Goal: Task Accomplishment & Management: Manage account settings

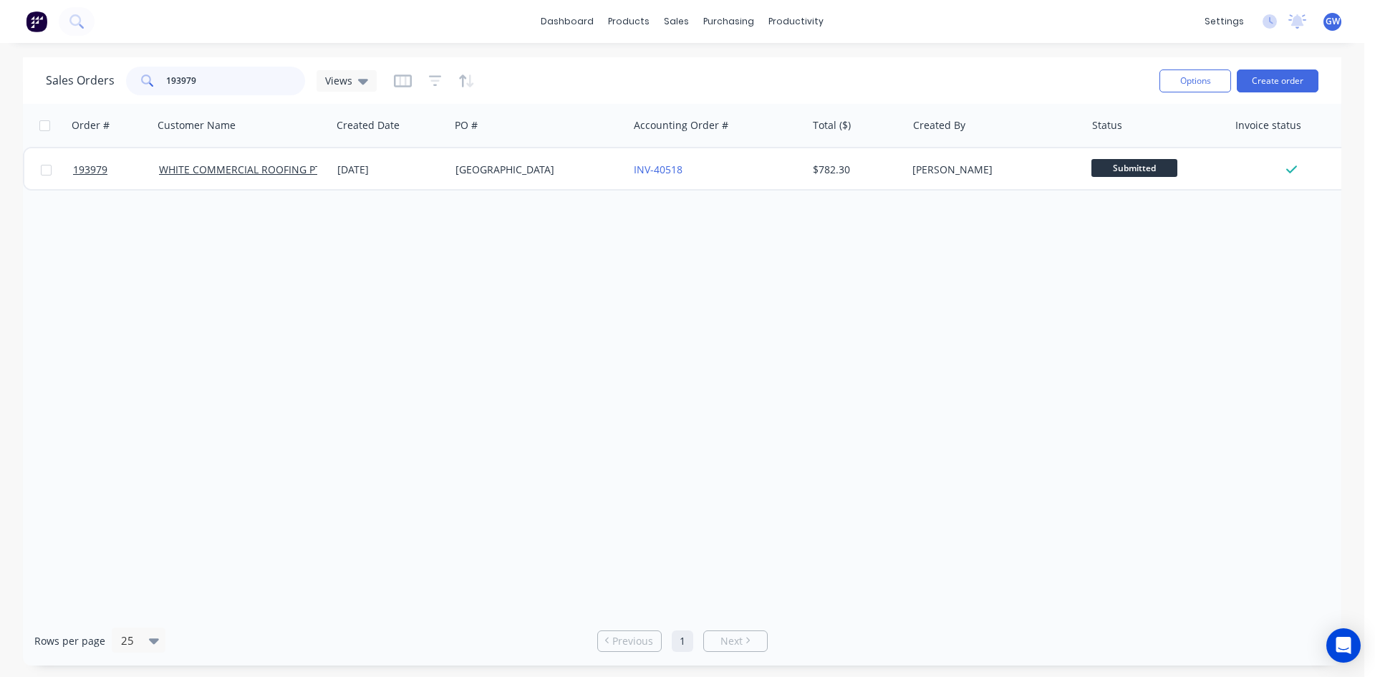
drag, startPoint x: 131, startPoint y: 82, endPoint x: 111, endPoint y: 81, distance: 20.1
click at [111, 81] on div "Sales Orders 193979 Views" at bounding box center [211, 81] width 331 height 29
click at [749, 74] on div "Purchase Orders" at bounding box center [775, 68] width 76 height 13
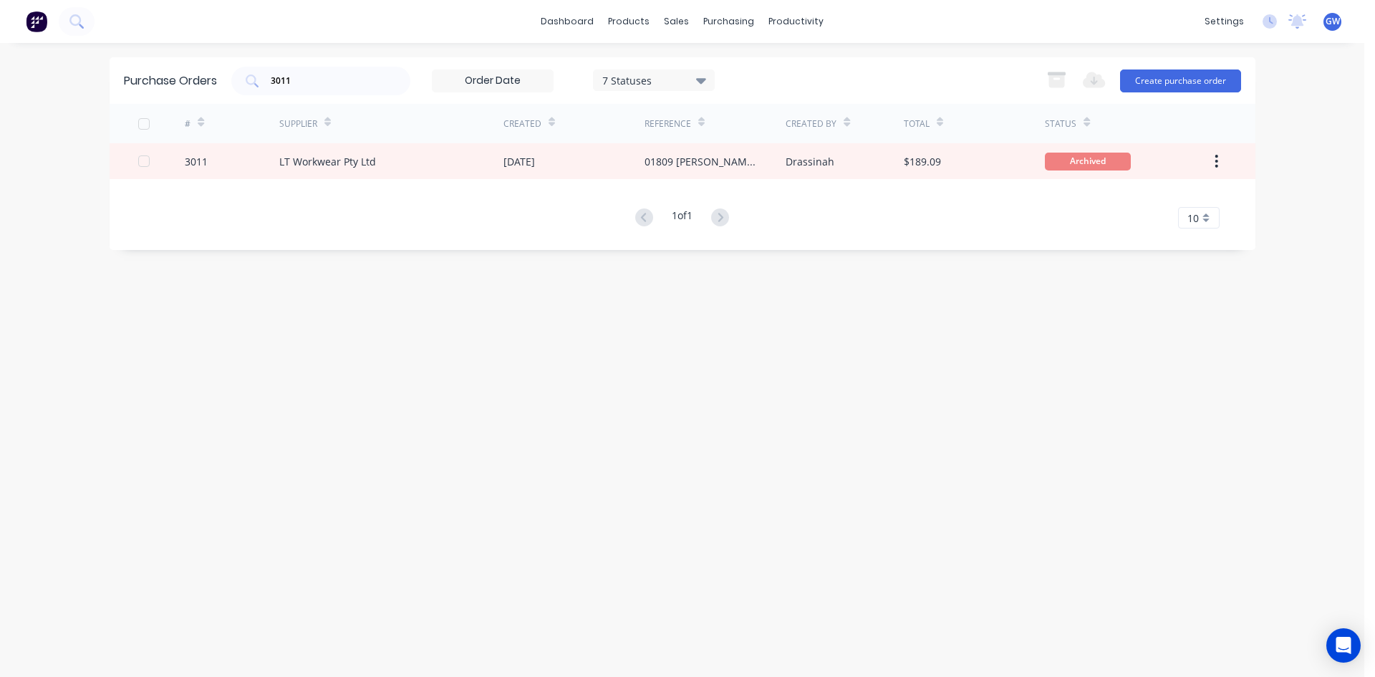
click at [335, 63] on div "Purchase Orders 3011 7 Statuses 7 Statuses Export to Excel (XLSX) Create purcha…" at bounding box center [683, 80] width 1146 height 47
click at [314, 79] on input "3011" at bounding box center [328, 81] width 119 height 14
type input "lt workwear"
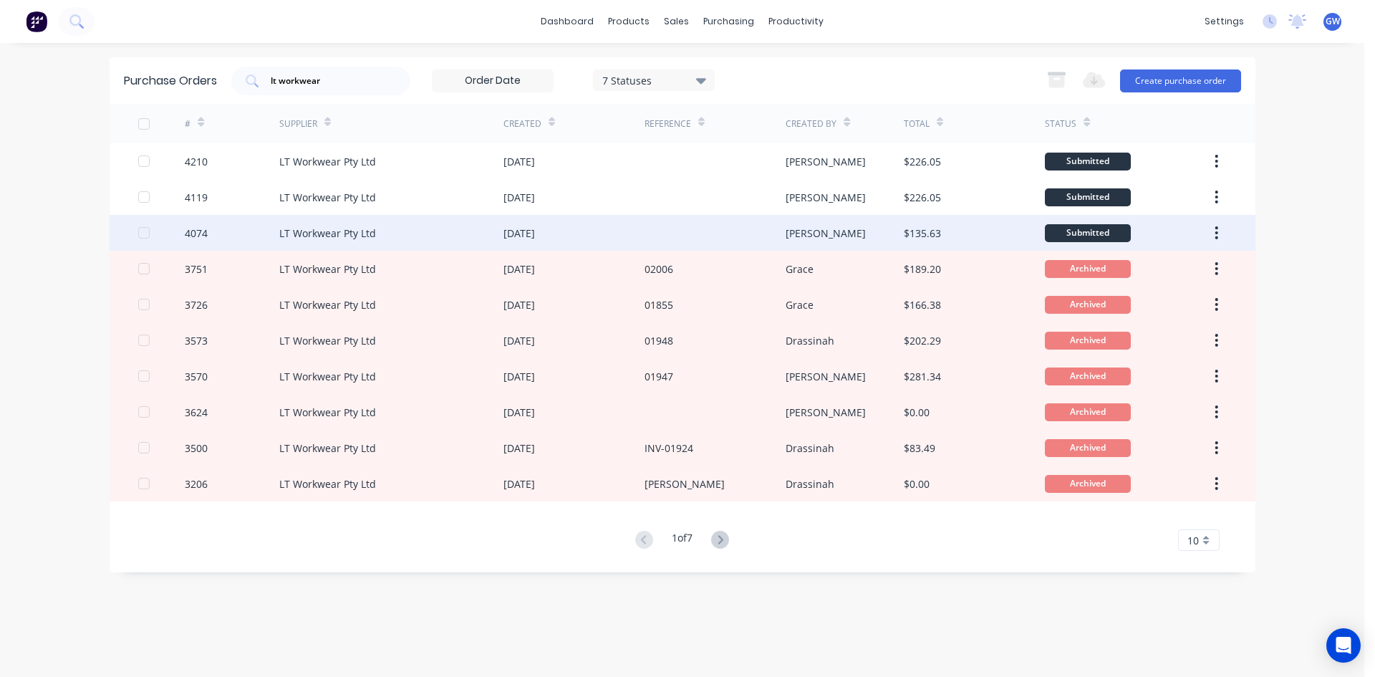
click at [789, 226] on div "[PERSON_NAME]" at bounding box center [826, 233] width 80 height 15
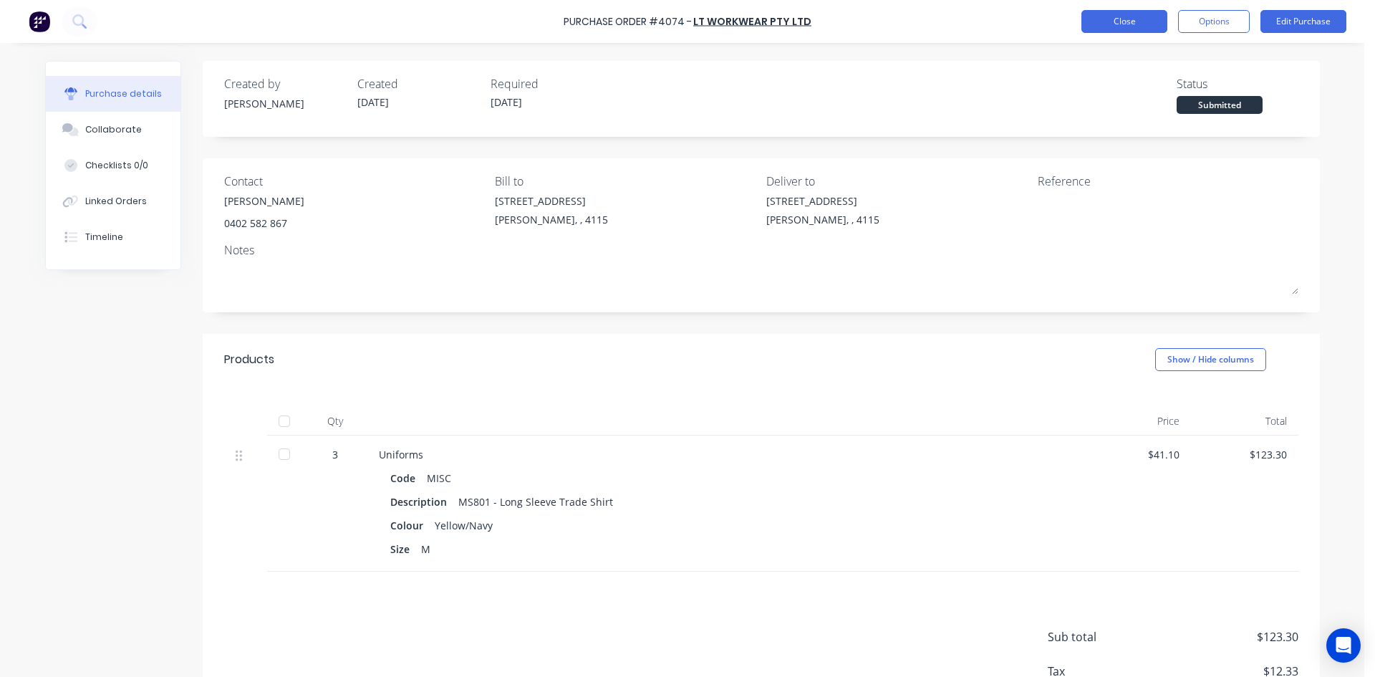
click at [1154, 15] on button "Close" at bounding box center [1124, 21] width 86 height 23
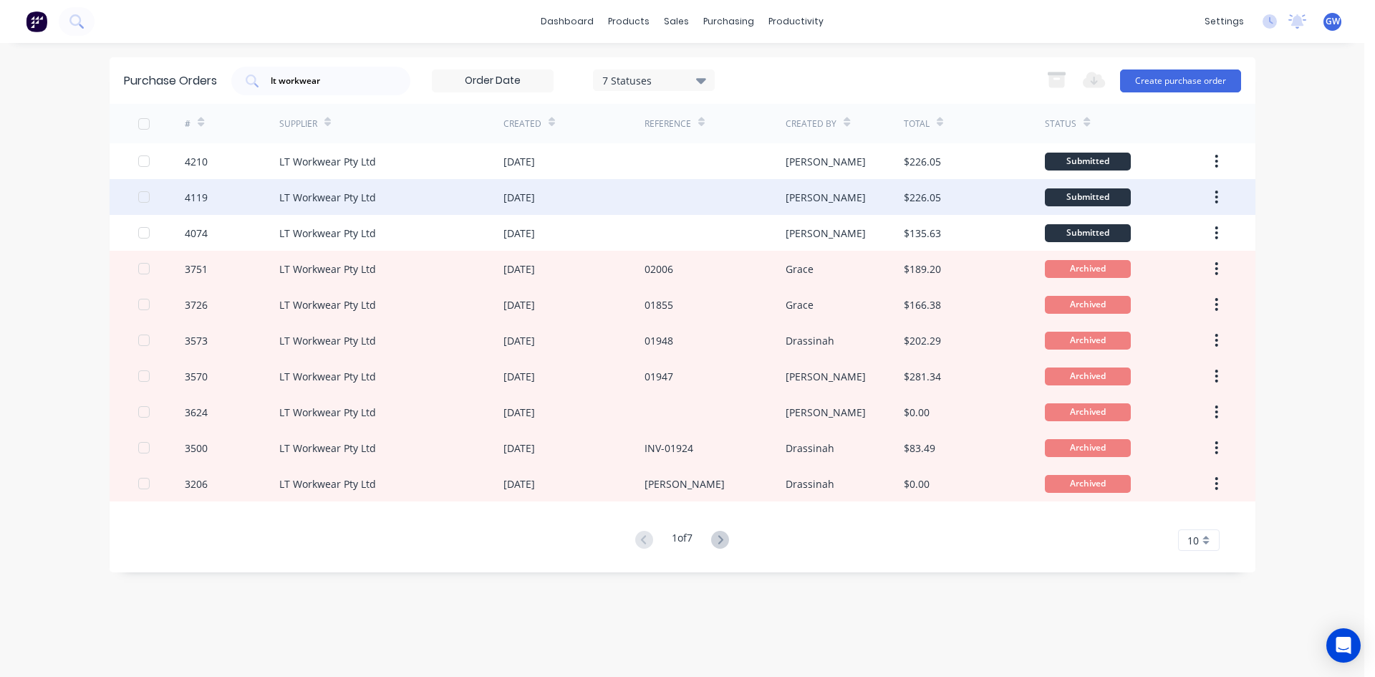
click at [778, 205] on div at bounding box center [715, 197] width 141 height 36
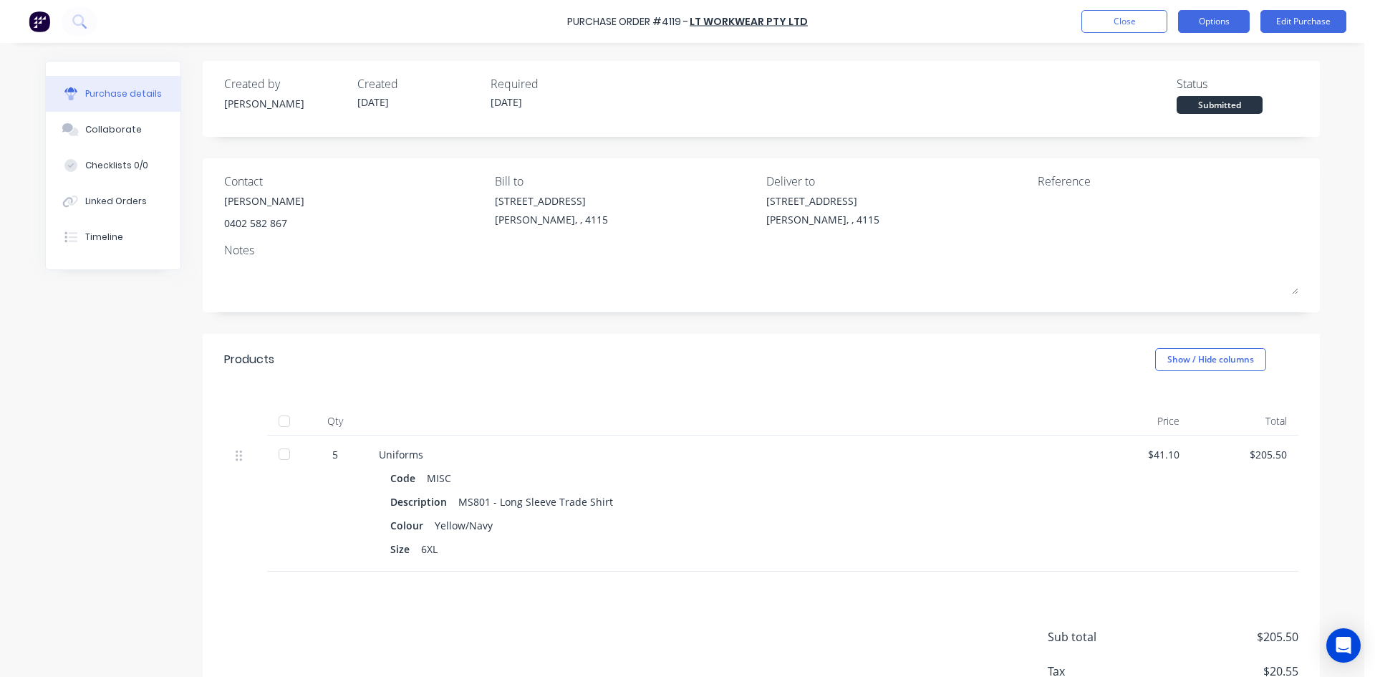
click at [1216, 19] on button "Options" at bounding box center [1214, 21] width 72 height 23
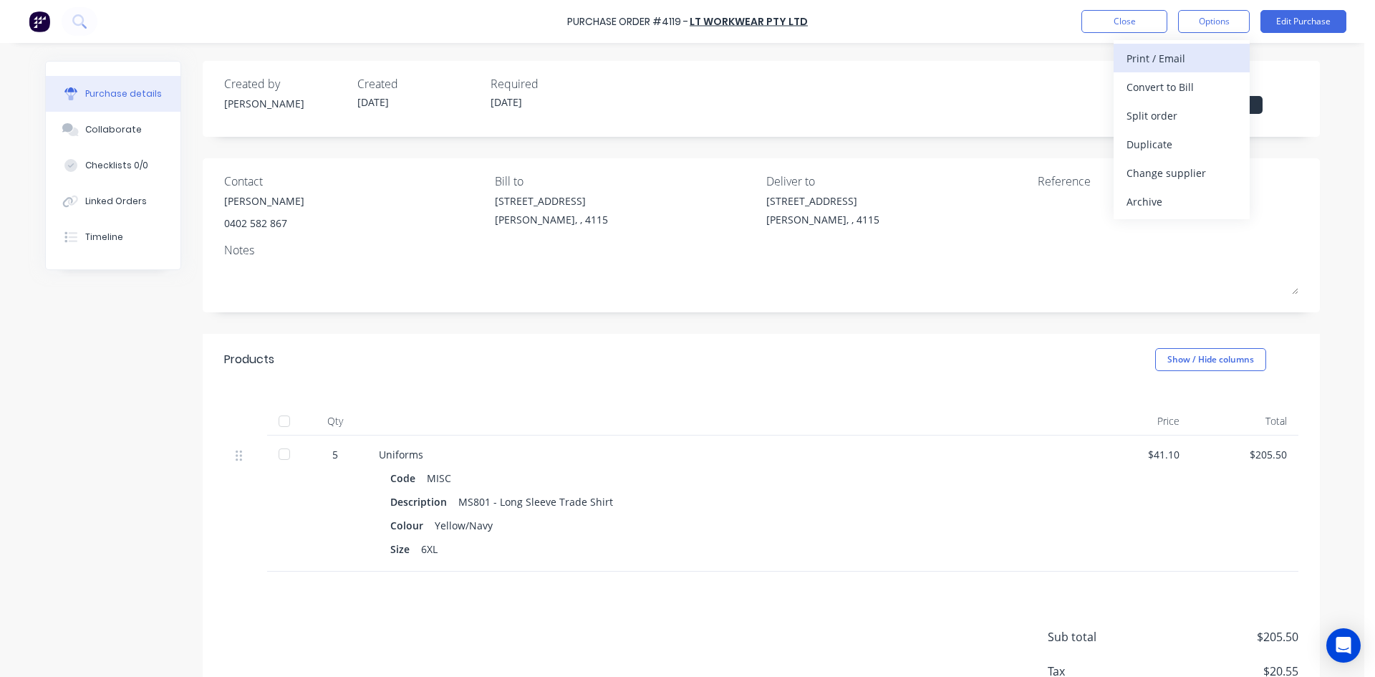
click at [1209, 62] on div "Print / Email" at bounding box center [1182, 58] width 110 height 21
click at [1185, 107] on div "Without pricing" at bounding box center [1182, 115] width 110 height 21
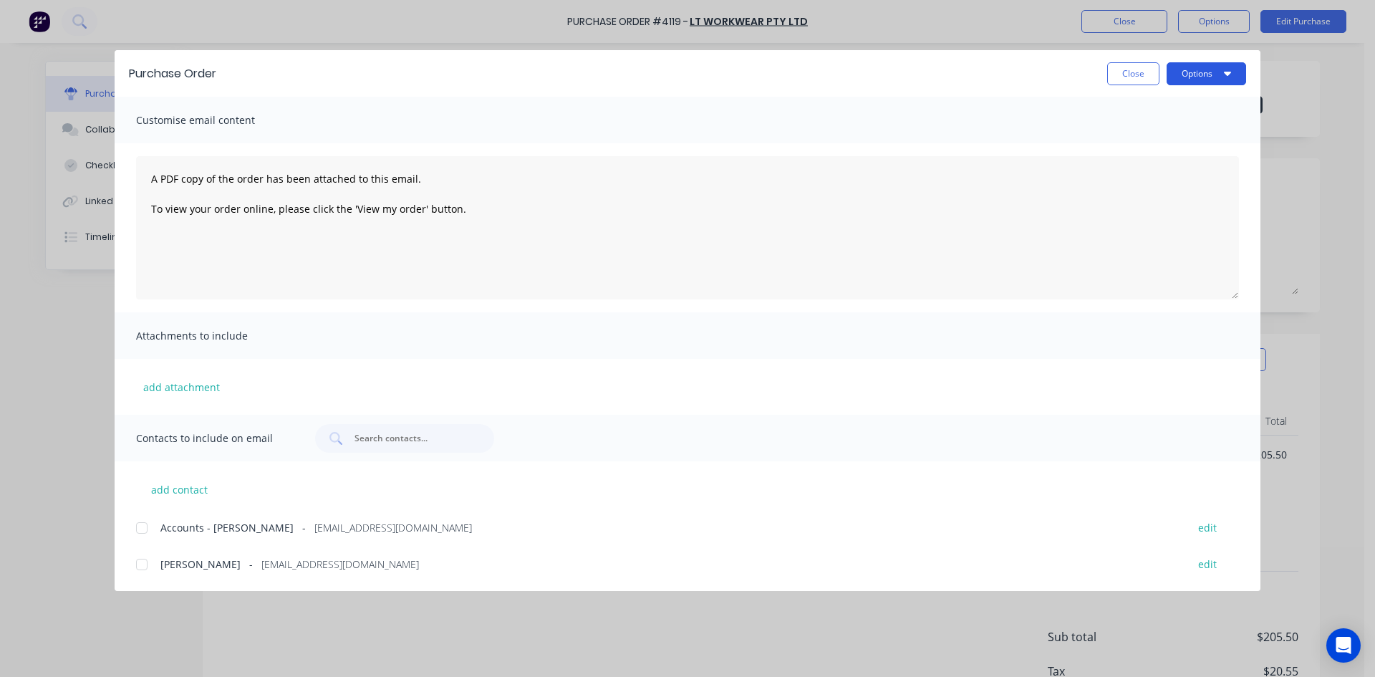
click at [1195, 64] on button "Options" at bounding box center [1206, 73] width 79 height 23
click at [1212, 102] on div "Preview" at bounding box center [1178, 110] width 110 height 21
click at [1130, 72] on button "Close" at bounding box center [1133, 73] width 52 height 23
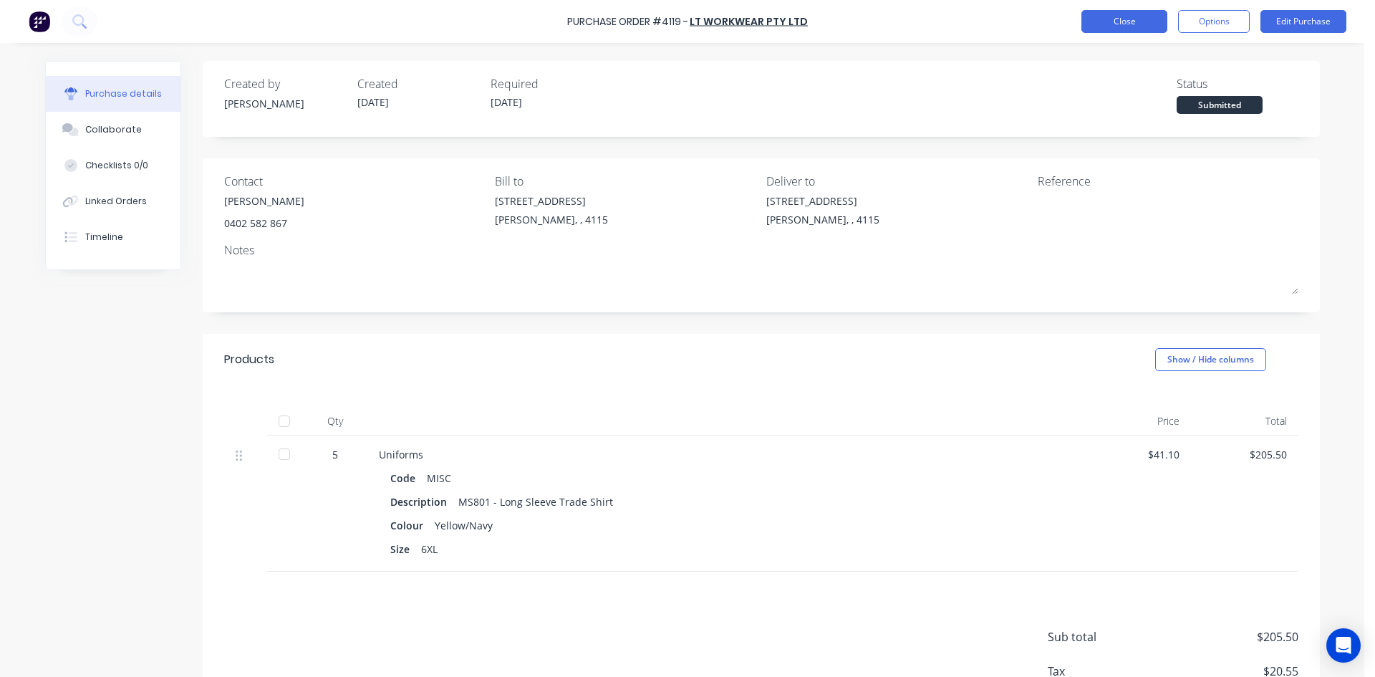
click at [1133, 26] on button "Close" at bounding box center [1124, 21] width 86 height 23
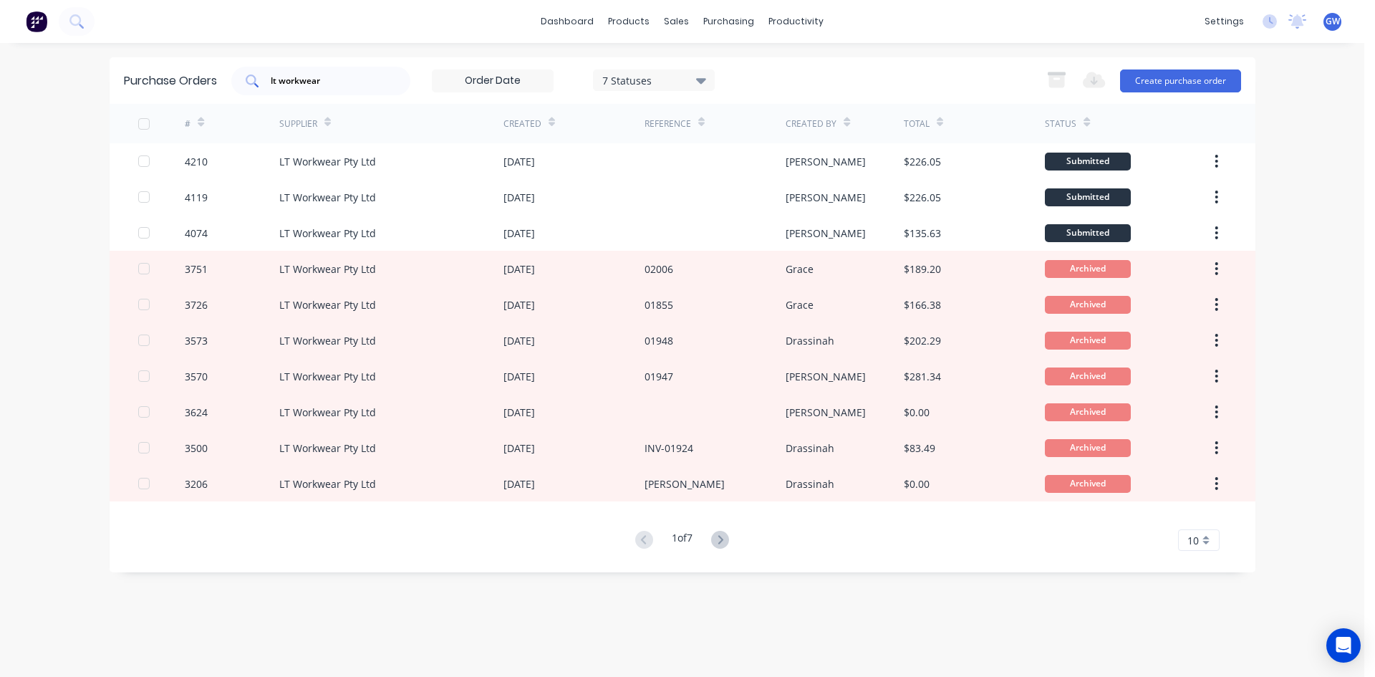
drag, startPoint x: 381, startPoint y: 96, endPoint x: 239, endPoint y: 69, distance: 144.4
click at [229, 72] on div "Purchase Orders lt workwear 7 Statuses 7 Statuses Export to Excel (XLSX) Create…" at bounding box center [683, 80] width 1146 height 47
click at [738, 93] on div "Customers" at bounding box center [726, 97] width 52 height 13
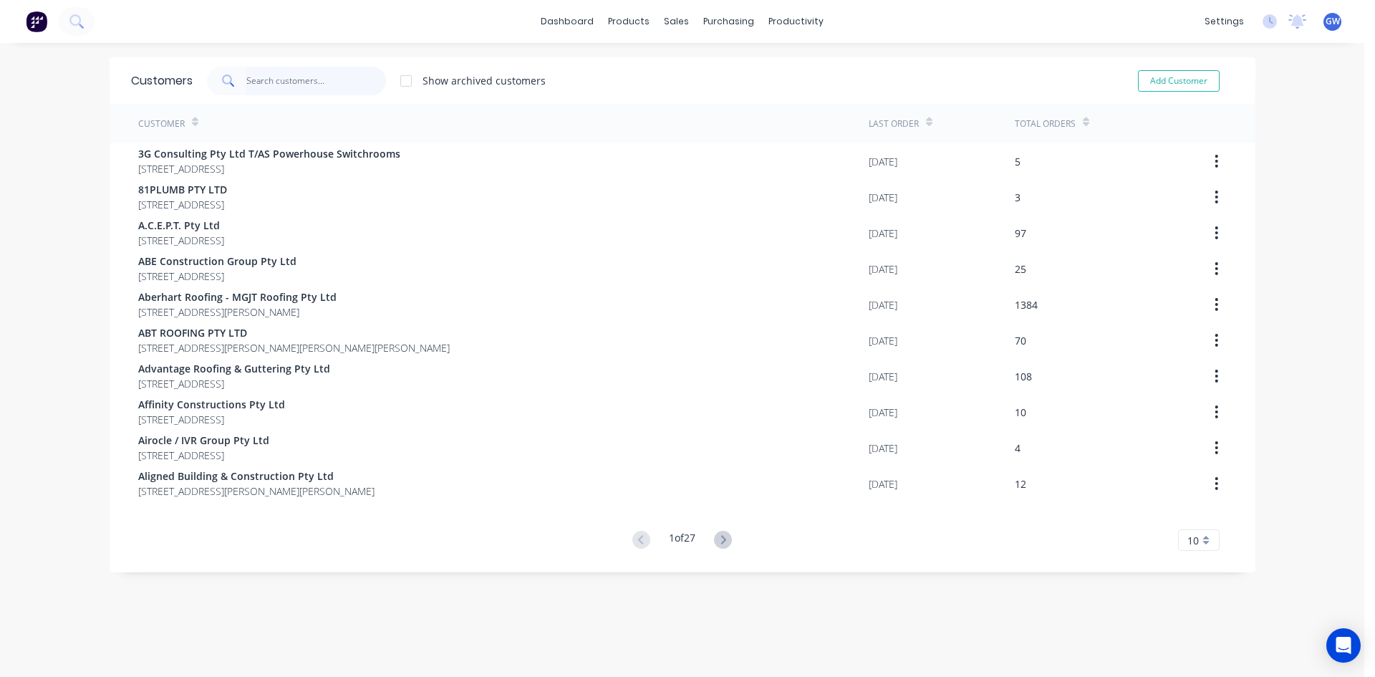
click at [296, 78] on input "text" at bounding box center [316, 81] width 140 height 29
click at [720, 78] on link "Sales Orders" at bounding box center [747, 68] width 190 height 29
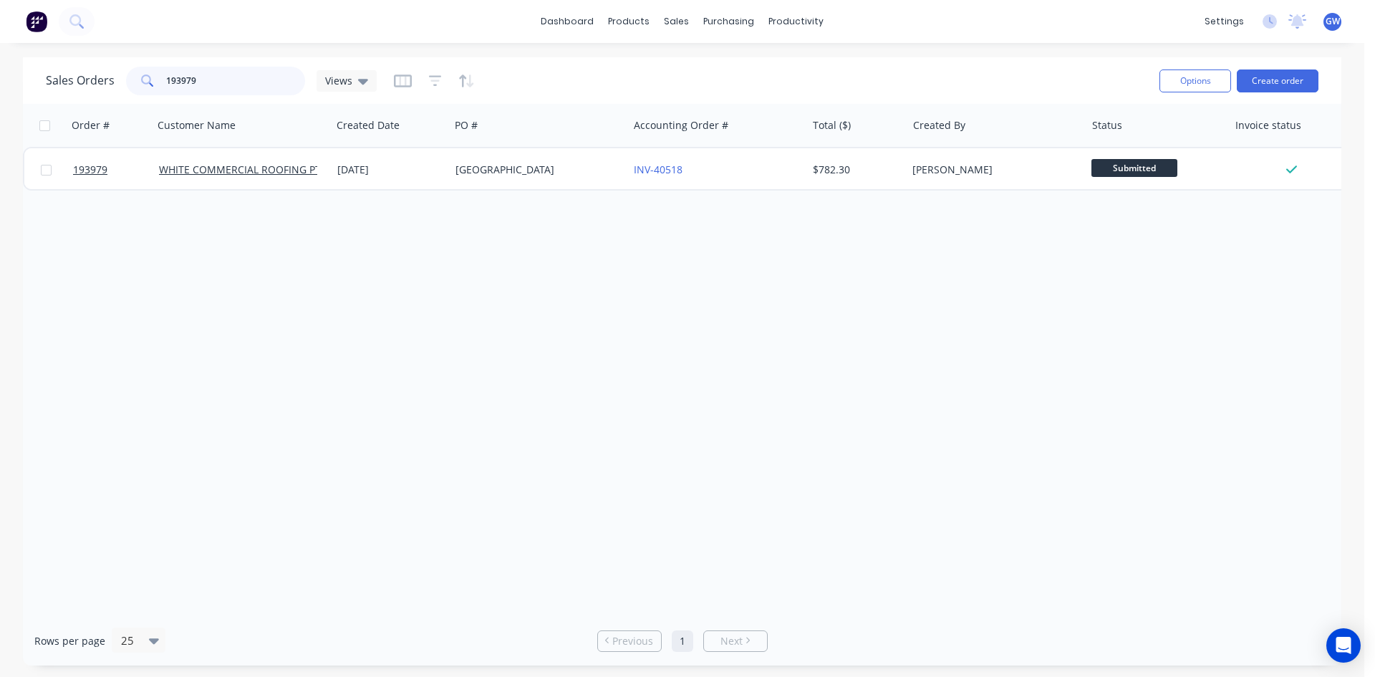
drag, startPoint x: 230, startPoint y: 82, endPoint x: 26, endPoint y: 69, distance: 204.5
click at [26, 69] on div "Sales Orders 193979 Views Options Create order" at bounding box center [682, 80] width 1319 height 47
type input "193385"
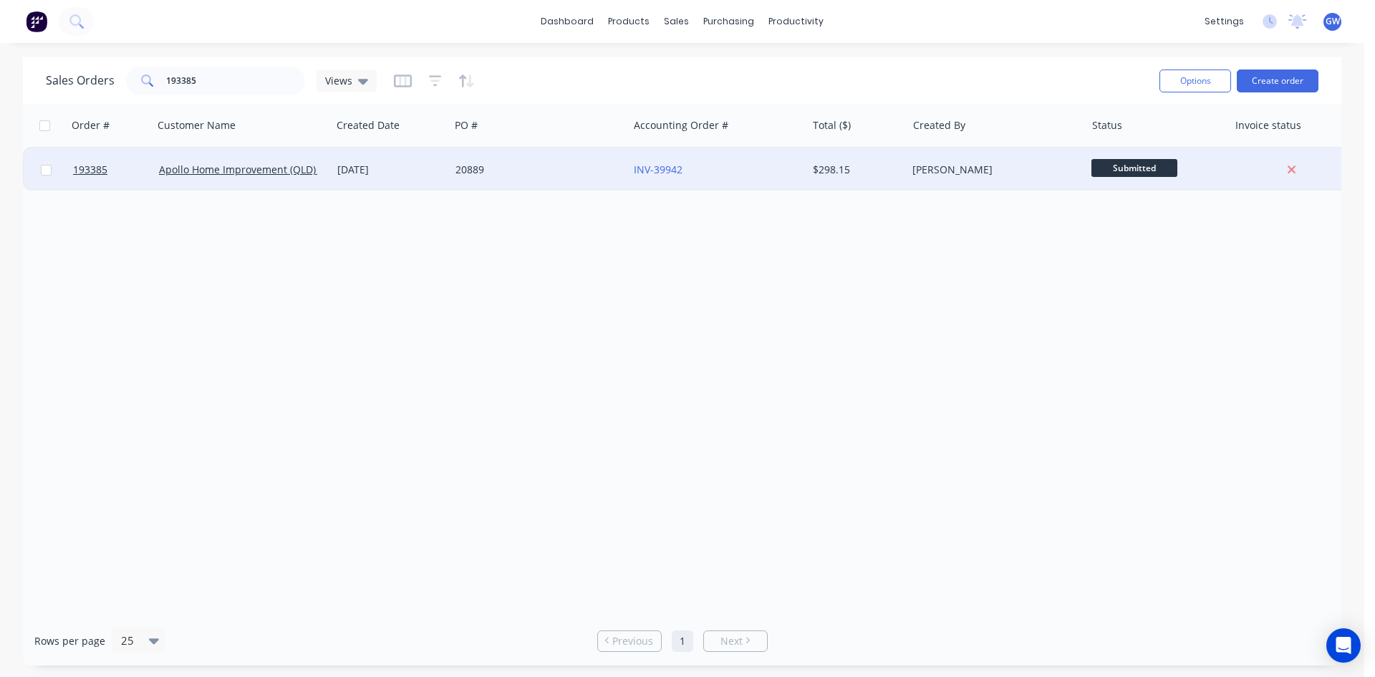
click at [879, 171] on div "$298.15" at bounding box center [855, 170] width 84 height 14
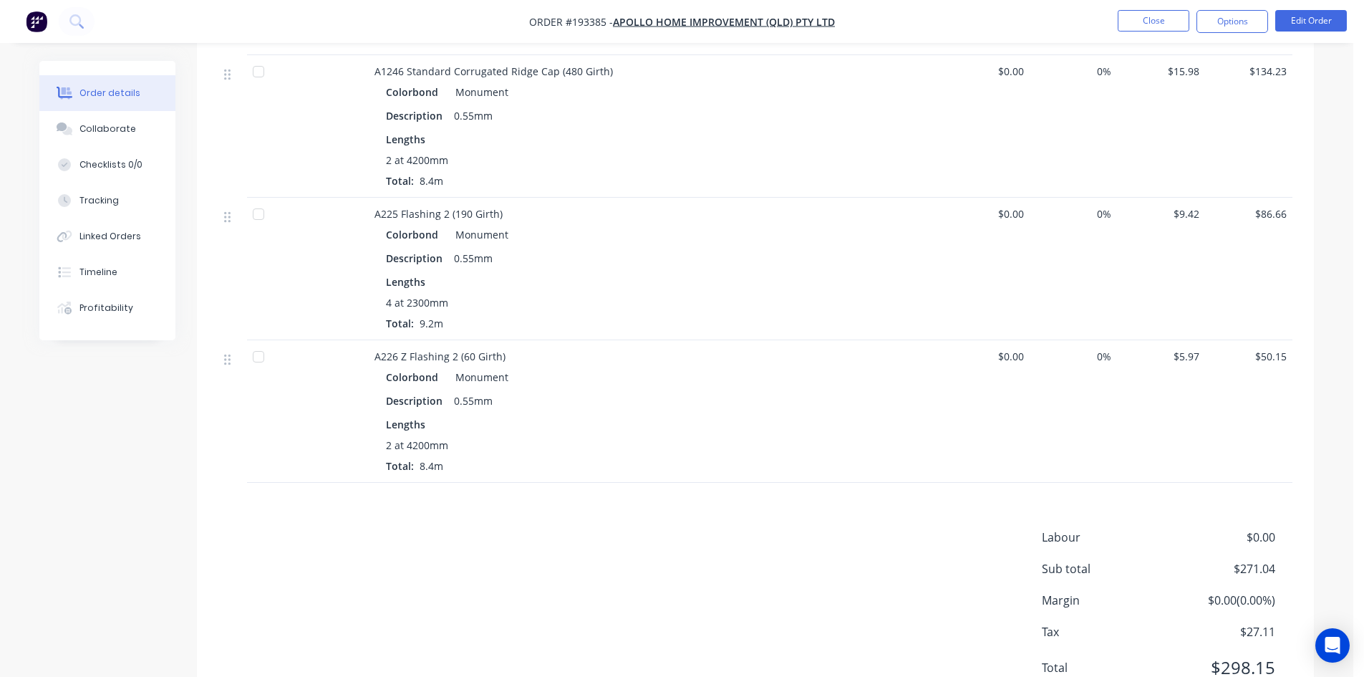
scroll to position [484, 0]
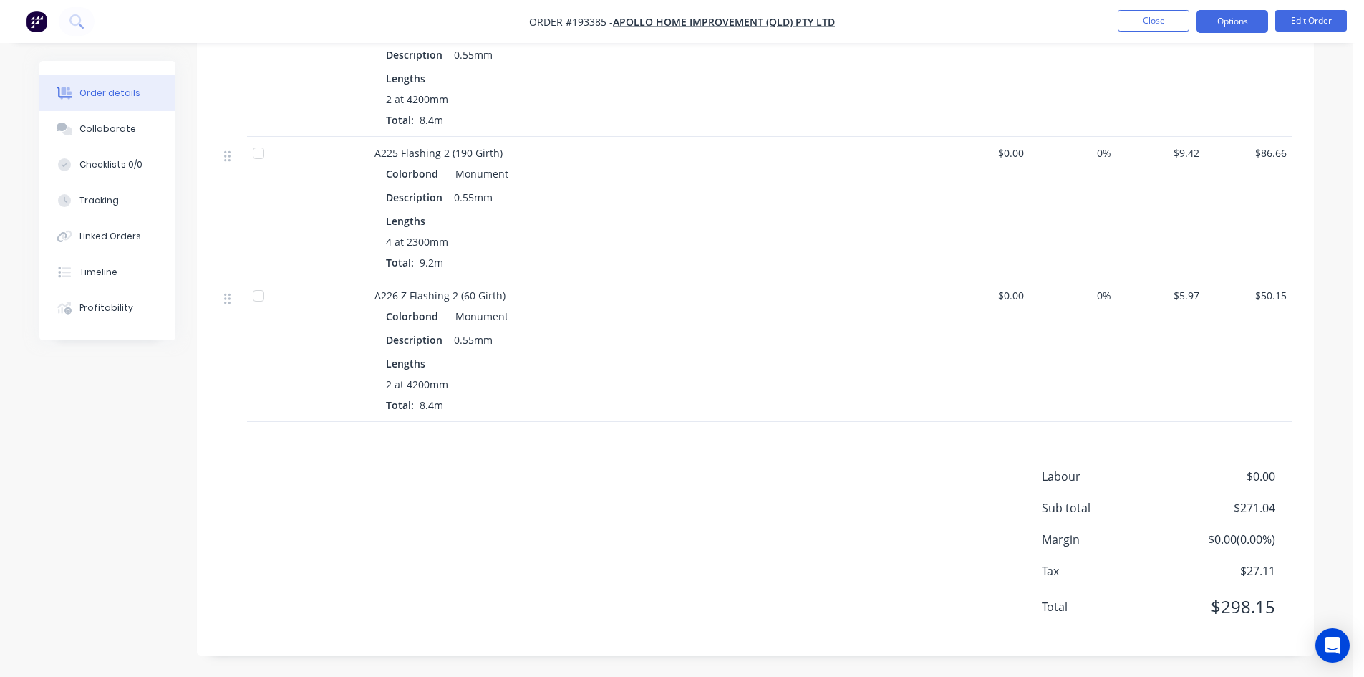
click at [1218, 29] on button "Options" at bounding box center [1233, 21] width 72 height 23
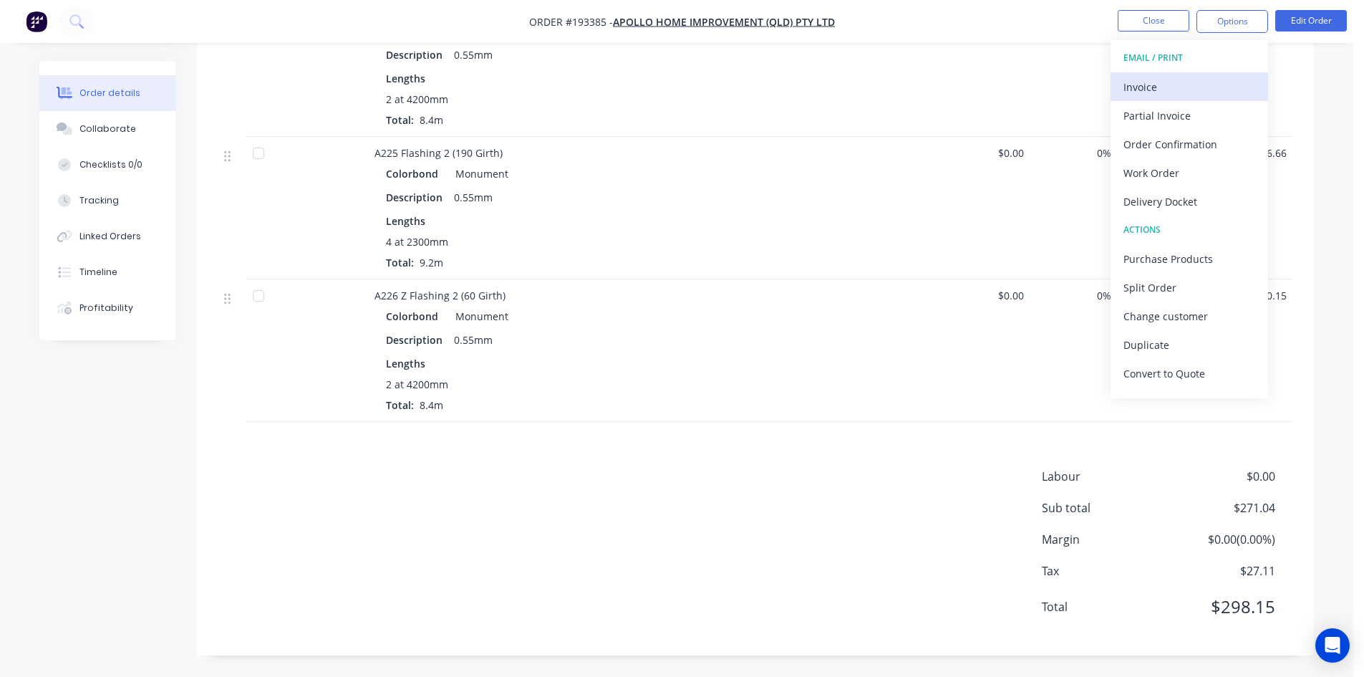
click at [1233, 93] on div "Invoice" at bounding box center [1190, 87] width 132 height 21
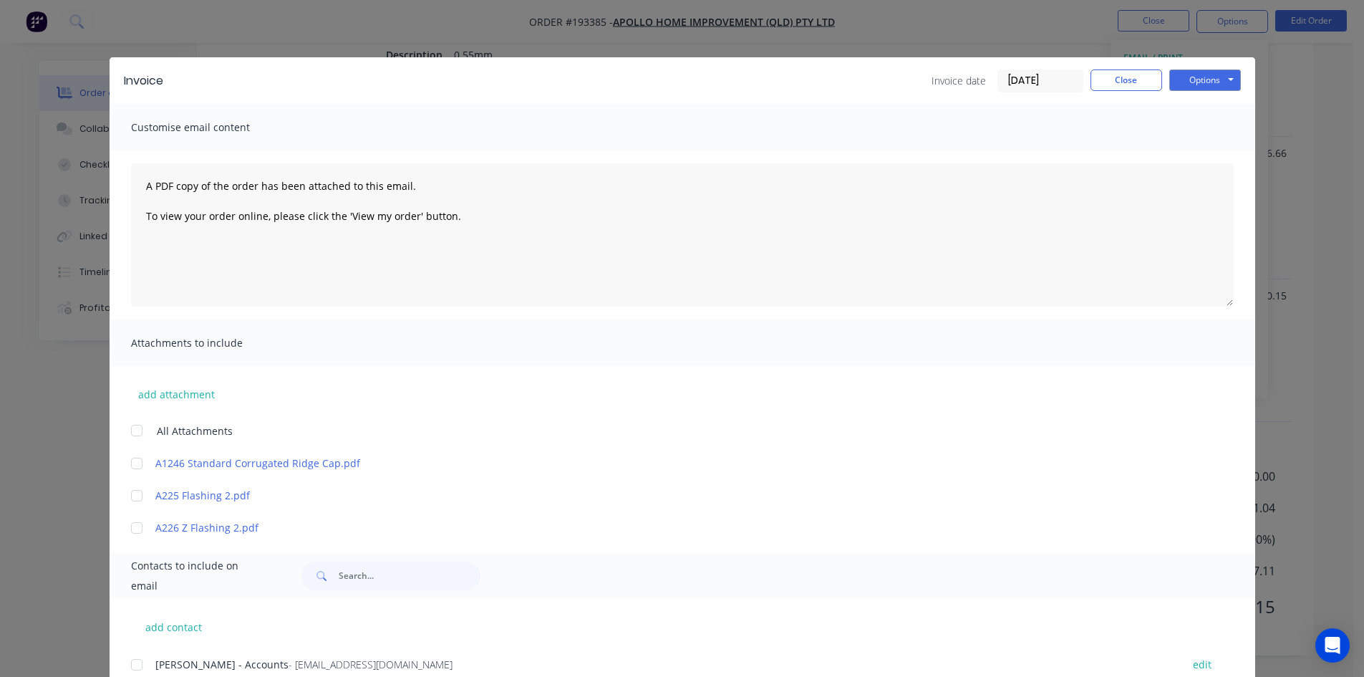
click at [141, 663] on div at bounding box center [136, 664] width 29 height 29
click at [1226, 86] on button "Options" at bounding box center [1206, 79] width 72 height 21
click at [1221, 148] on button "Email" at bounding box center [1216, 153] width 92 height 24
click at [1107, 76] on button "Close" at bounding box center [1127, 79] width 72 height 21
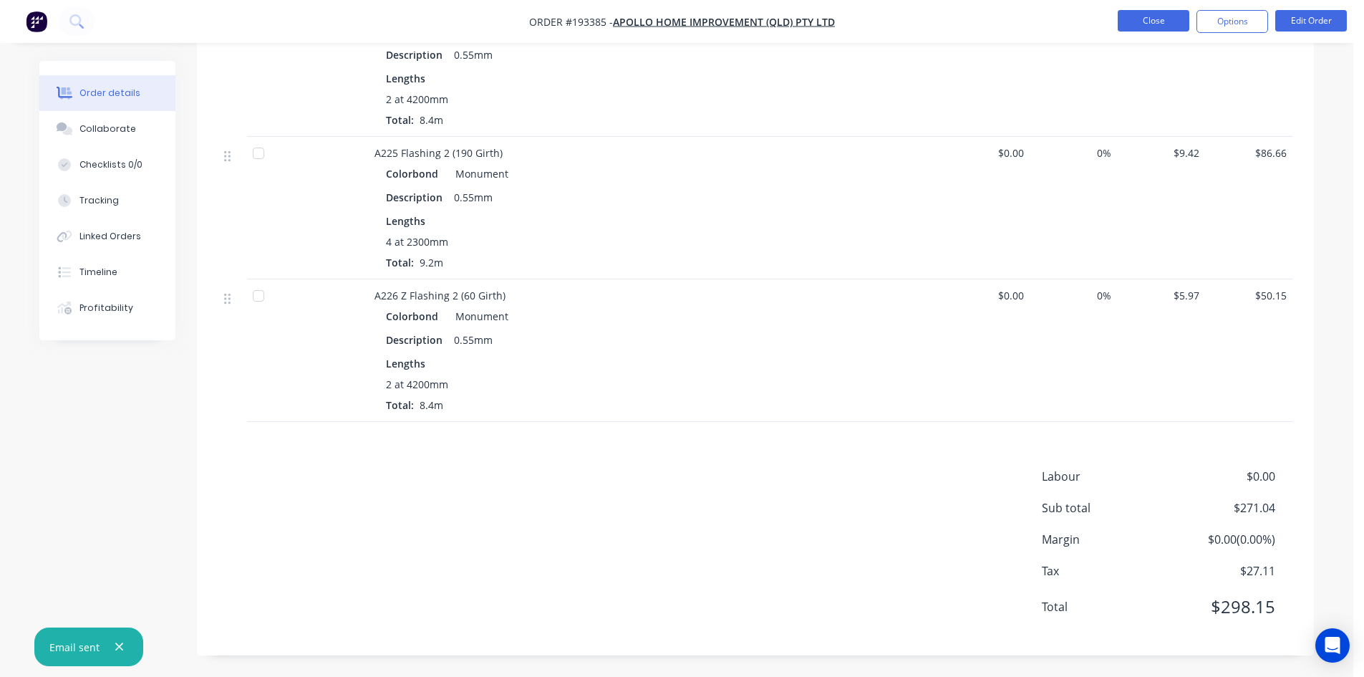
click at [1167, 21] on button "Close" at bounding box center [1154, 20] width 72 height 21
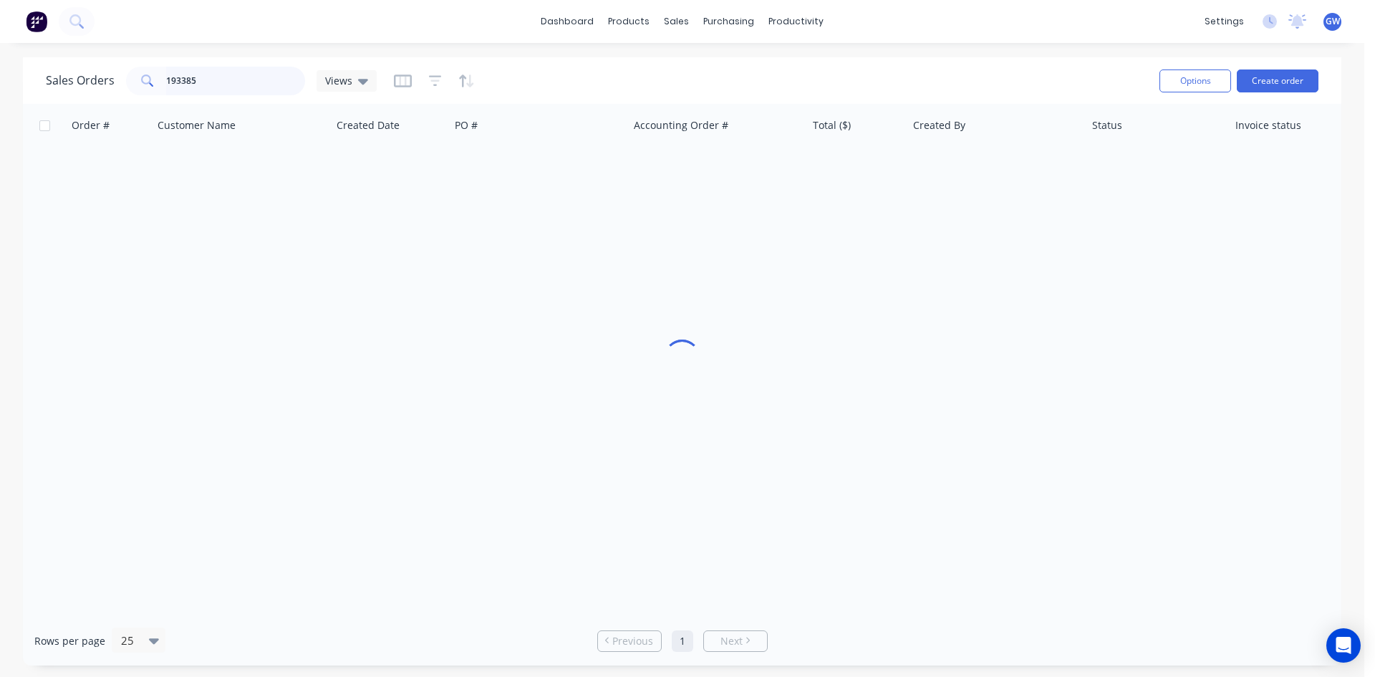
click at [222, 94] on input "193385" at bounding box center [236, 81] width 140 height 29
type input "191632"
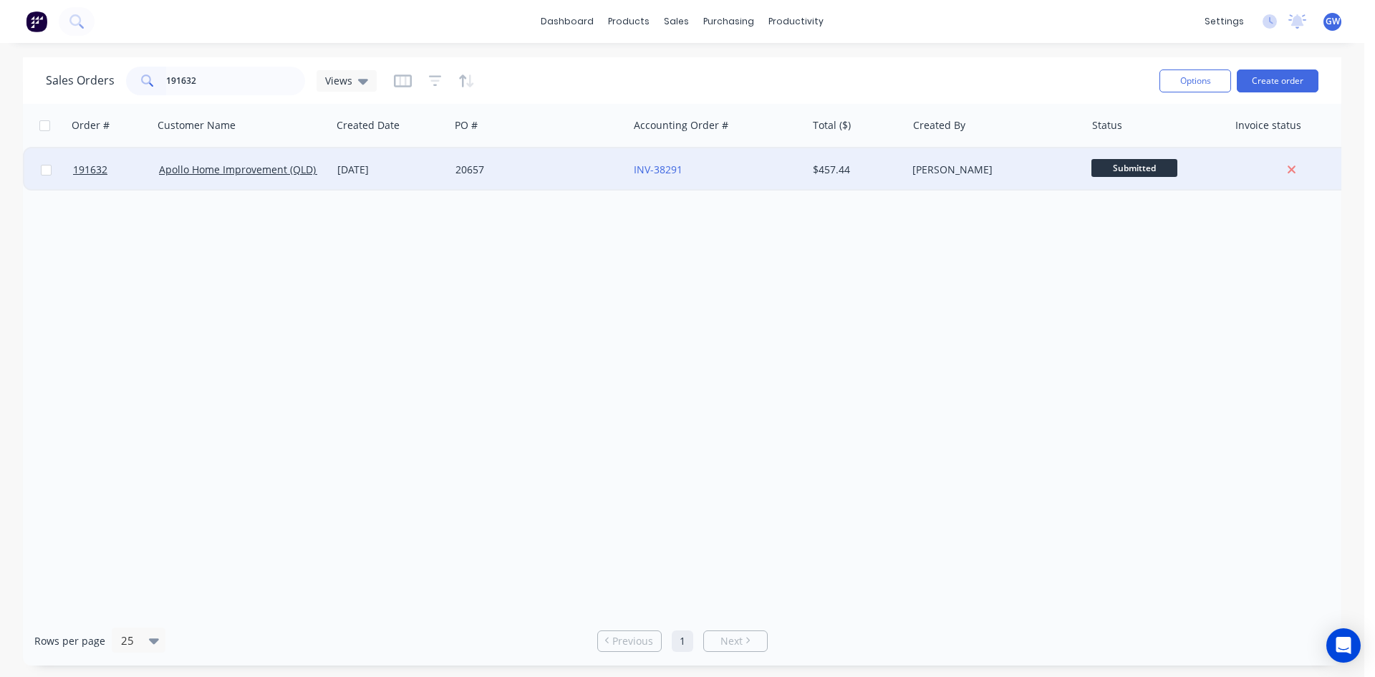
click at [963, 175] on div "[PERSON_NAME]" at bounding box center [991, 170] width 159 height 14
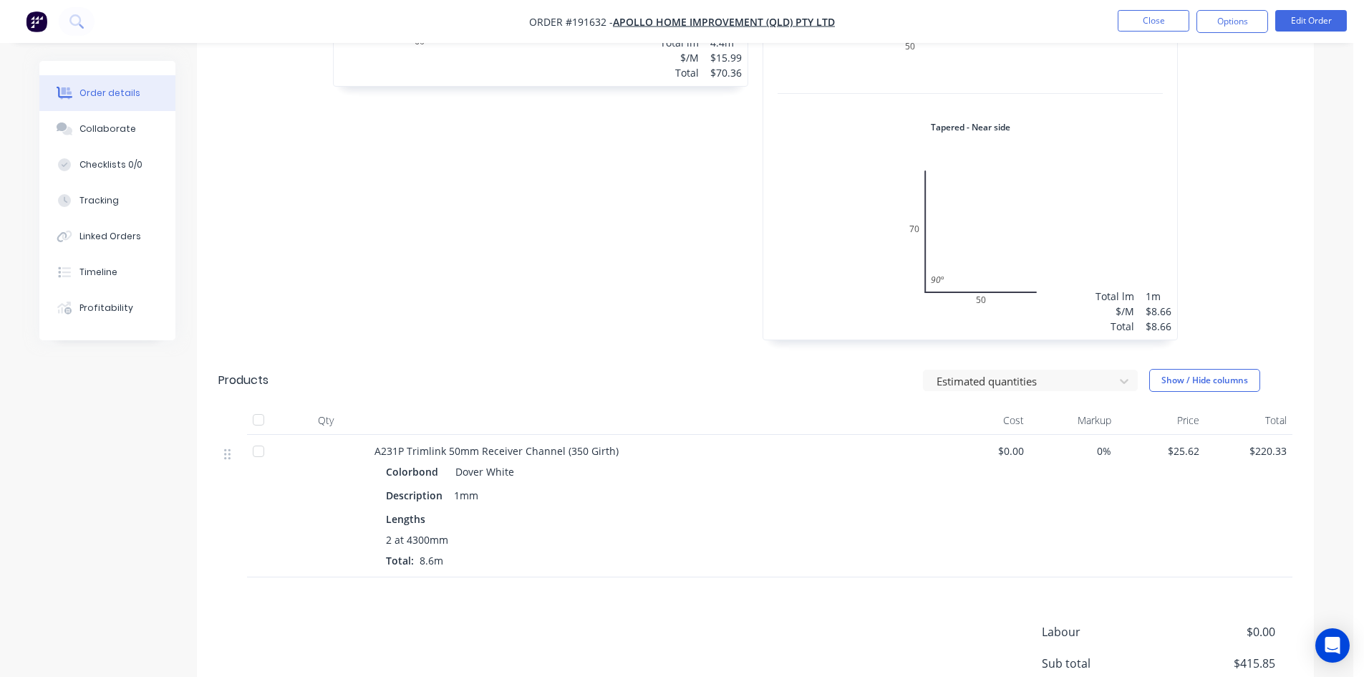
scroll to position [1003, 0]
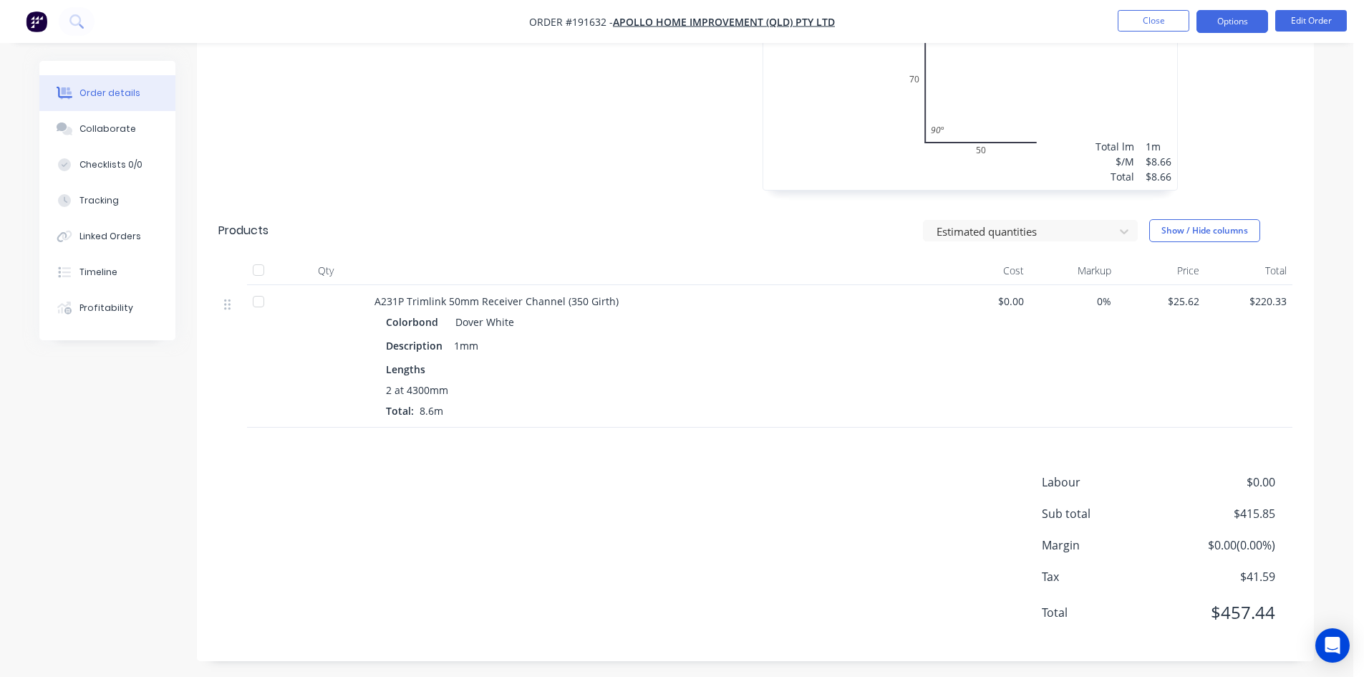
click at [1255, 17] on button "Options" at bounding box center [1233, 21] width 72 height 23
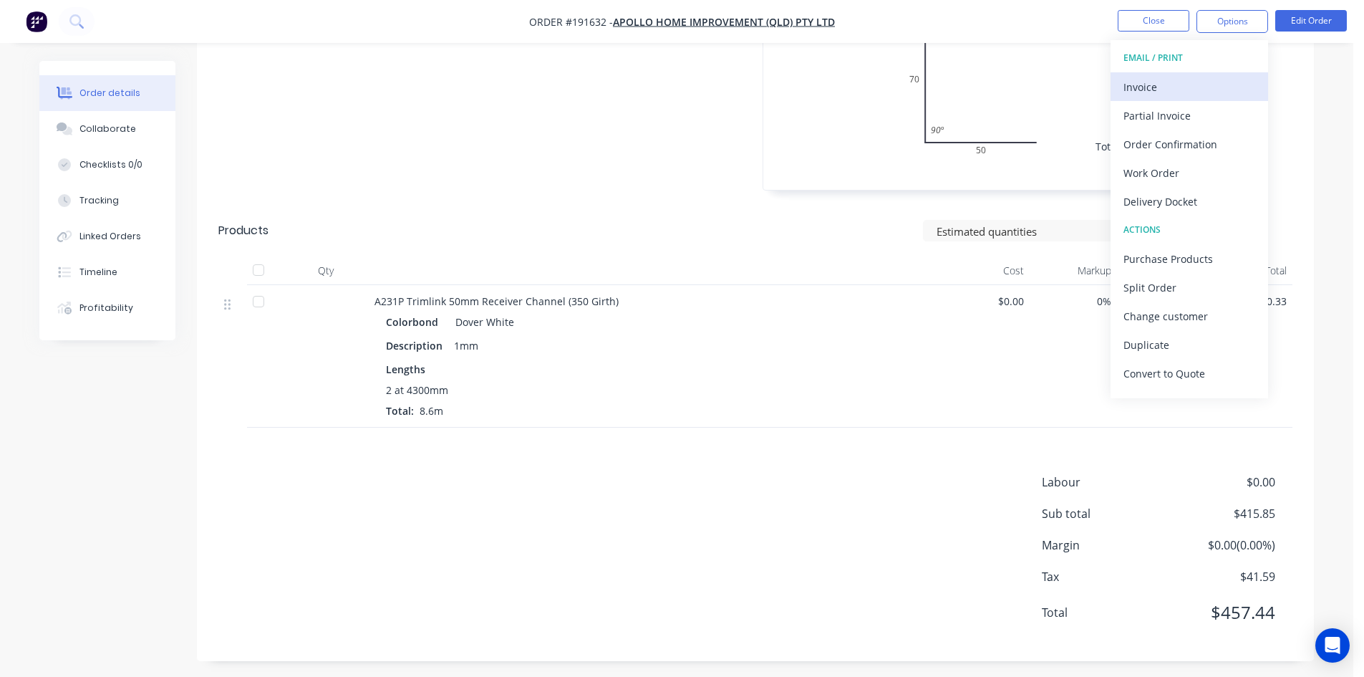
click at [1191, 95] on div "Invoice" at bounding box center [1190, 87] width 132 height 21
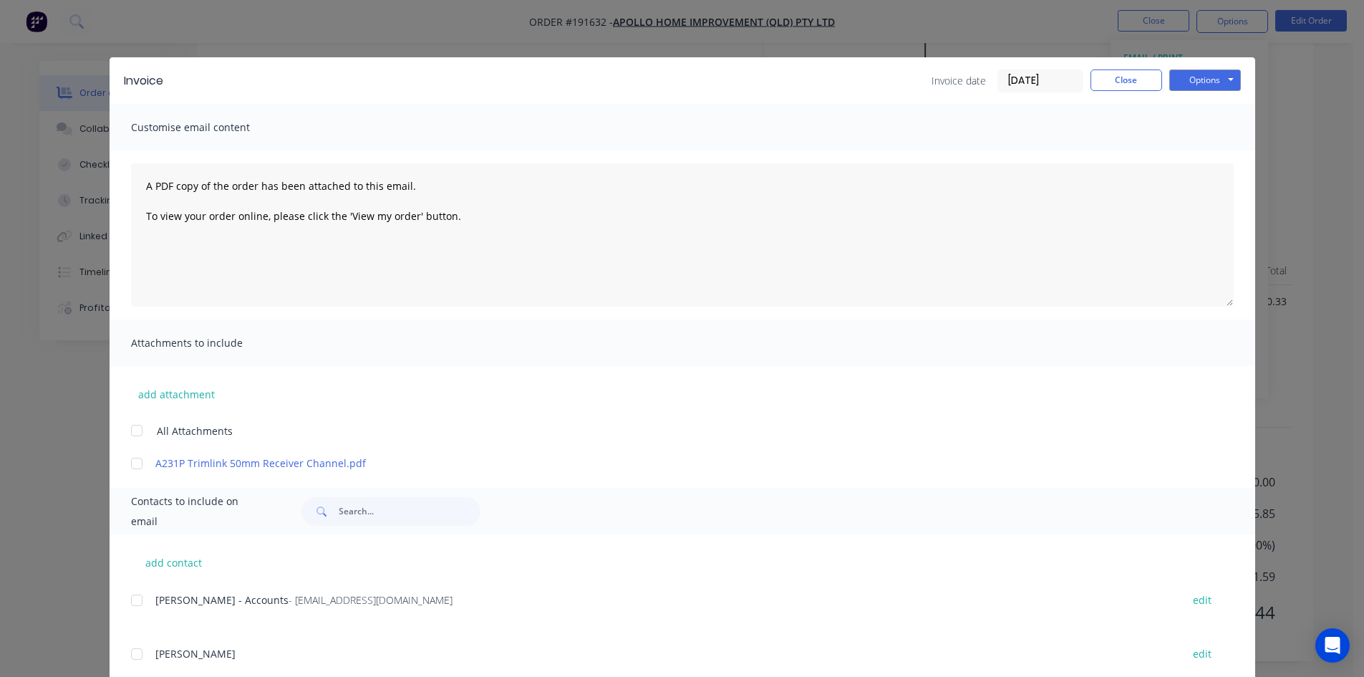
click at [125, 602] on div at bounding box center [136, 600] width 29 height 29
click at [1208, 83] on button "Options" at bounding box center [1206, 79] width 72 height 21
click at [1215, 163] on button "Email" at bounding box center [1216, 153] width 92 height 24
click at [1112, 95] on div "Invoice Invoice date [DATE] Close Options Preview Print Email" at bounding box center [683, 80] width 1146 height 47
click at [1121, 66] on div "Invoice Invoice date [DATE] Close Options Preview Print Email" at bounding box center [683, 80] width 1146 height 47
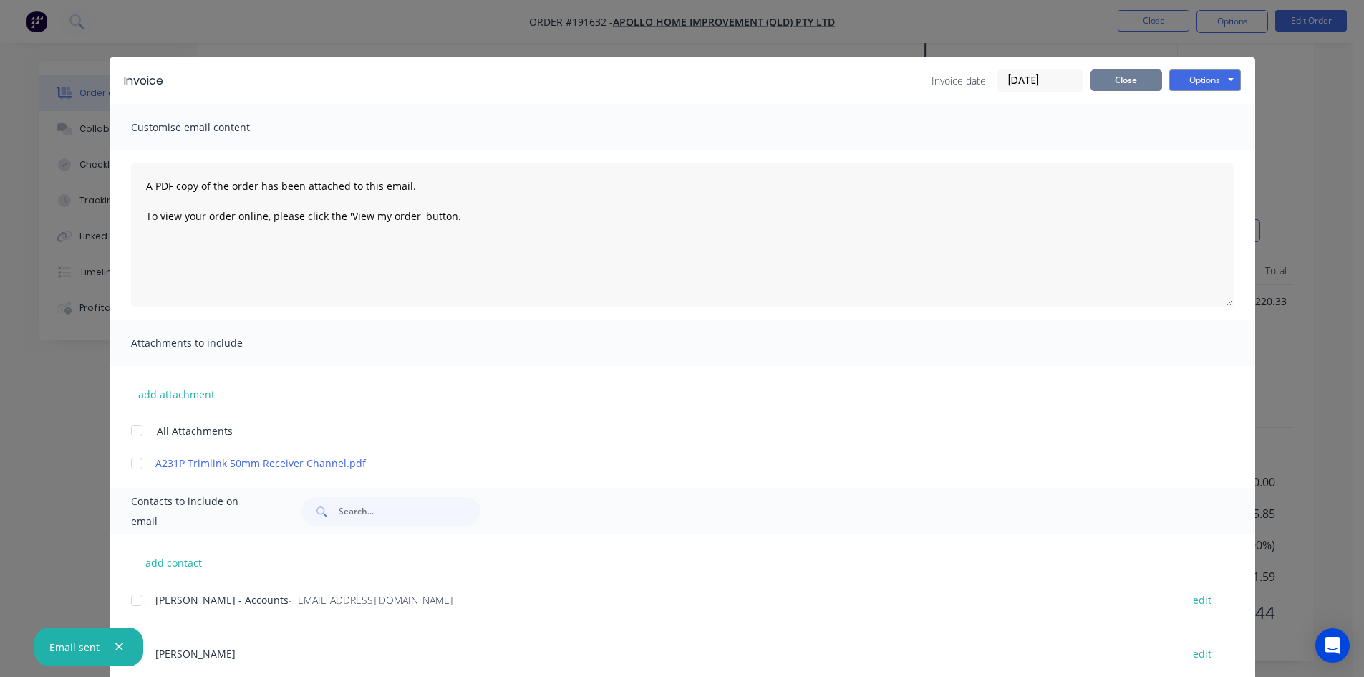
click at [1113, 82] on button "Close" at bounding box center [1127, 79] width 72 height 21
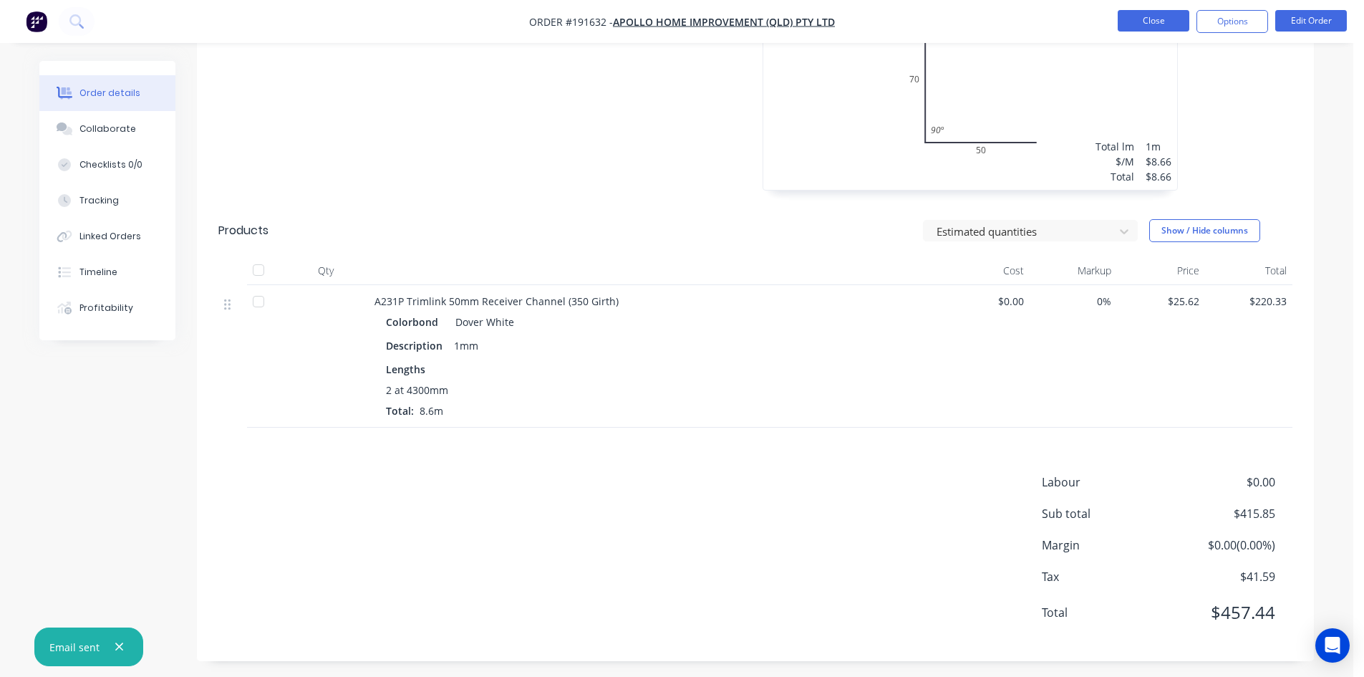
click at [1155, 26] on button "Close" at bounding box center [1154, 20] width 72 height 21
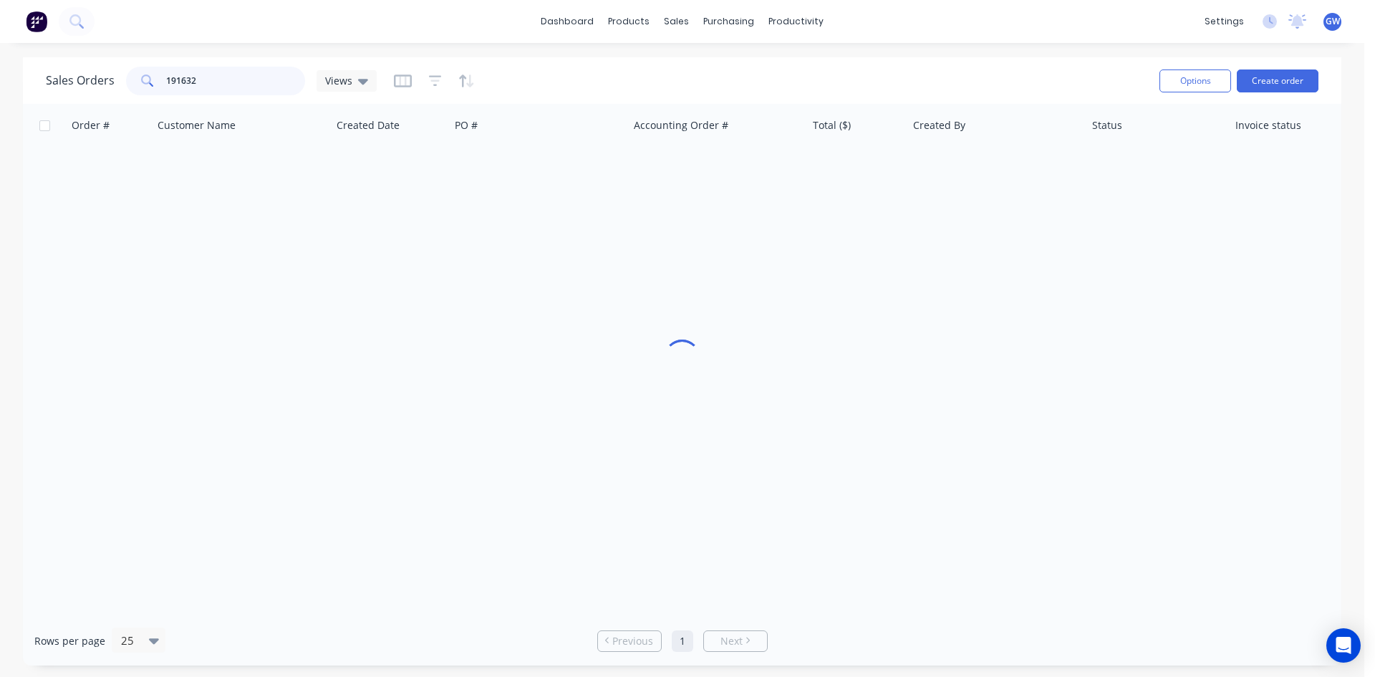
drag, startPoint x: 245, startPoint y: 69, endPoint x: 82, endPoint y: 69, distance: 163.3
click at [82, 69] on div "Sales Orders 191632 Views" at bounding box center [211, 81] width 331 height 29
type input "193409"
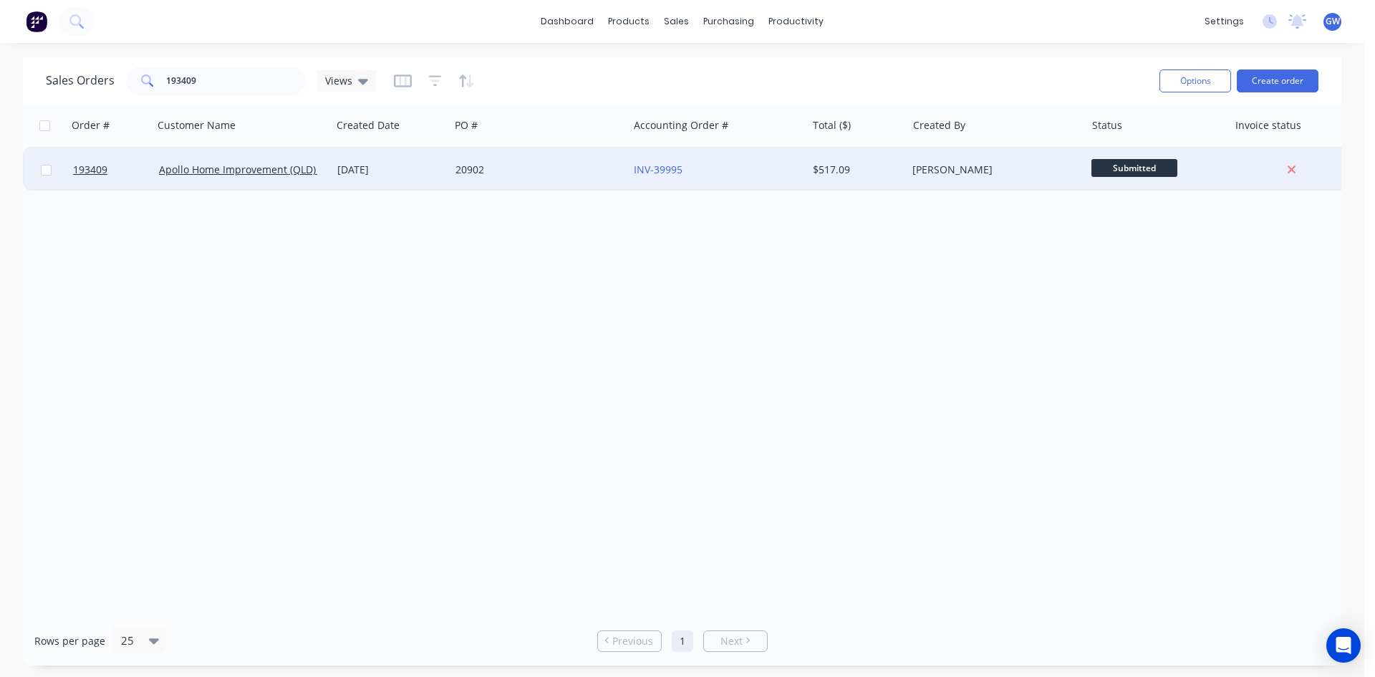
click at [910, 174] on div "[PERSON_NAME]" at bounding box center [996, 169] width 178 height 43
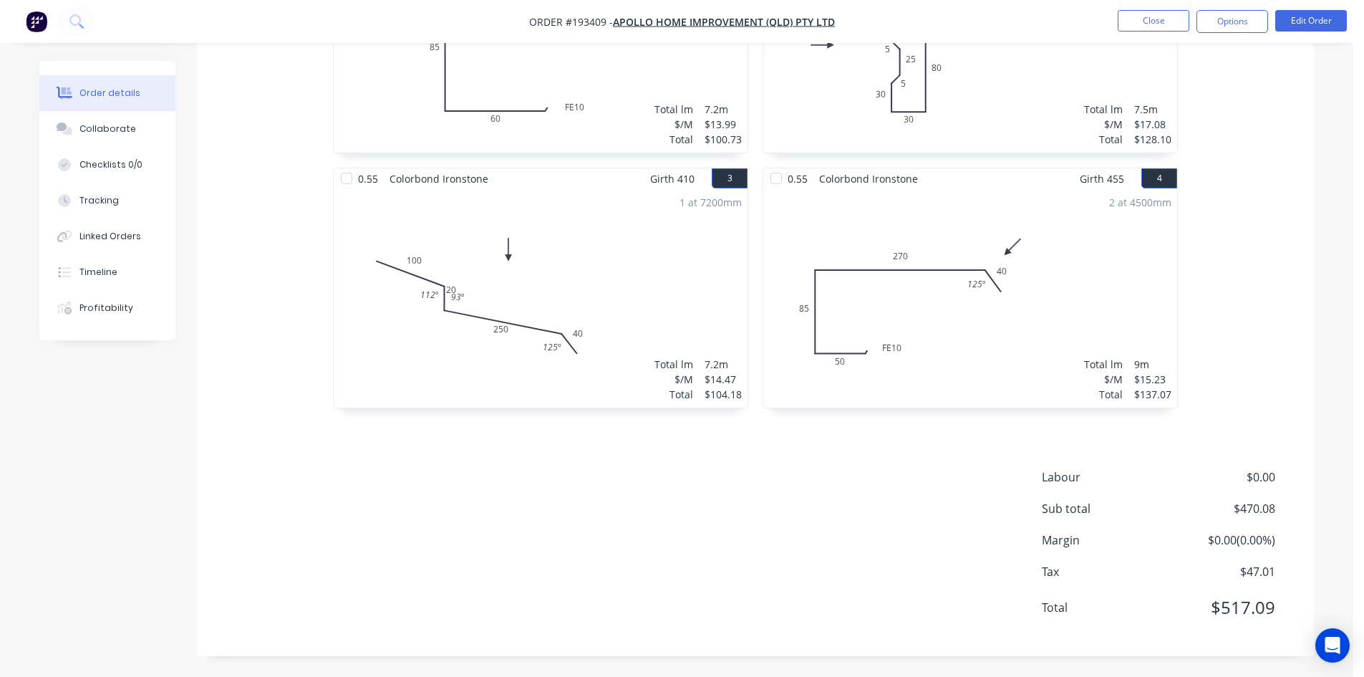
scroll to position [532, 0]
click at [1225, 23] on button "Options" at bounding box center [1233, 21] width 72 height 23
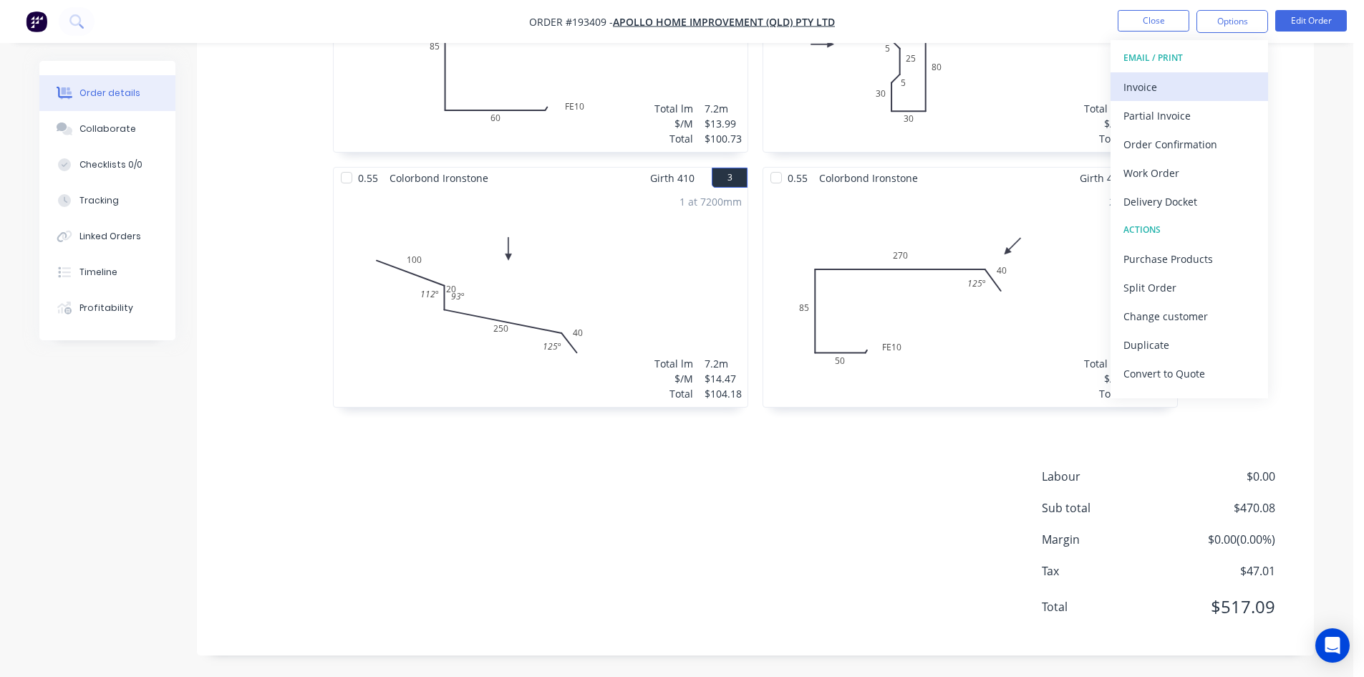
click at [1203, 77] on div "Invoice" at bounding box center [1190, 87] width 132 height 21
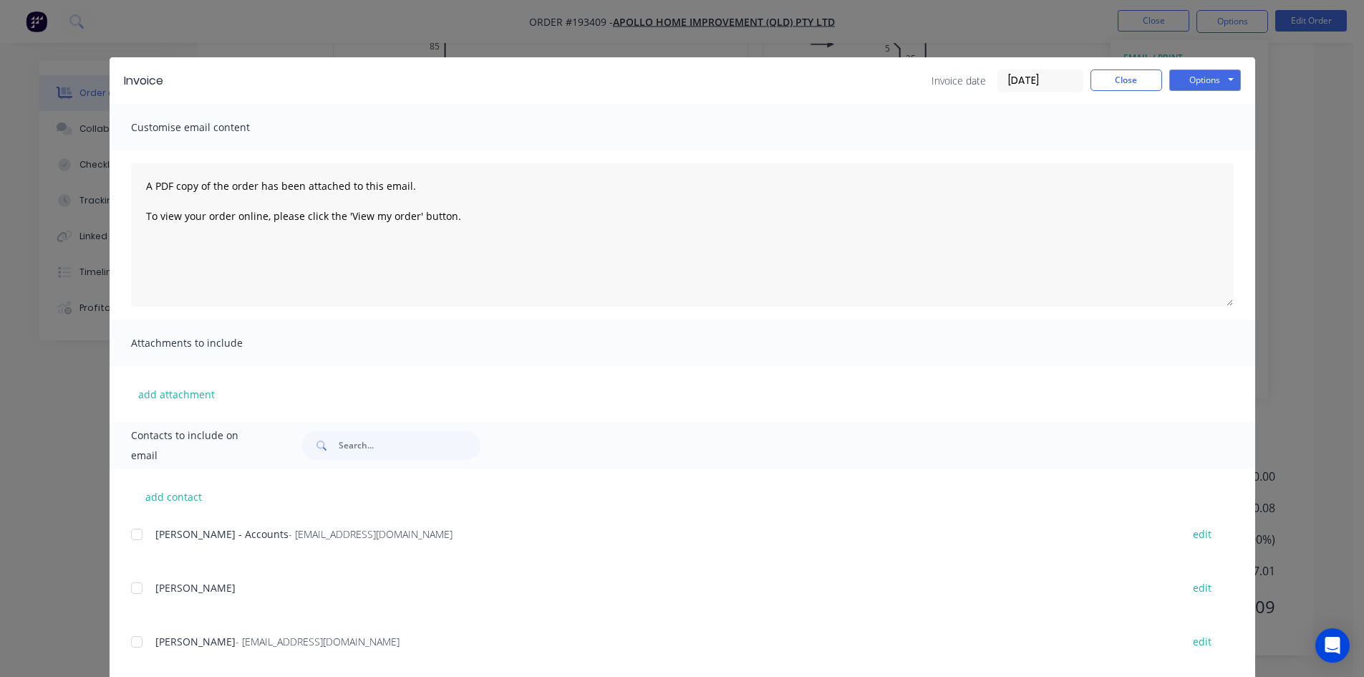
click at [129, 539] on div at bounding box center [136, 534] width 29 height 29
click at [1203, 72] on button "Options" at bounding box center [1206, 79] width 72 height 21
click at [1196, 155] on button "Email" at bounding box center [1216, 153] width 92 height 24
click at [1120, 82] on button "Close" at bounding box center [1127, 79] width 72 height 21
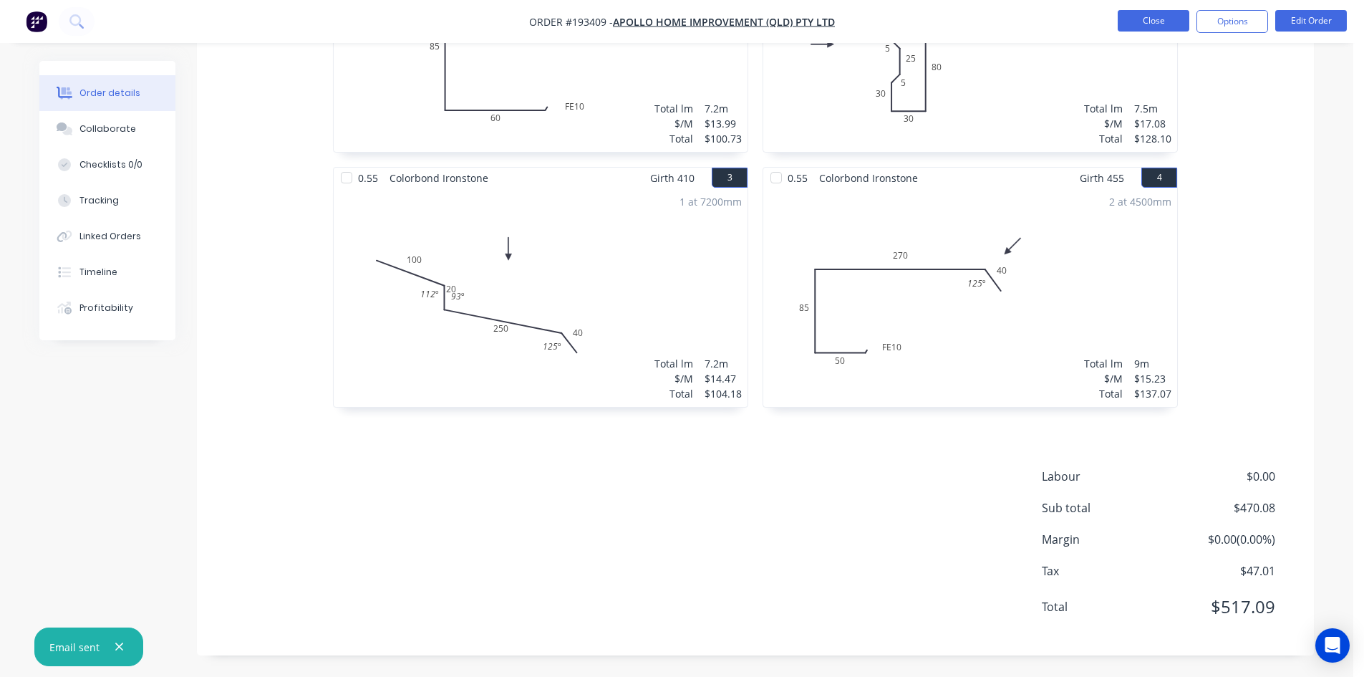
click at [1164, 16] on button "Close" at bounding box center [1154, 20] width 72 height 21
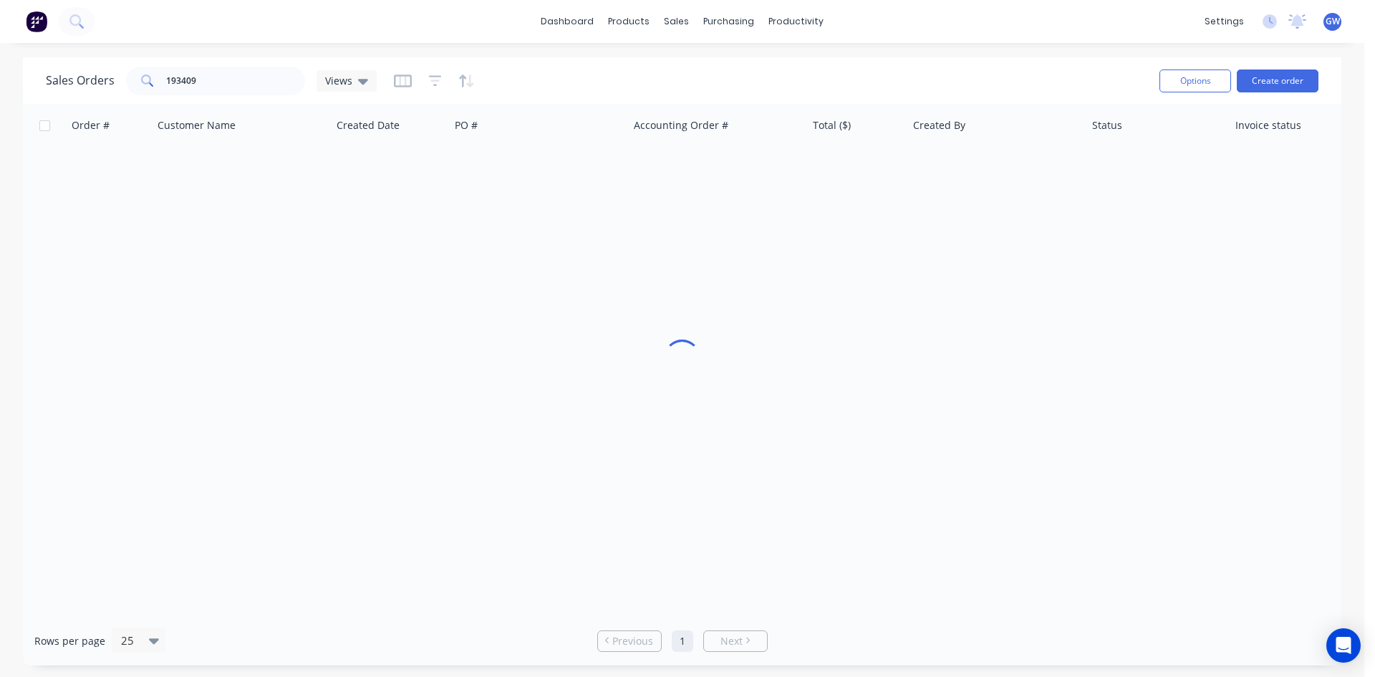
drag, startPoint x: 252, startPoint y: 59, endPoint x: 312, endPoint y: 75, distance: 62.4
click at [118, 69] on div "Sales Orders 193409 Views Options Create order" at bounding box center [682, 80] width 1319 height 47
click at [270, 80] on input "193409" at bounding box center [236, 81] width 140 height 29
type input "191256"
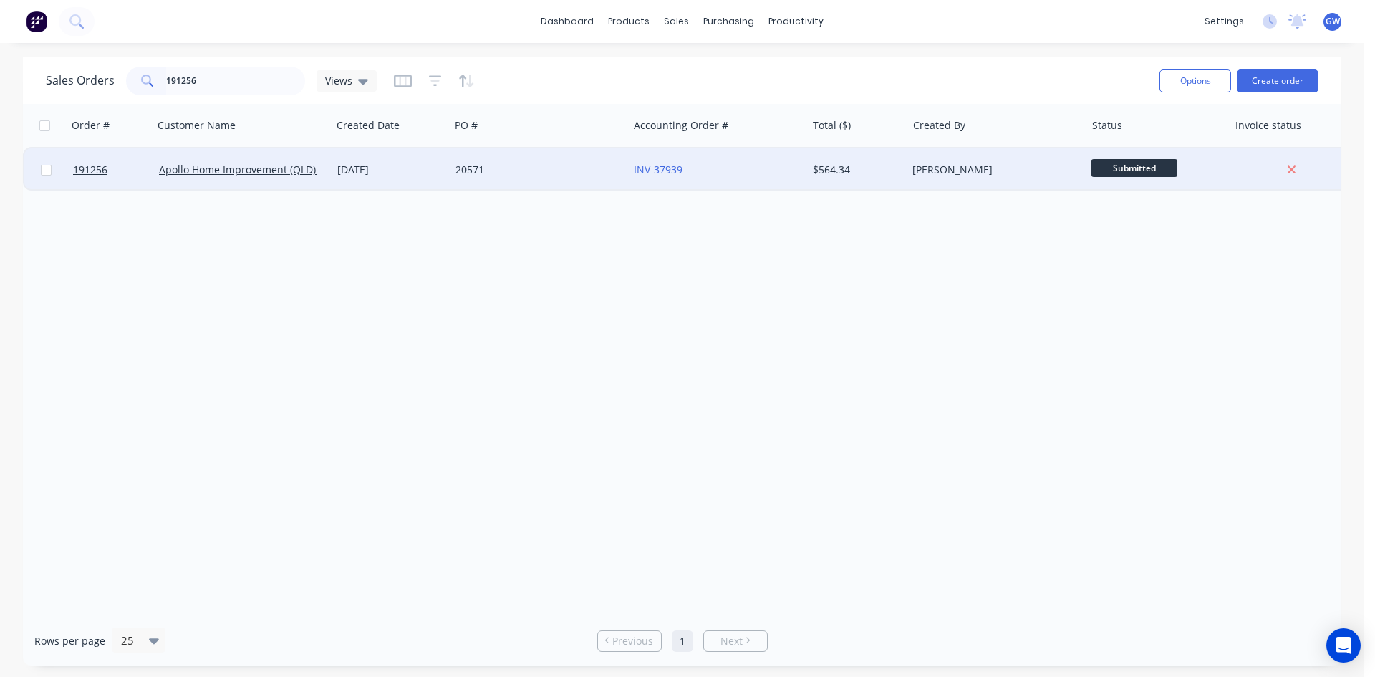
click at [844, 161] on div "$564.34" at bounding box center [857, 169] width 100 height 43
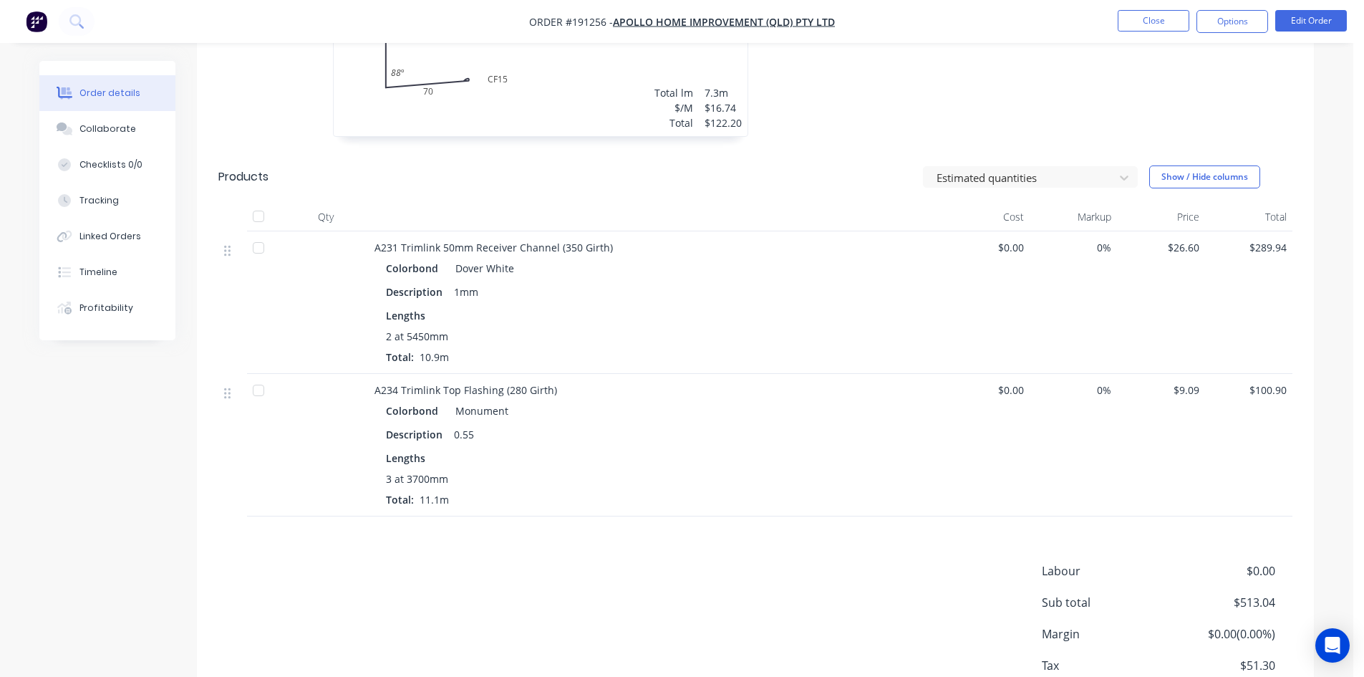
scroll to position [573, 0]
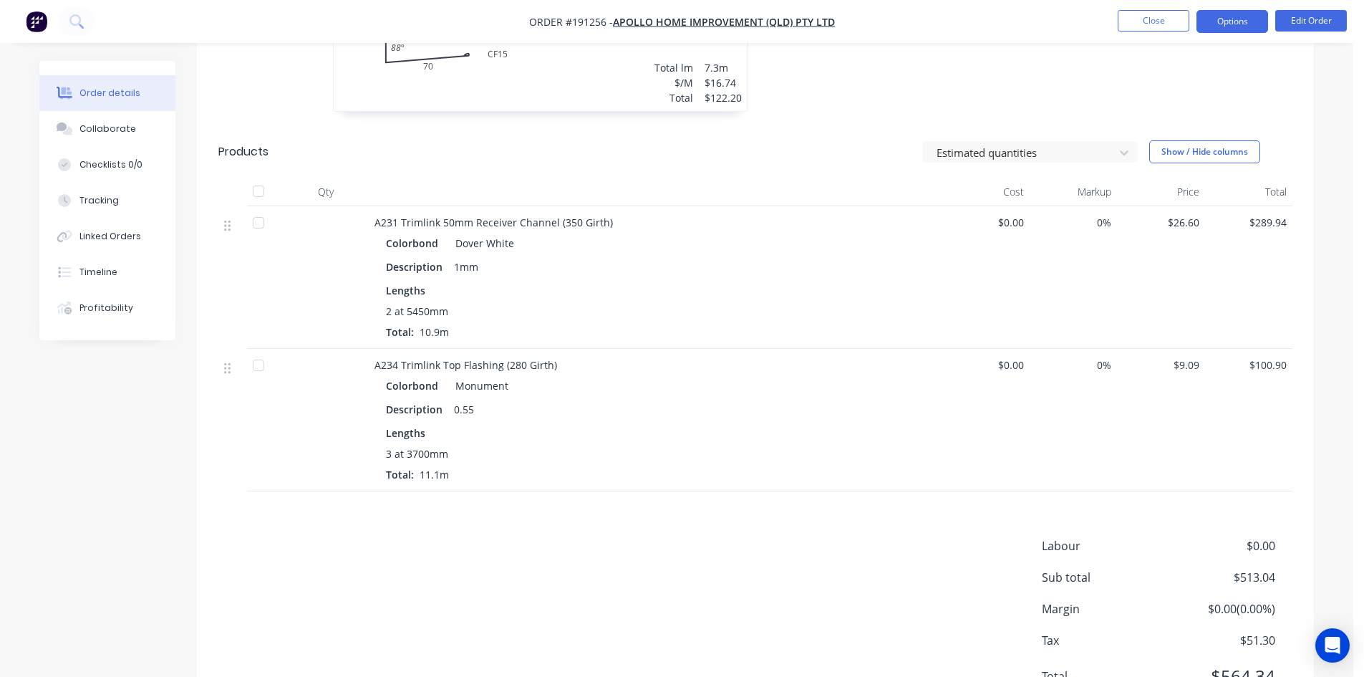
click at [1223, 29] on button "Options" at bounding box center [1233, 21] width 72 height 23
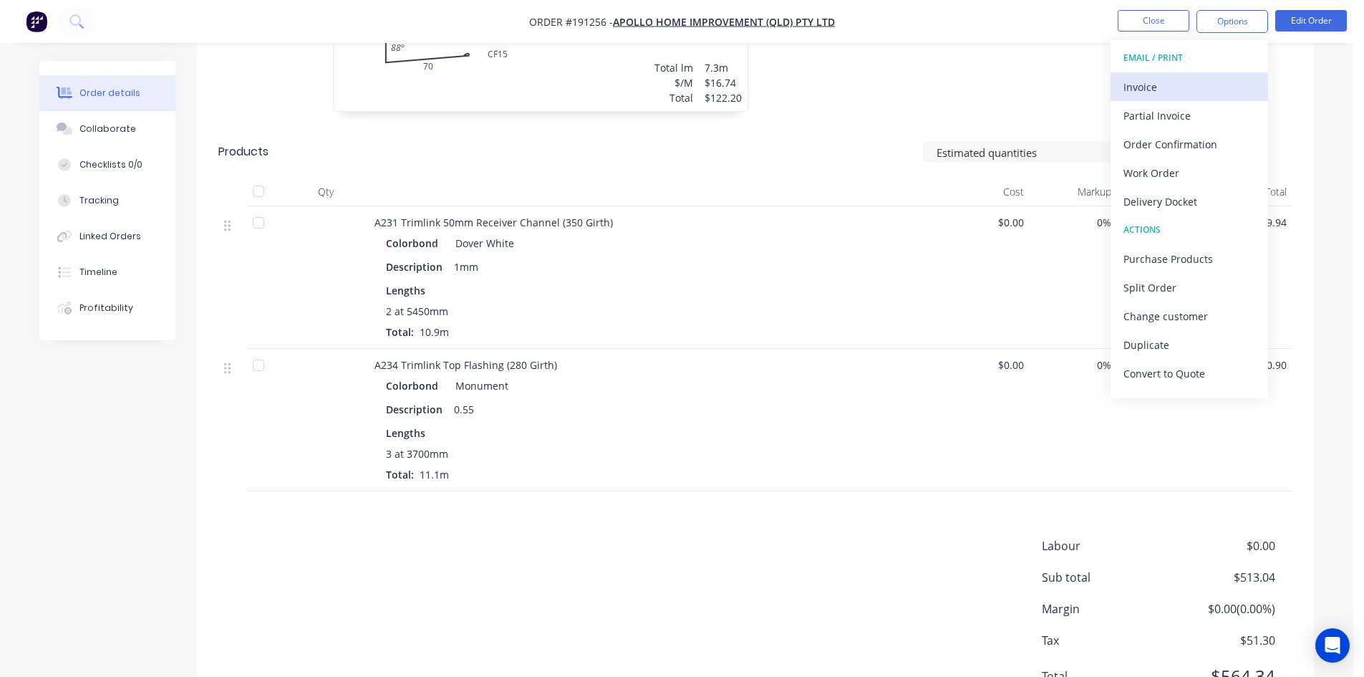
click at [1192, 90] on div "Invoice" at bounding box center [1190, 87] width 132 height 21
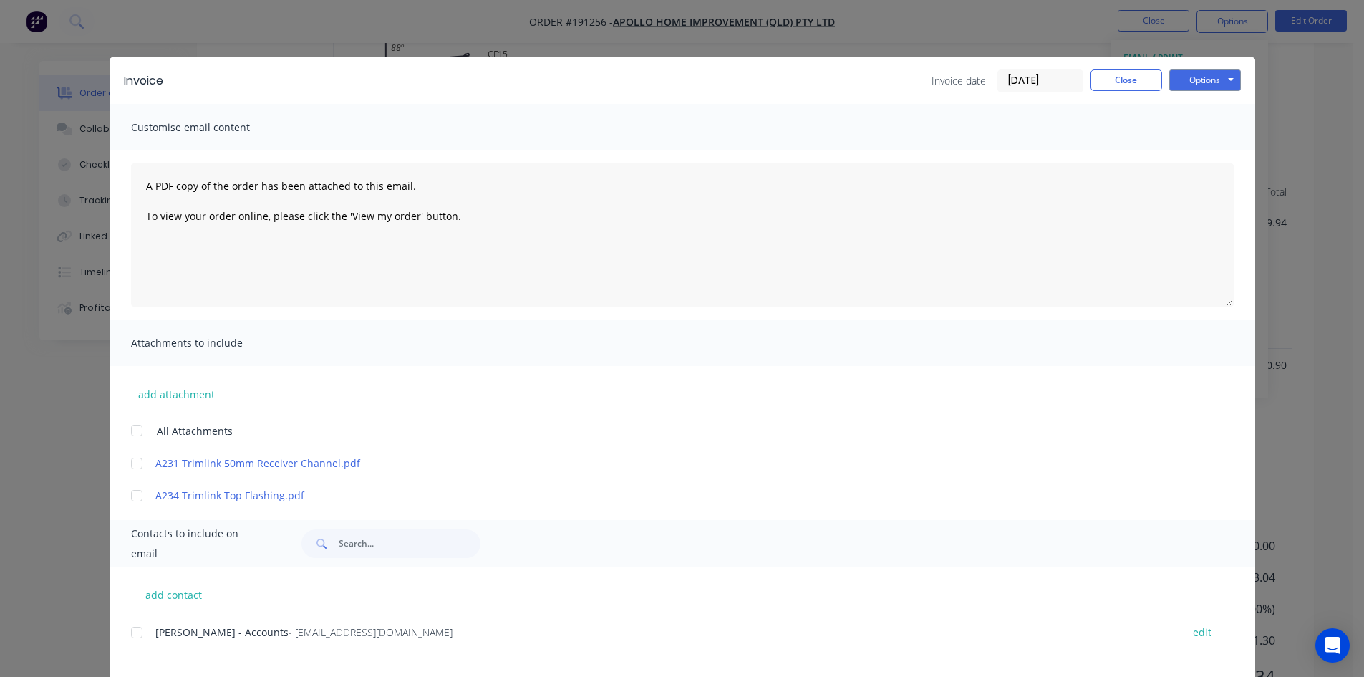
click at [133, 634] on div at bounding box center [136, 632] width 29 height 29
click at [1196, 79] on button "Options" at bounding box center [1206, 79] width 72 height 21
click at [1200, 153] on button "Email" at bounding box center [1216, 153] width 92 height 24
drag, startPoint x: 1139, startPoint y: 74, endPoint x: 1165, endPoint y: 56, distance: 31.8
click at [1139, 74] on button "Close" at bounding box center [1127, 79] width 72 height 21
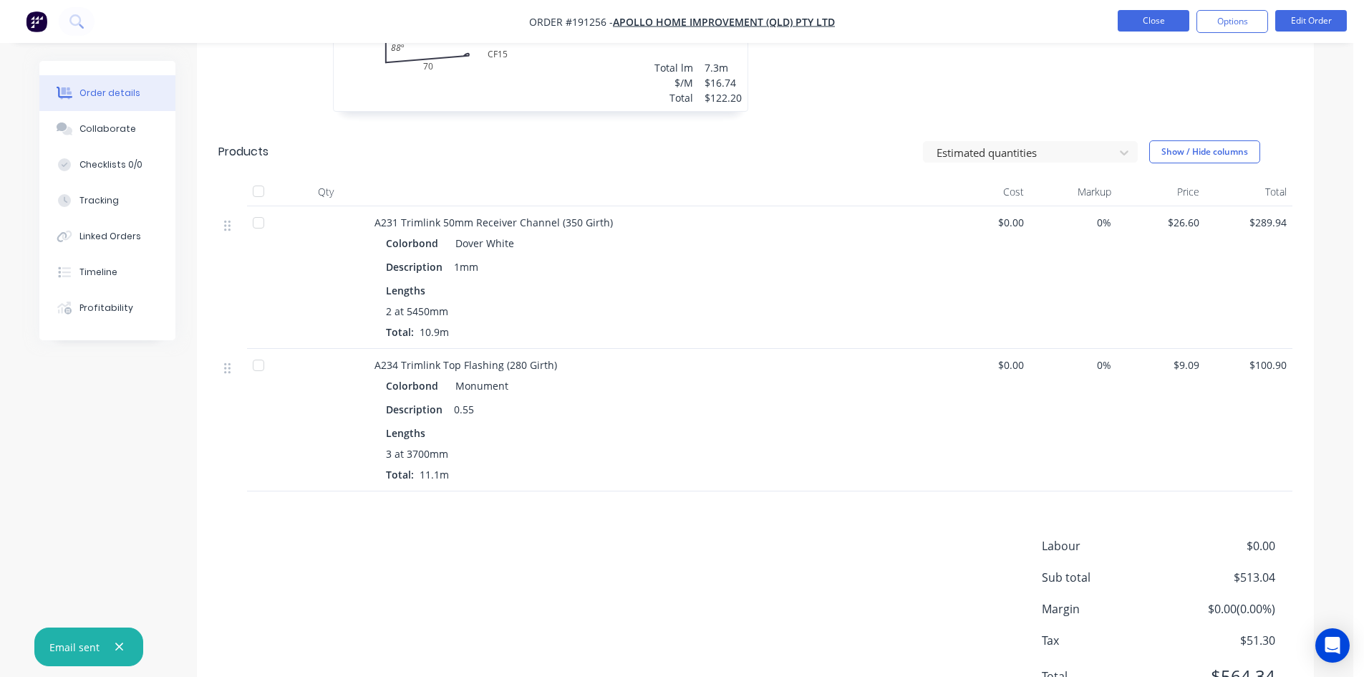
click at [1157, 20] on button "Close" at bounding box center [1154, 20] width 72 height 21
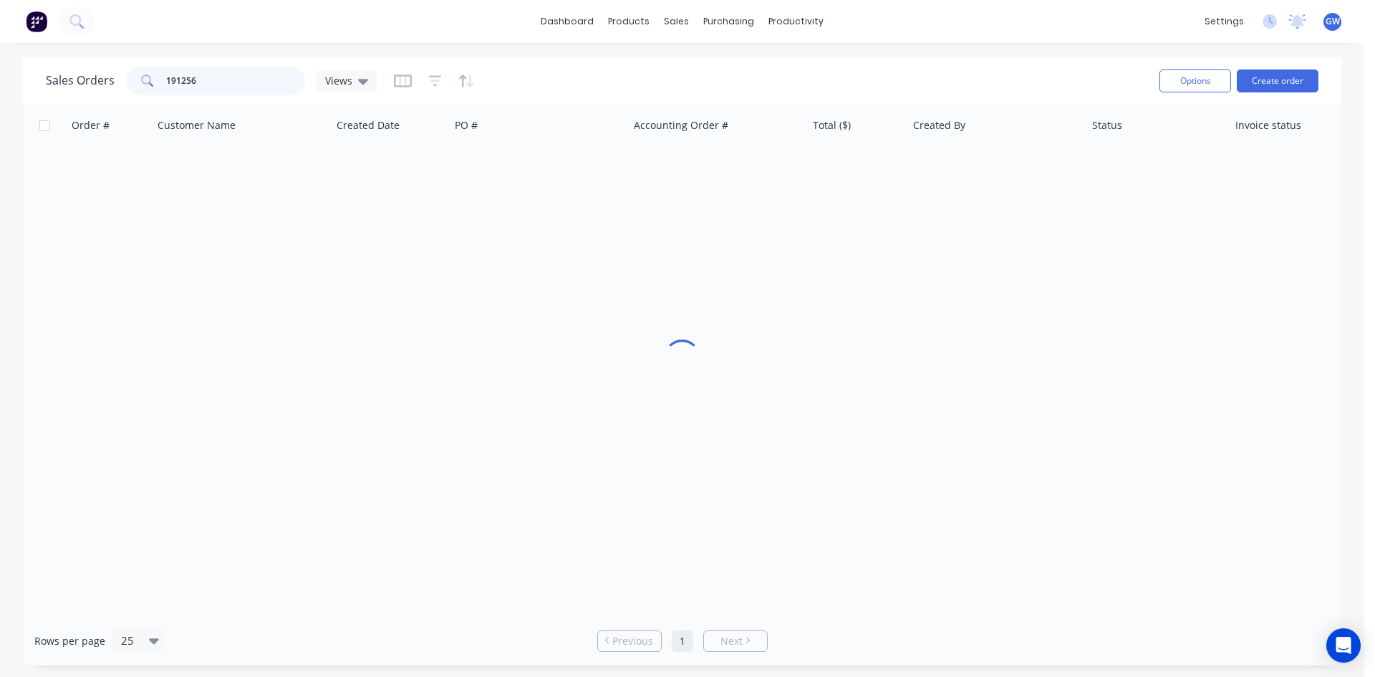
click at [267, 79] on input "191256" at bounding box center [236, 81] width 140 height 29
type input "193294"
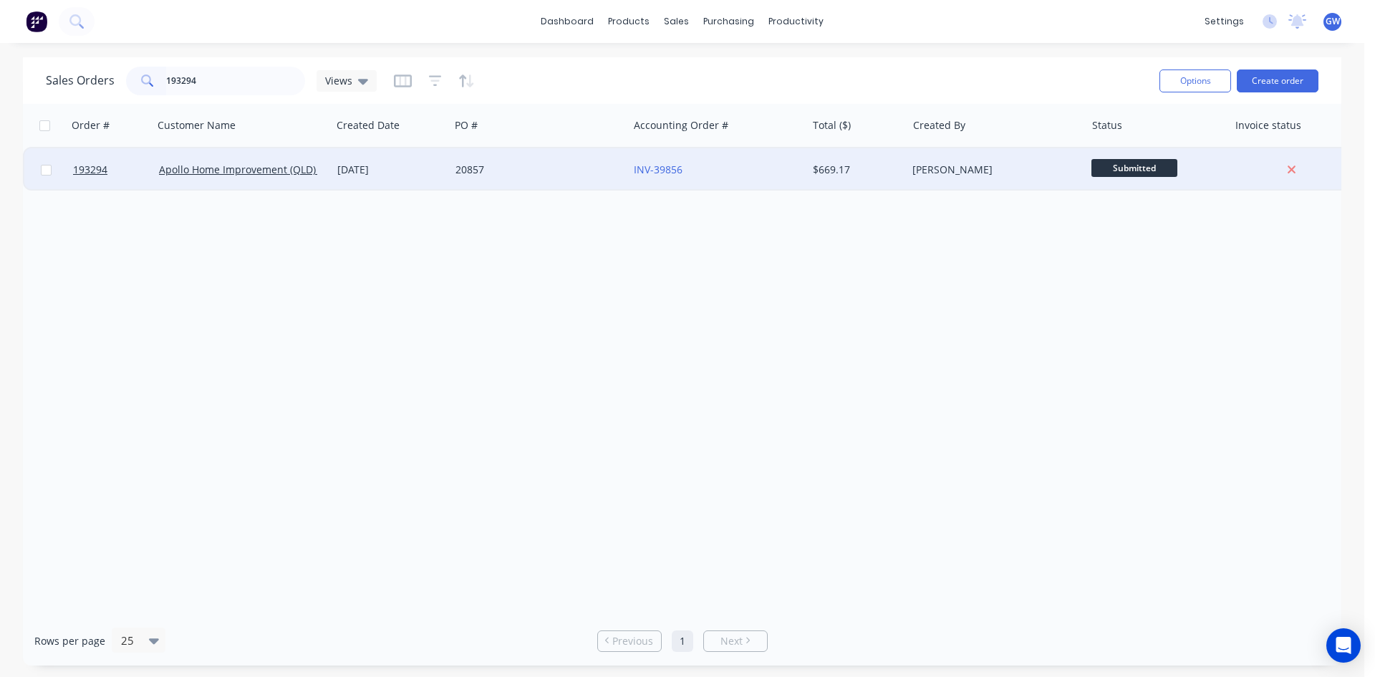
click at [799, 181] on div "INV-39856" at bounding box center [717, 169] width 178 height 43
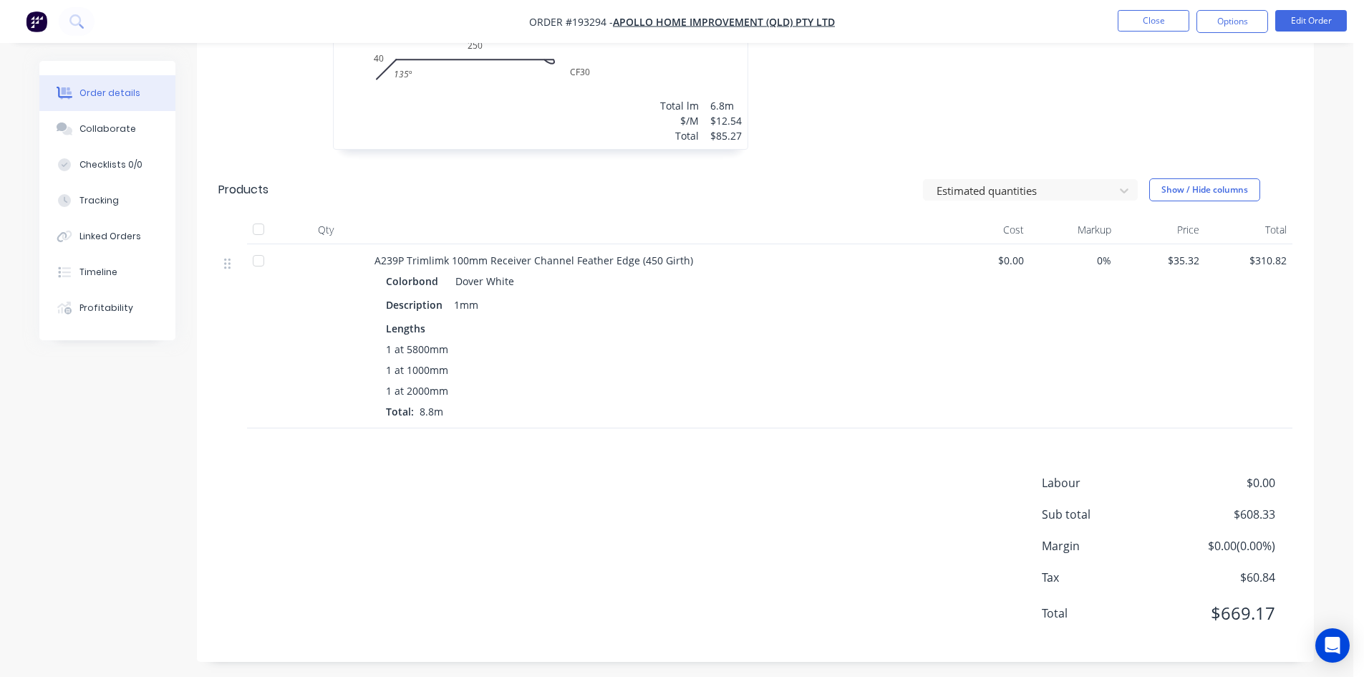
scroll to position [1051, 0]
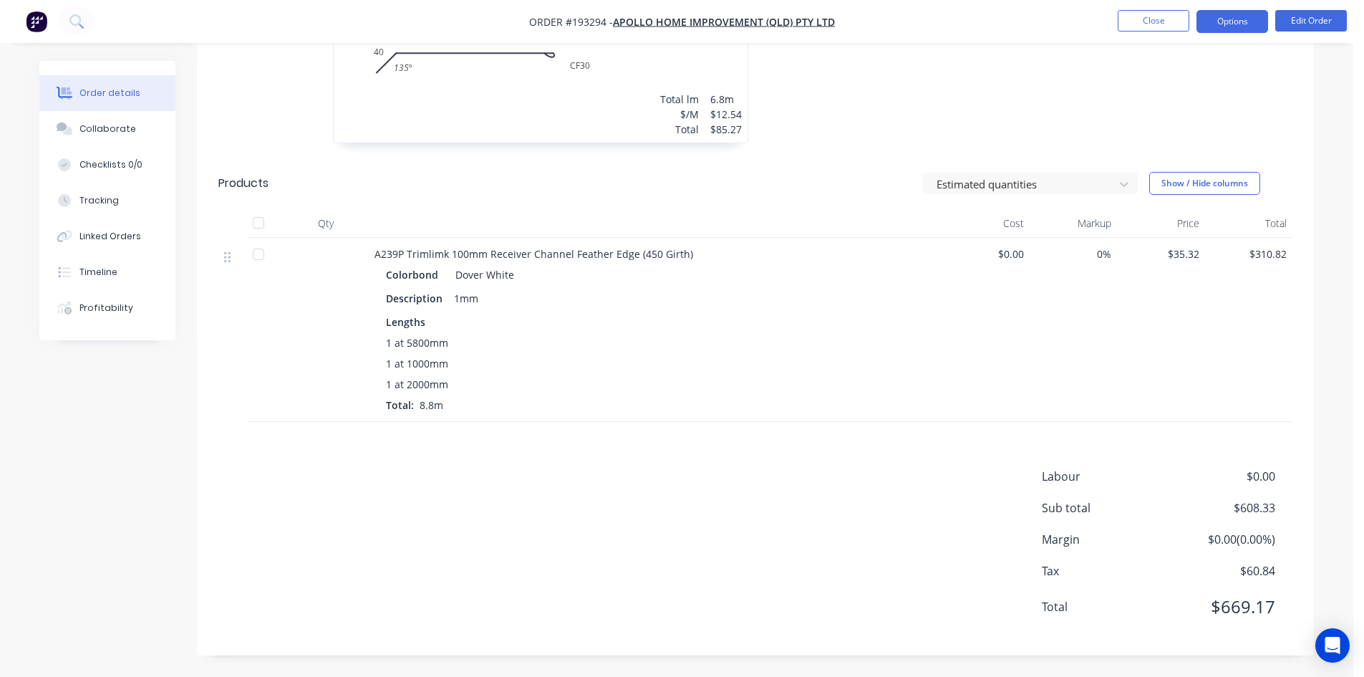
click at [1223, 24] on button "Options" at bounding box center [1233, 21] width 72 height 23
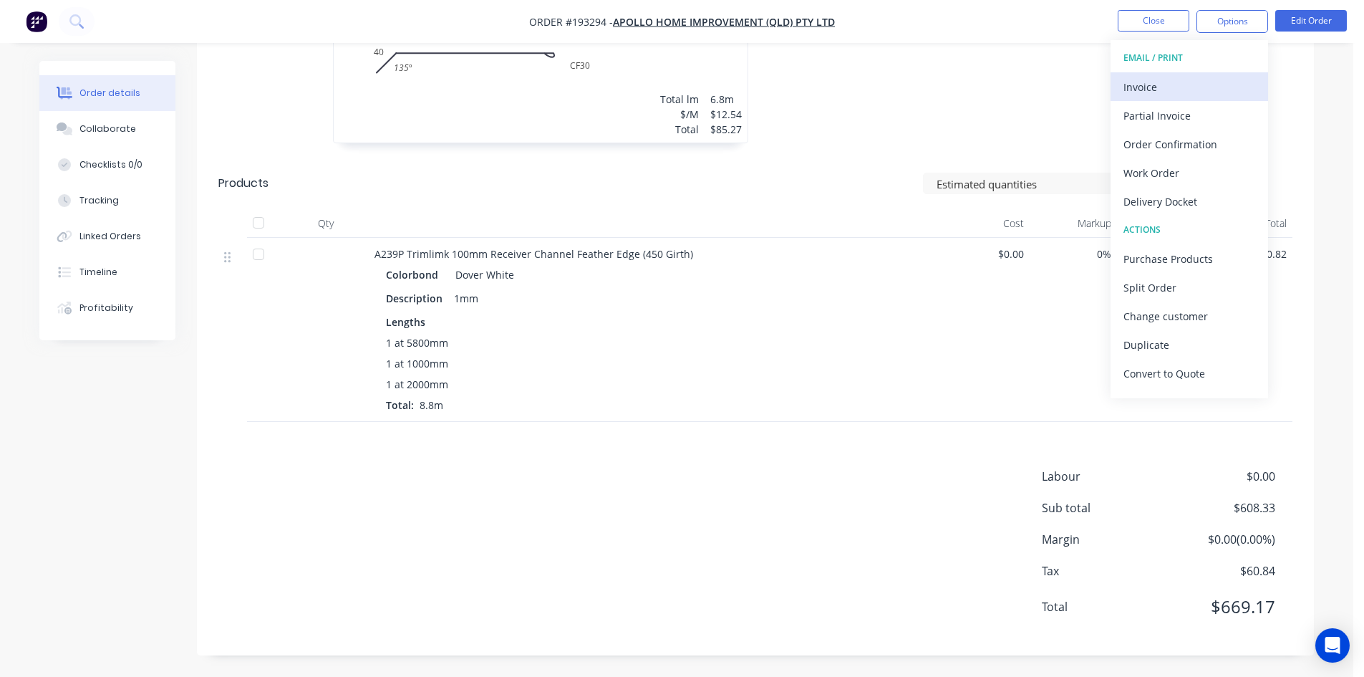
click at [1181, 78] on div "Invoice" at bounding box center [1190, 87] width 132 height 21
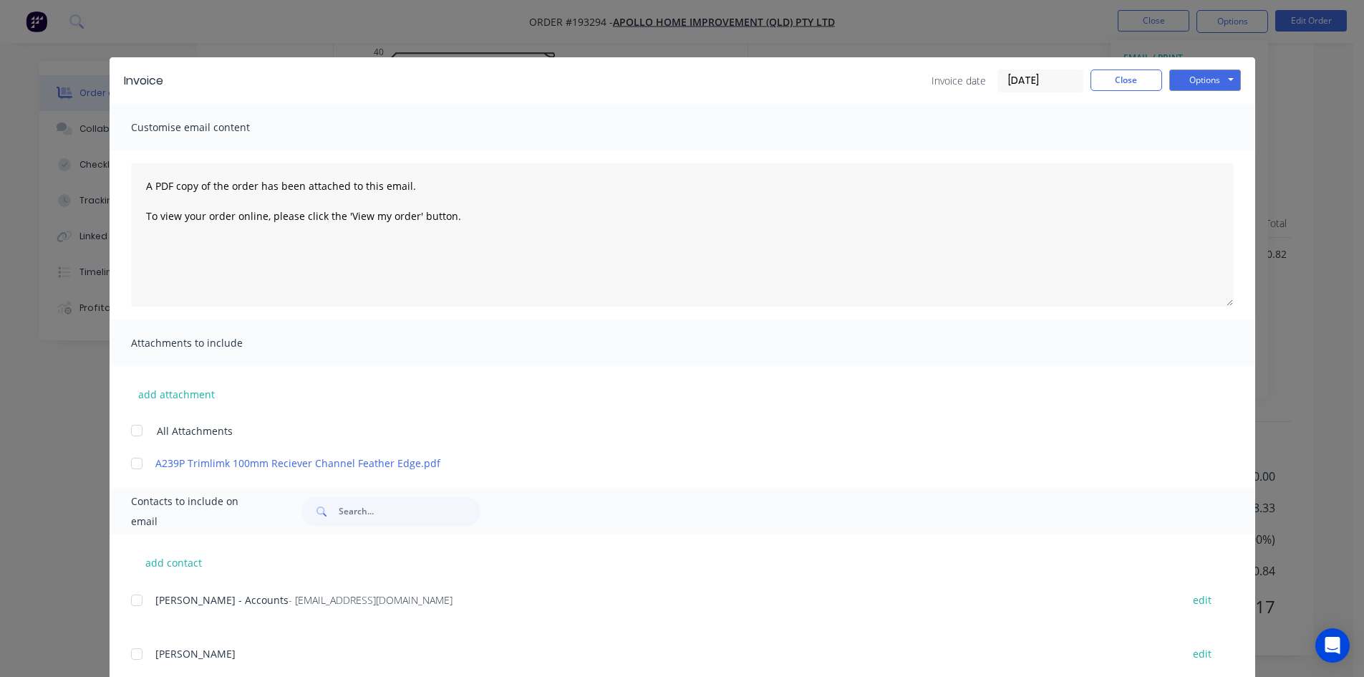
click at [130, 601] on div at bounding box center [136, 600] width 29 height 29
drag, startPoint x: 1208, startPoint y: 69, endPoint x: 1202, endPoint y: 82, distance: 15.1
click at [1208, 69] on button "Options" at bounding box center [1206, 79] width 72 height 21
click at [1202, 148] on button "Email" at bounding box center [1216, 153] width 92 height 24
click at [1105, 85] on button "Close" at bounding box center [1127, 79] width 72 height 21
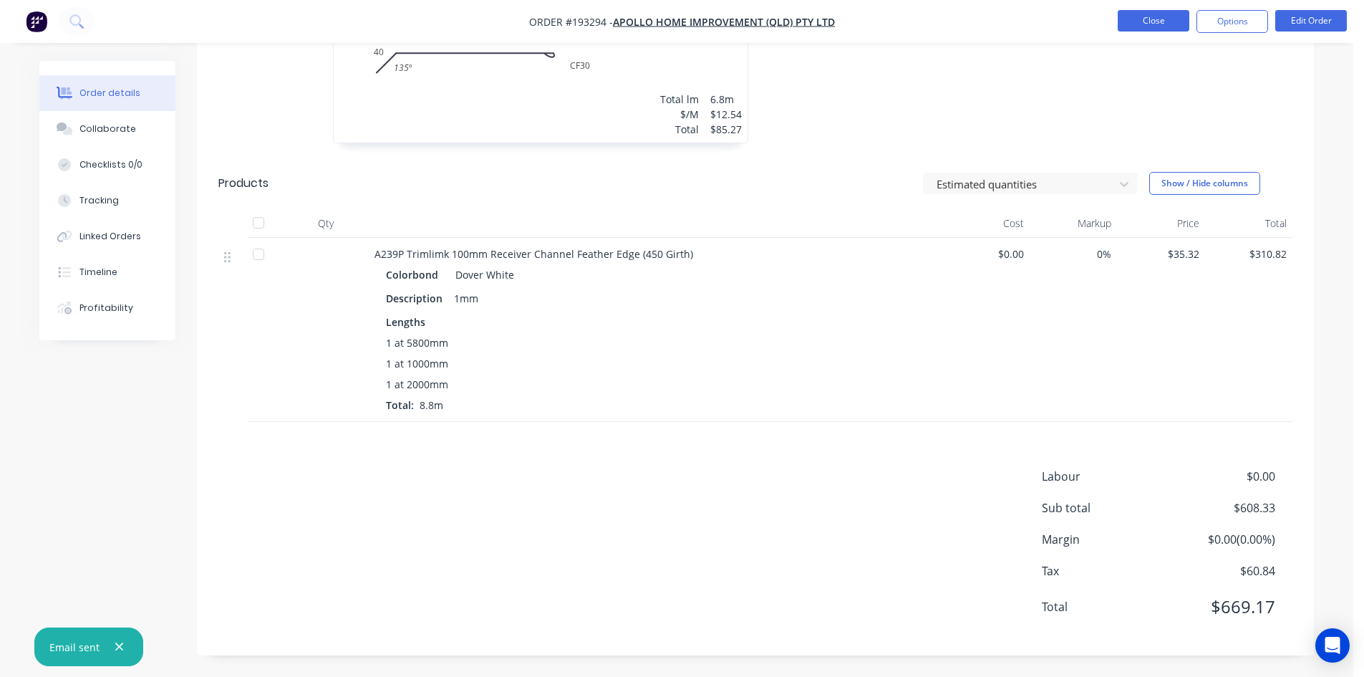
click at [1146, 28] on button "Close" at bounding box center [1154, 20] width 72 height 21
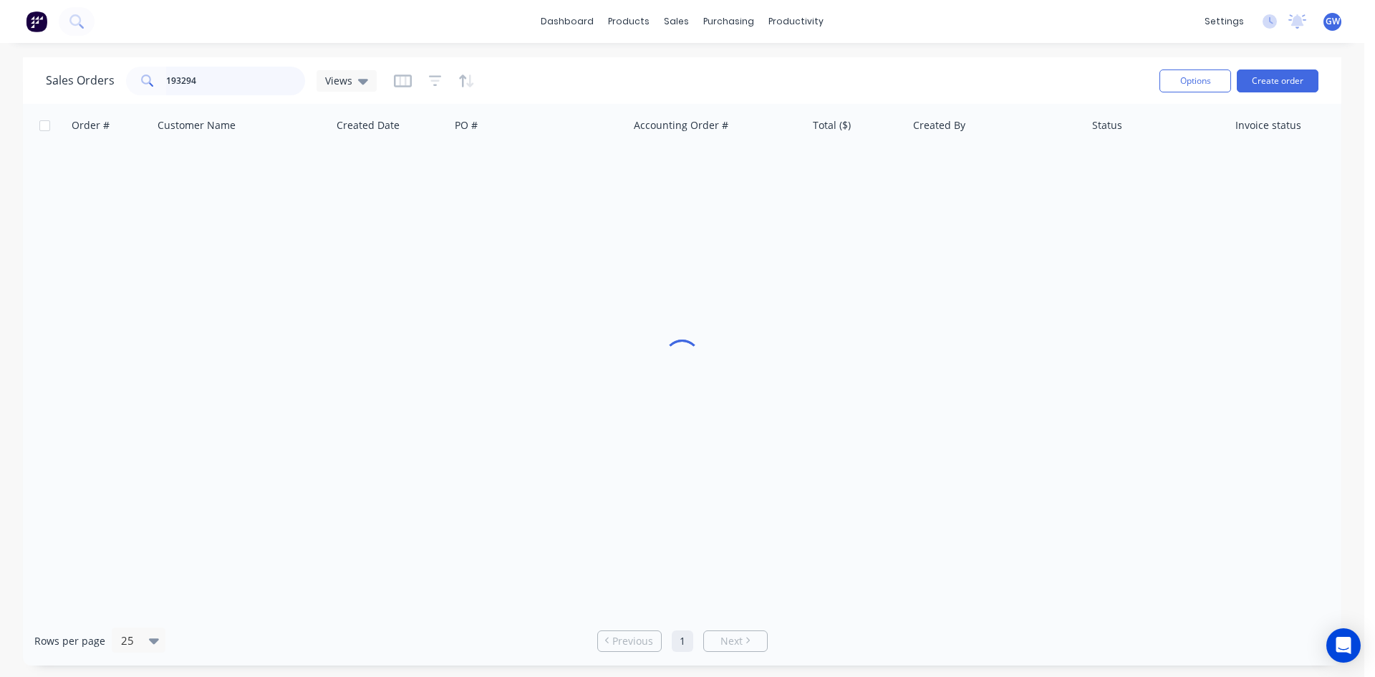
click at [266, 84] on input "193294" at bounding box center [236, 81] width 140 height 29
type input "193388"
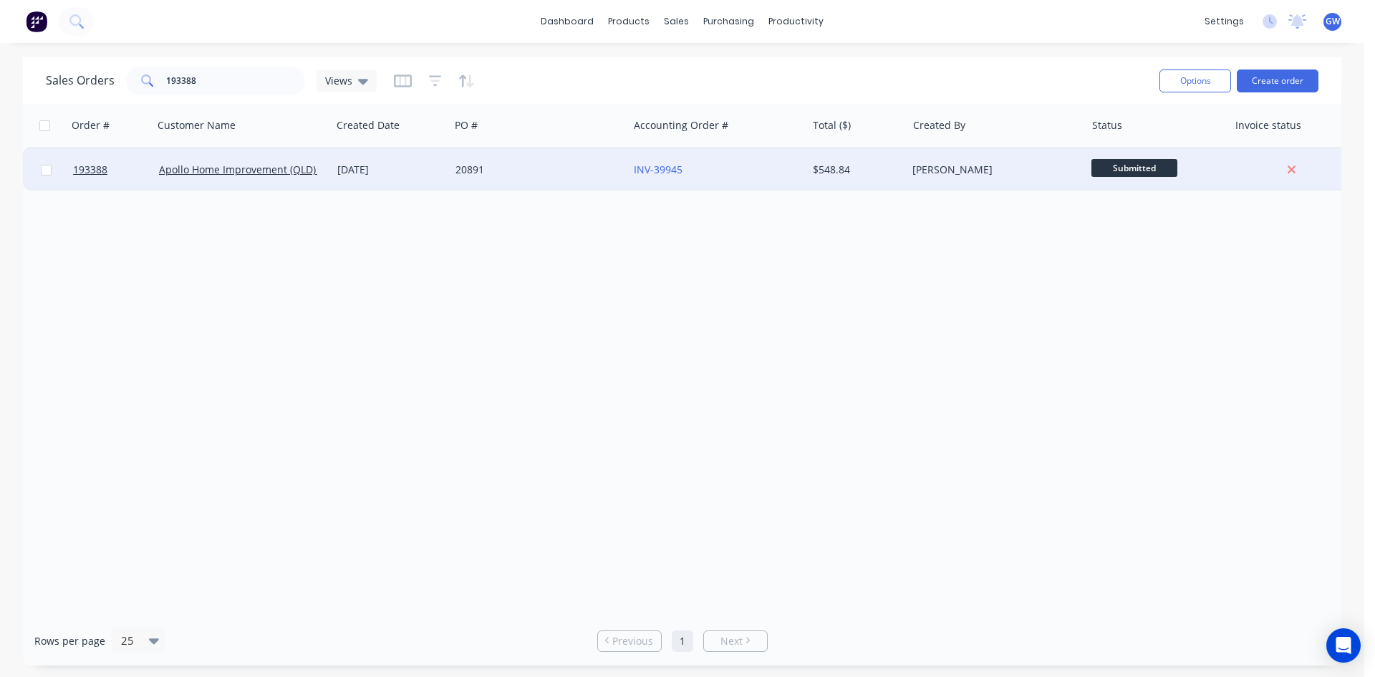
click at [921, 160] on div "[PERSON_NAME]" at bounding box center [996, 169] width 178 height 43
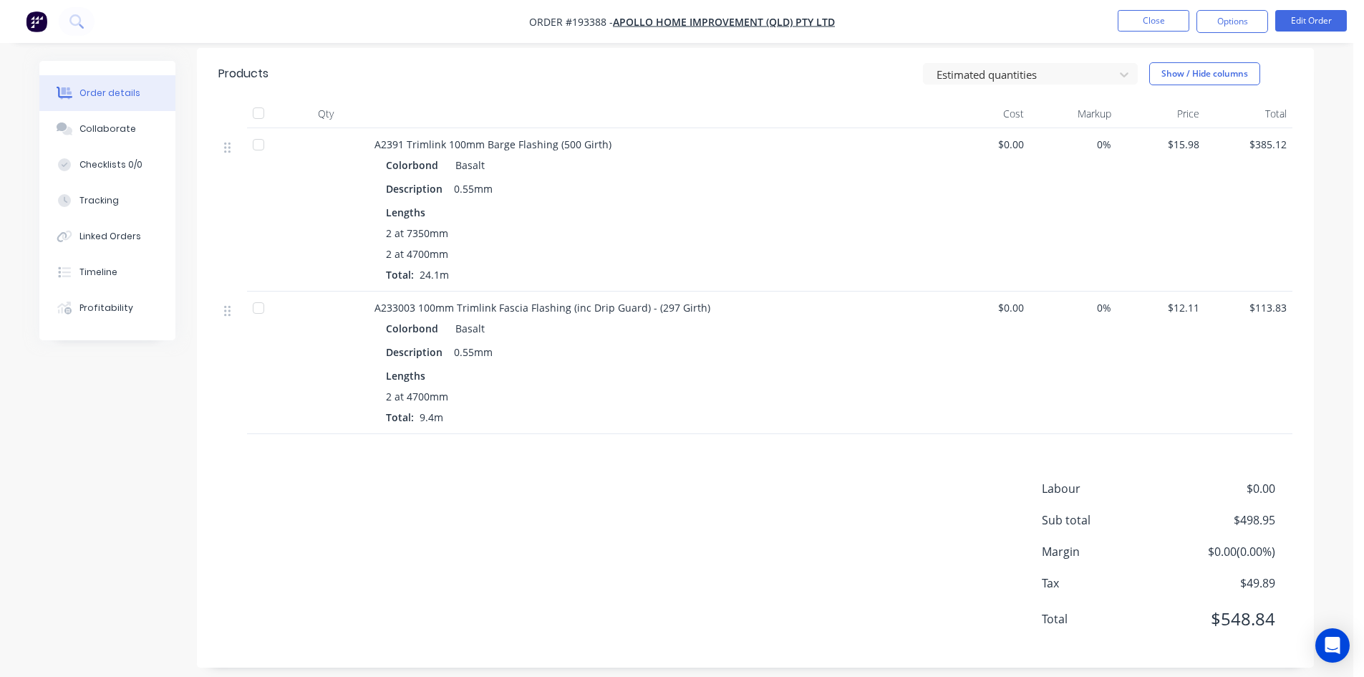
scroll to position [362, 0]
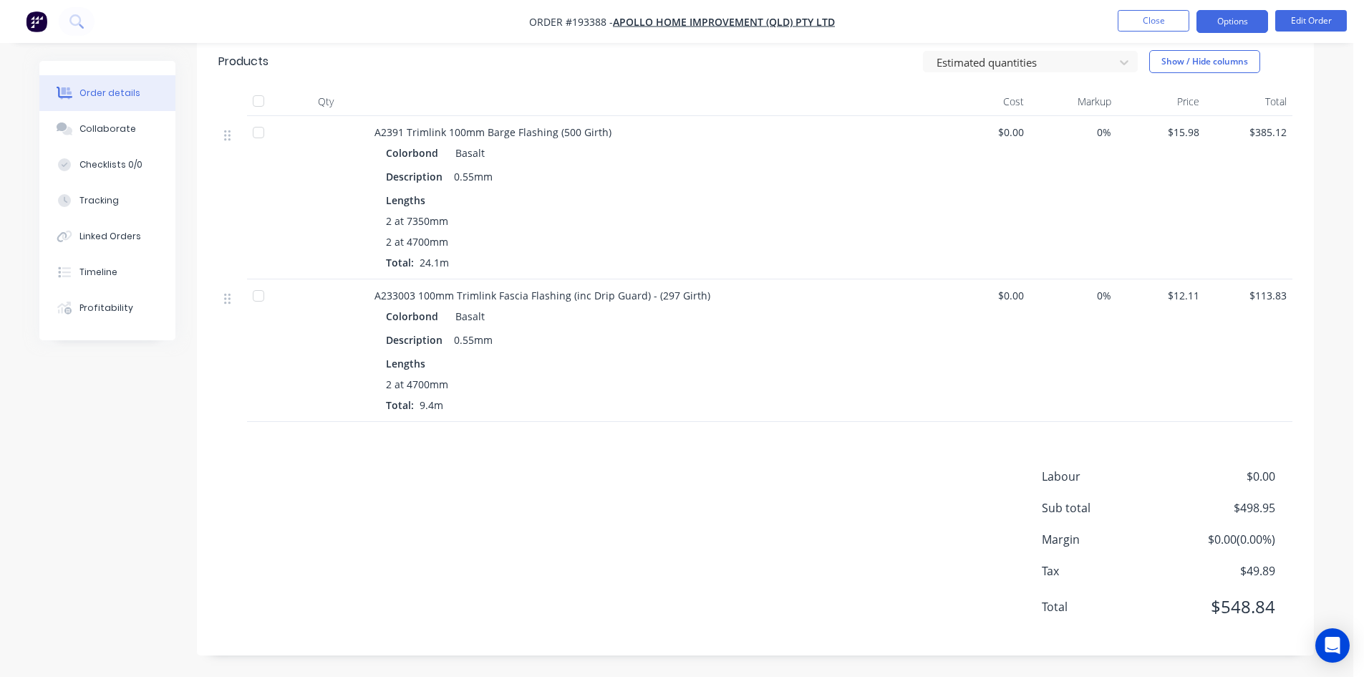
click at [1243, 13] on button "Options" at bounding box center [1233, 21] width 72 height 23
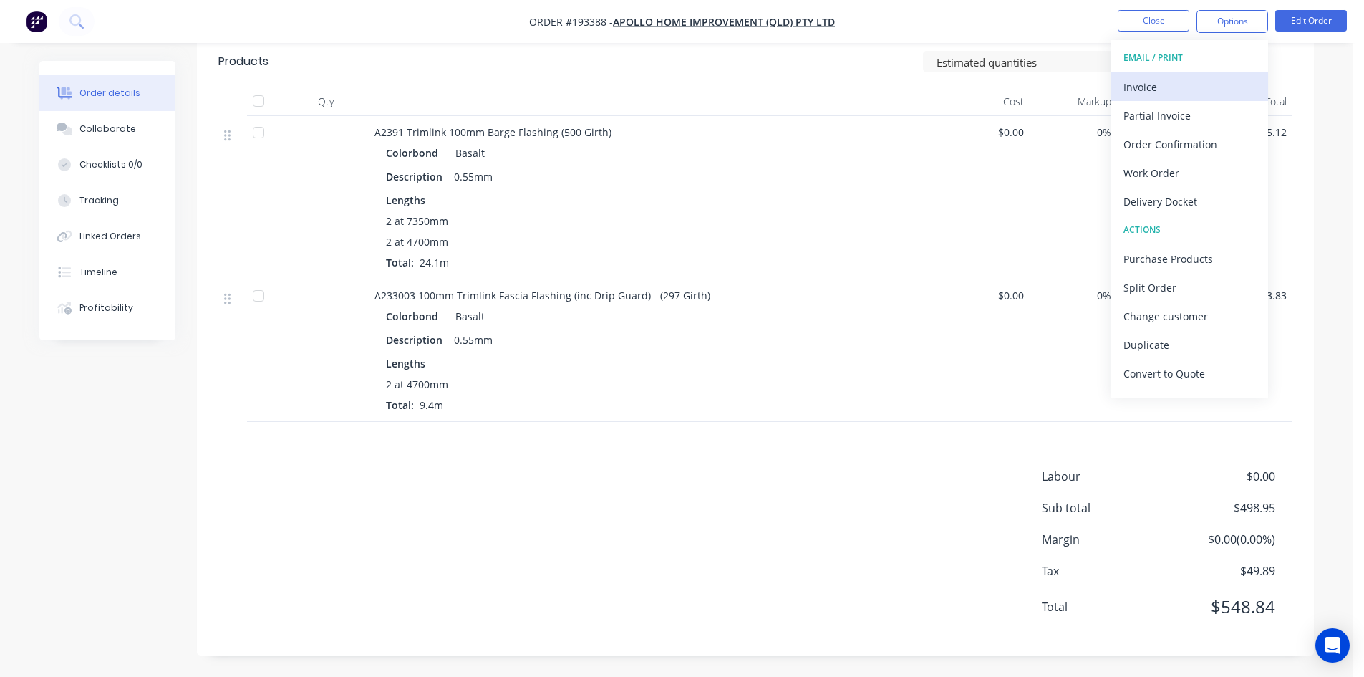
click at [1160, 87] on div "Invoice" at bounding box center [1190, 87] width 132 height 21
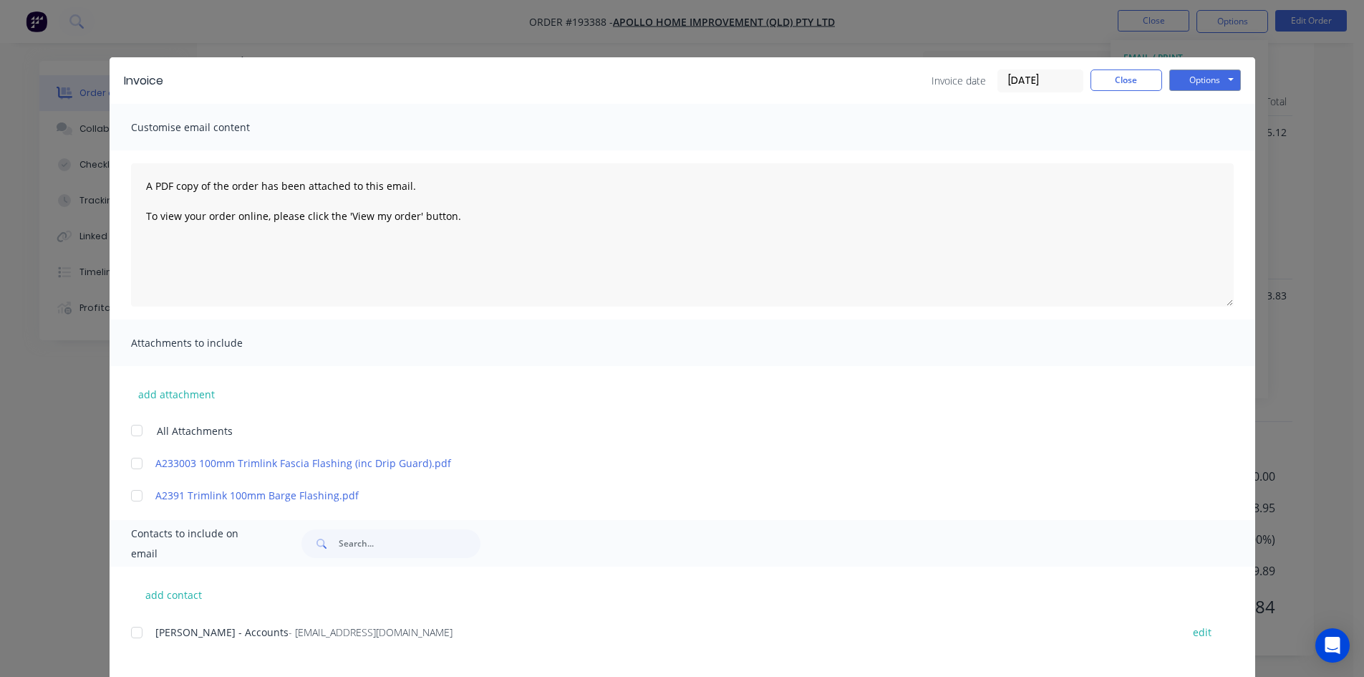
click at [138, 637] on div at bounding box center [136, 632] width 29 height 29
click at [1207, 85] on button "Options" at bounding box center [1206, 79] width 72 height 21
click at [1197, 156] on button "Email" at bounding box center [1216, 153] width 92 height 24
click at [1132, 82] on button "Close" at bounding box center [1127, 79] width 72 height 21
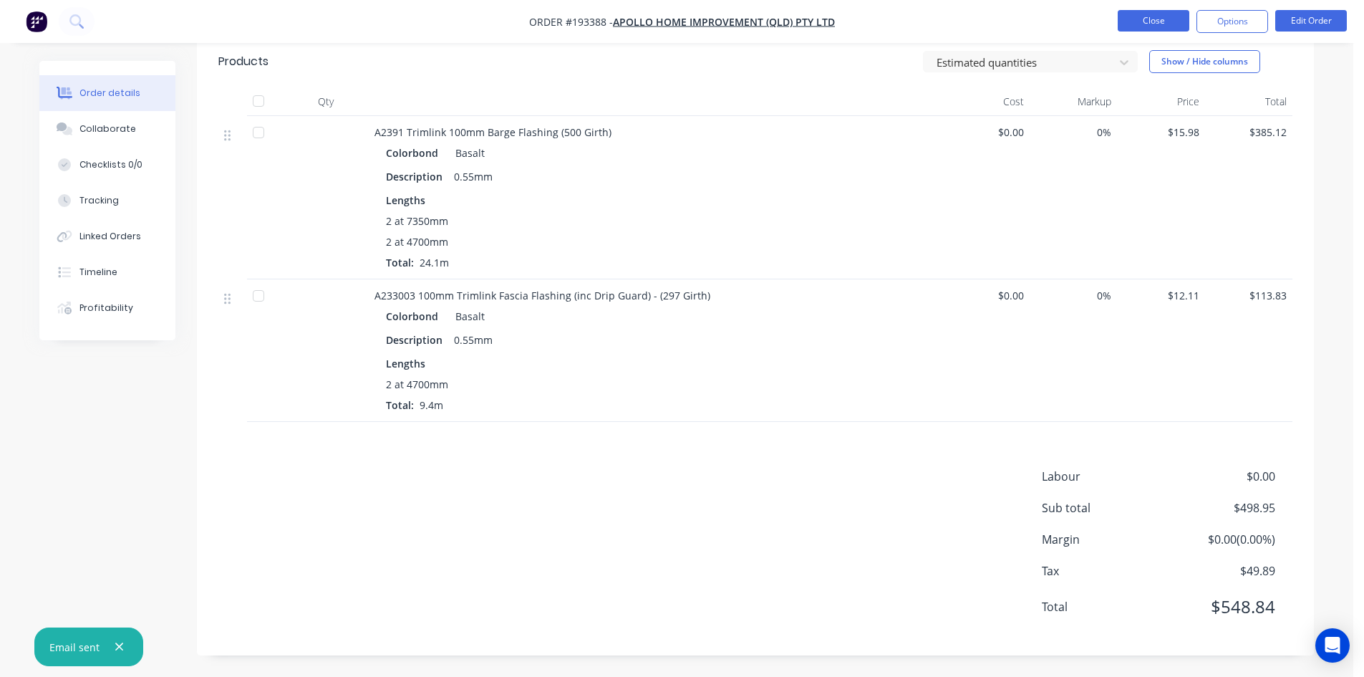
click at [1153, 21] on button "Close" at bounding box center [1154, 20] width 72 height 21
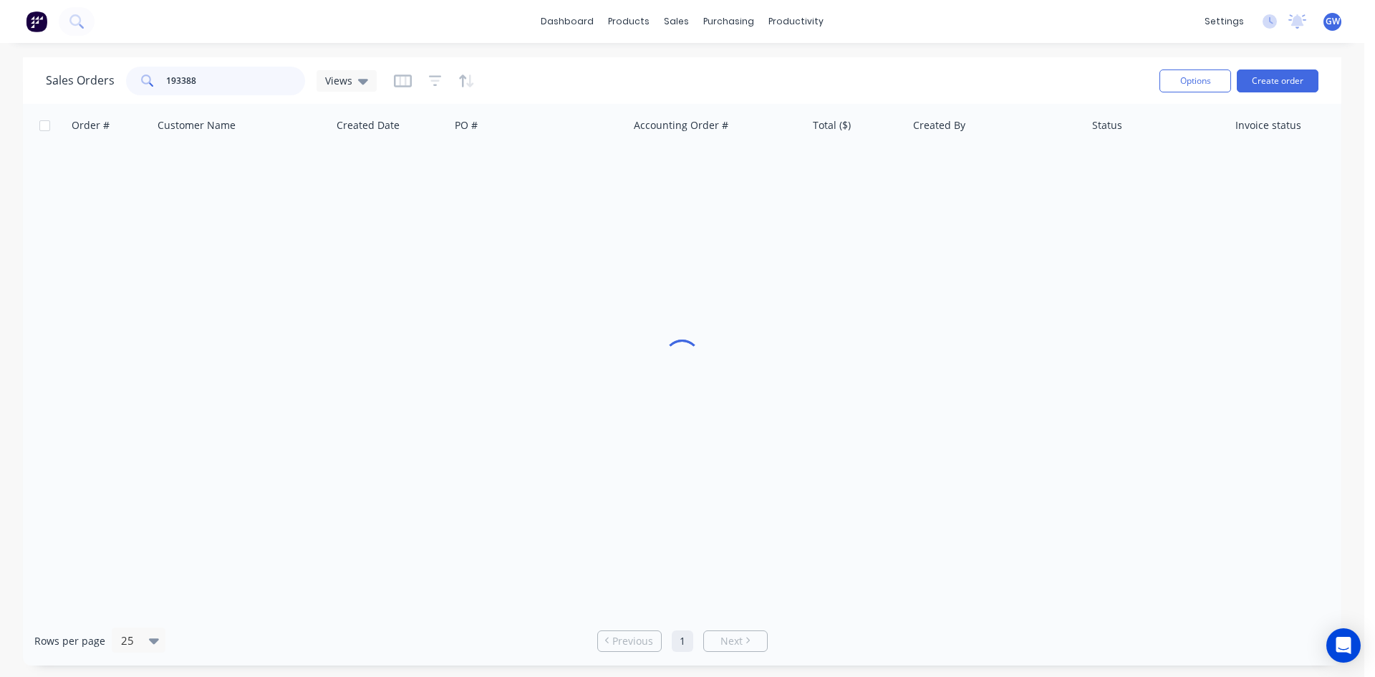
click at [213, 77] on input "193388" at bounding box center [236, 81] width 140 height 29
type input "192985"
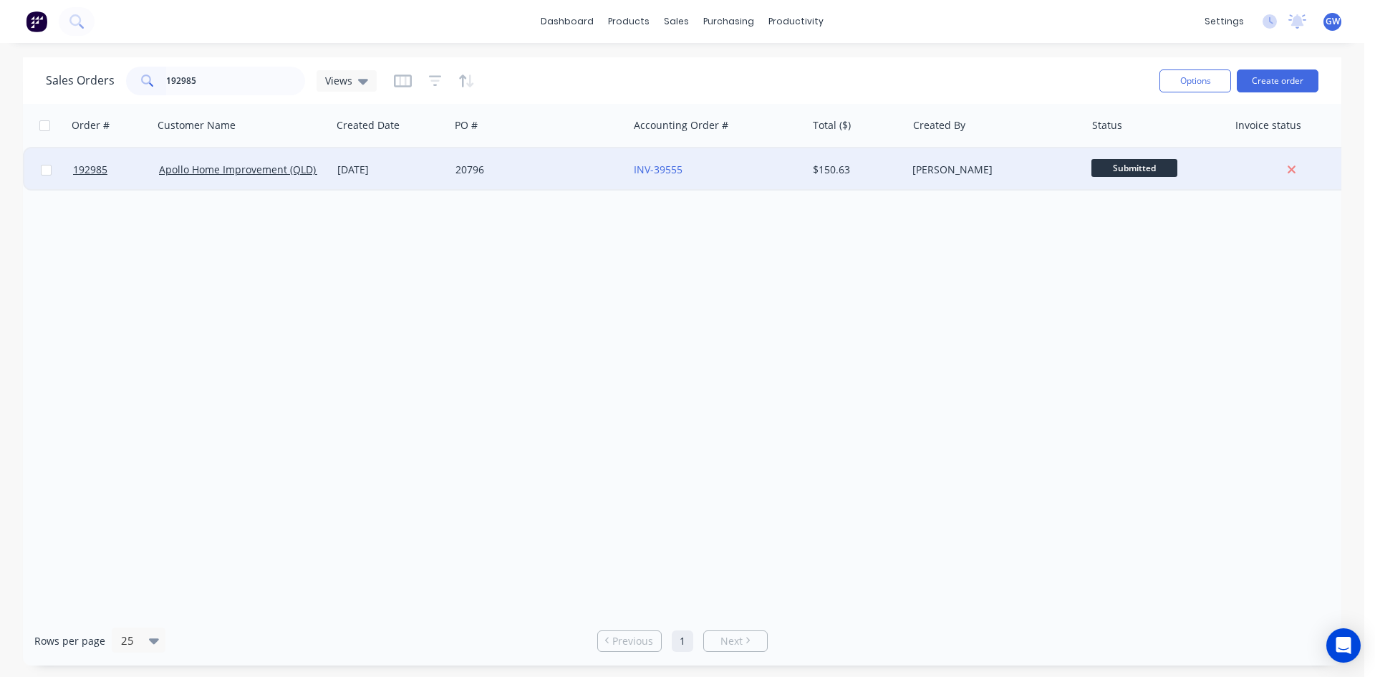
click at [872, 181] on div "$150.63" at bounding box center [857, 169] width 100 height 43
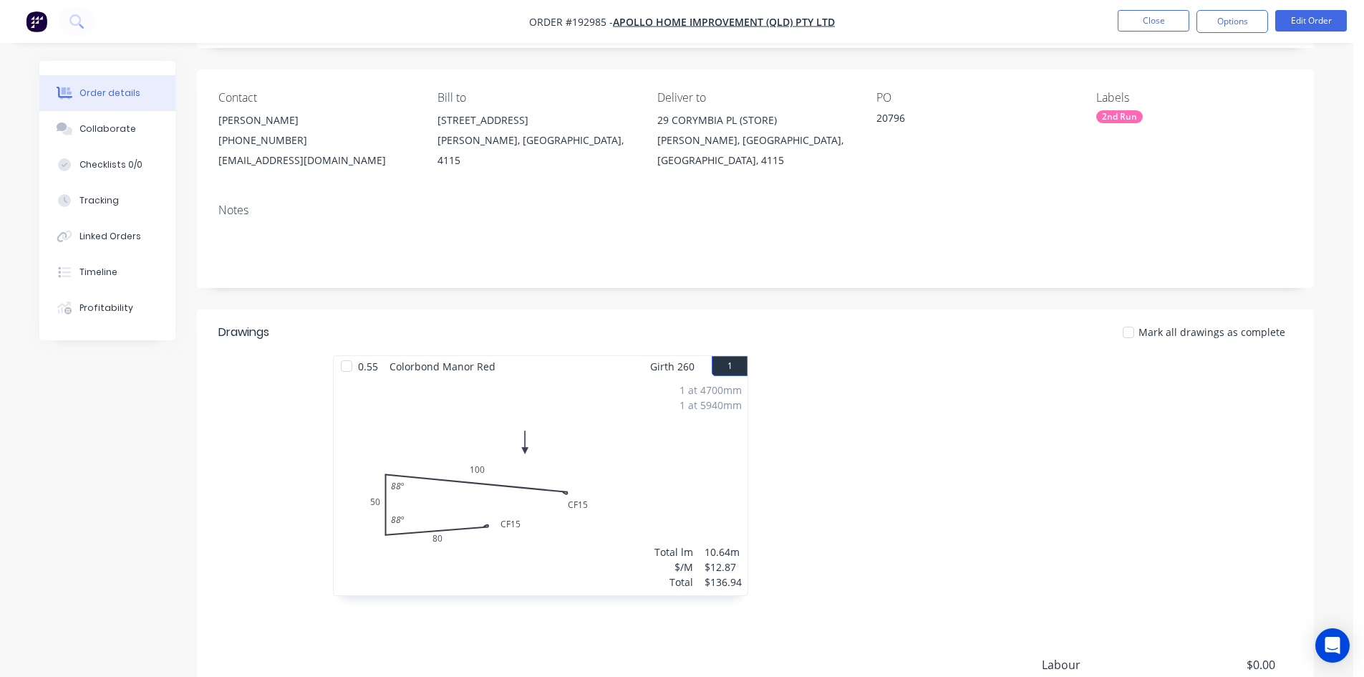
scroll to position [277, 0]
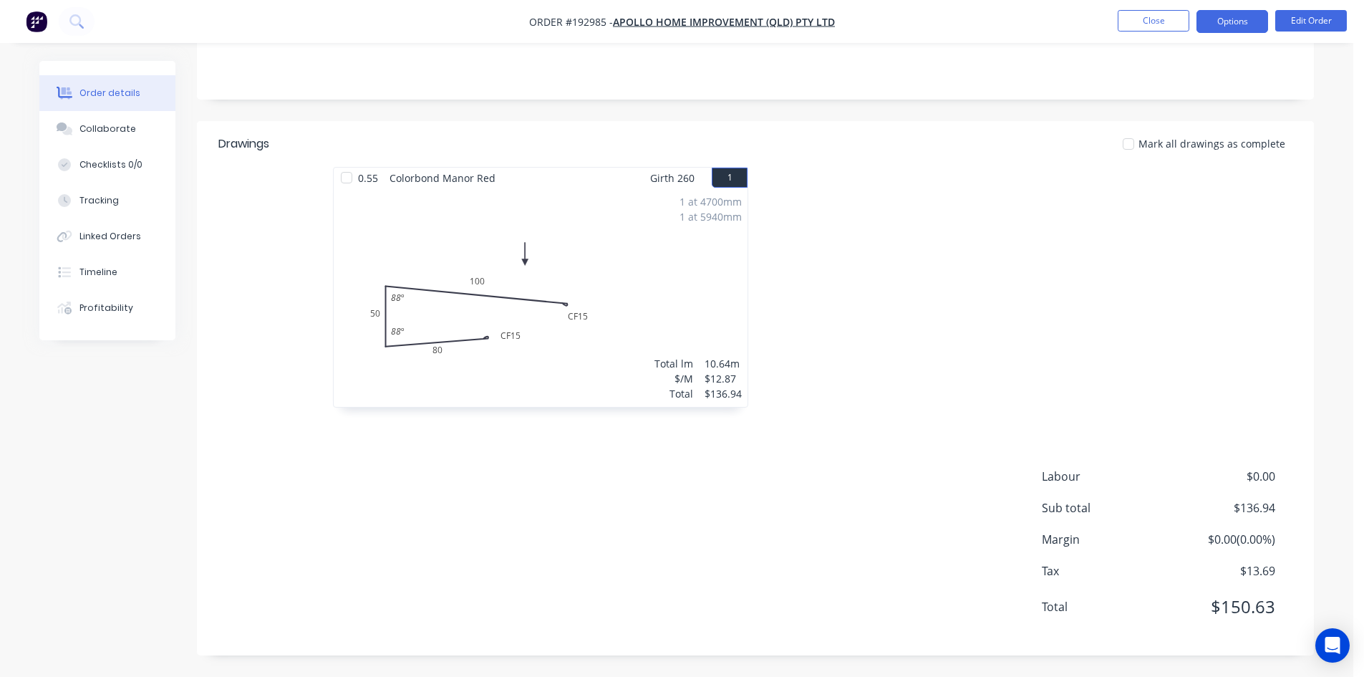
click at [1225, 12] on button "Options" at bounding box center [1233, 21] width 72 height 23
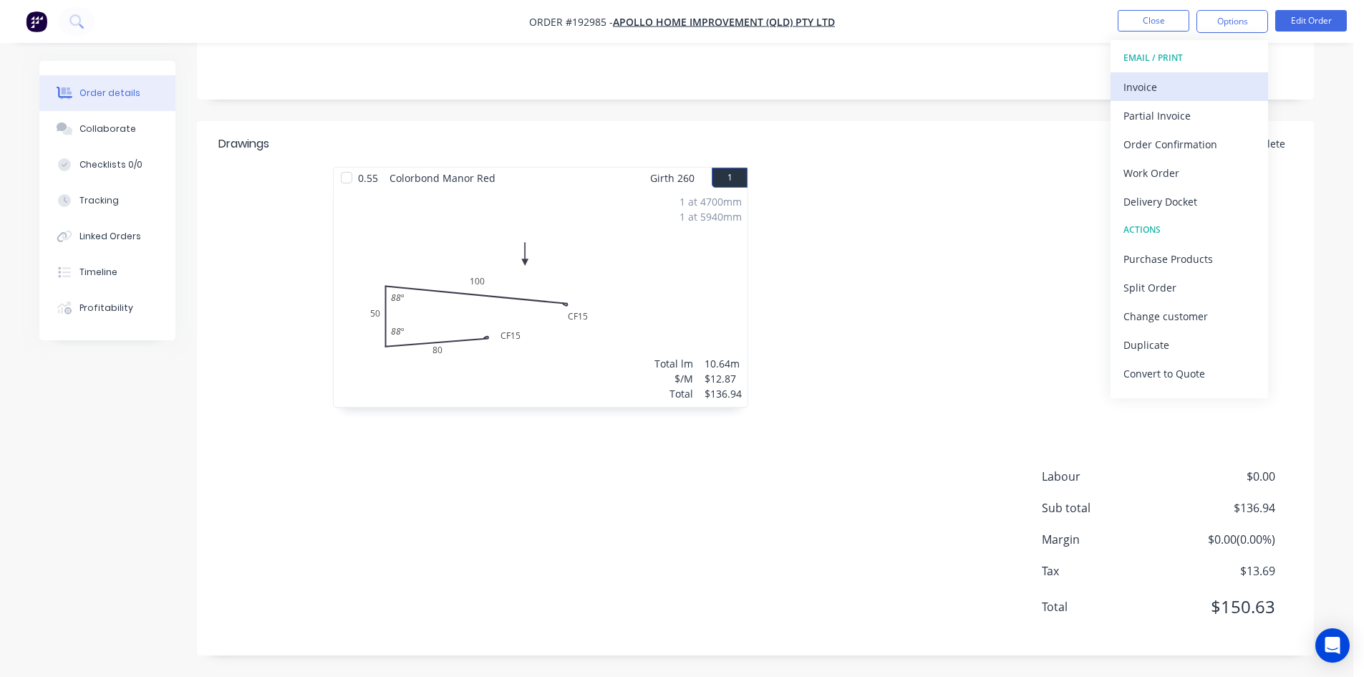
click at [1171, 75] on button "Invoice" at bounding box center [1190, 86] width 158 height 29
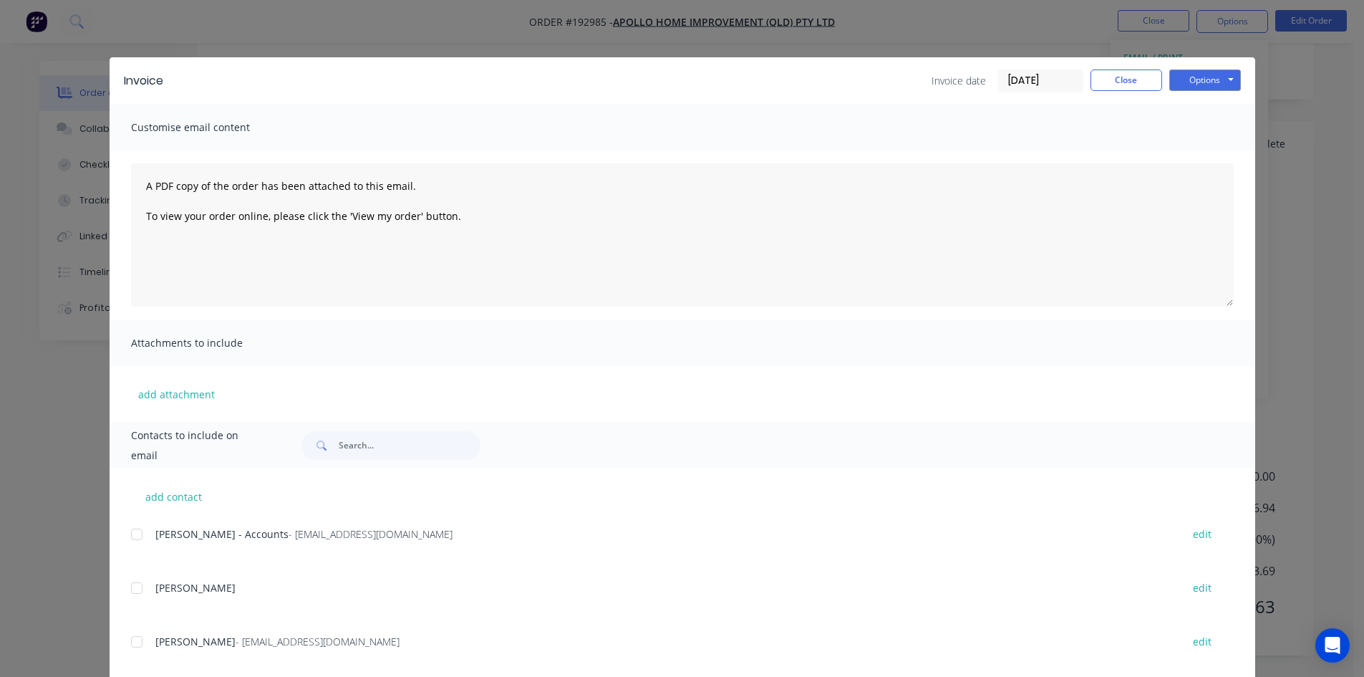
drag, startPoint x: 136, startPoint y: 537, endPoint x: 146, endPoint y: 533, distance: 10.9
click at [137, 537] on div at bounding box center [136, 534] width 29 height 29
click at [1225, 90] on button "Options" at bounding box center [1206, 79] width 72 height 21
click at [1214, 155] on button "Email" at bounding box center [1216, 153] width 92 height 24
click at [1104, 70] on button "Close" at bounding box center [1127, 79] width 72 height 21
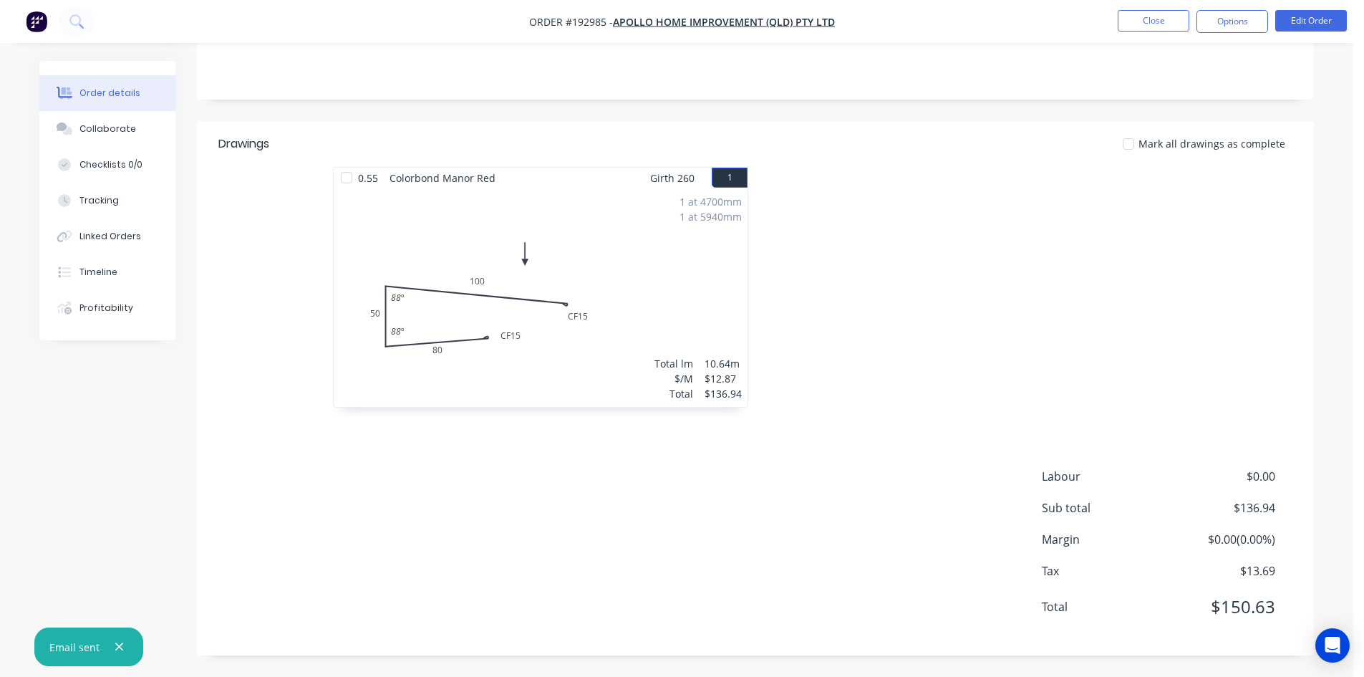
click at [1129, 34] on nav "Order #192985 - Apollo Home Improvement (QLD) Pty Ltd Close Options Edit Order" at bounding box center [682, 21] width 1364 height 43
click at [1145, 24] on button "Close" at bounding box center [1154, 20] width 72 height 21
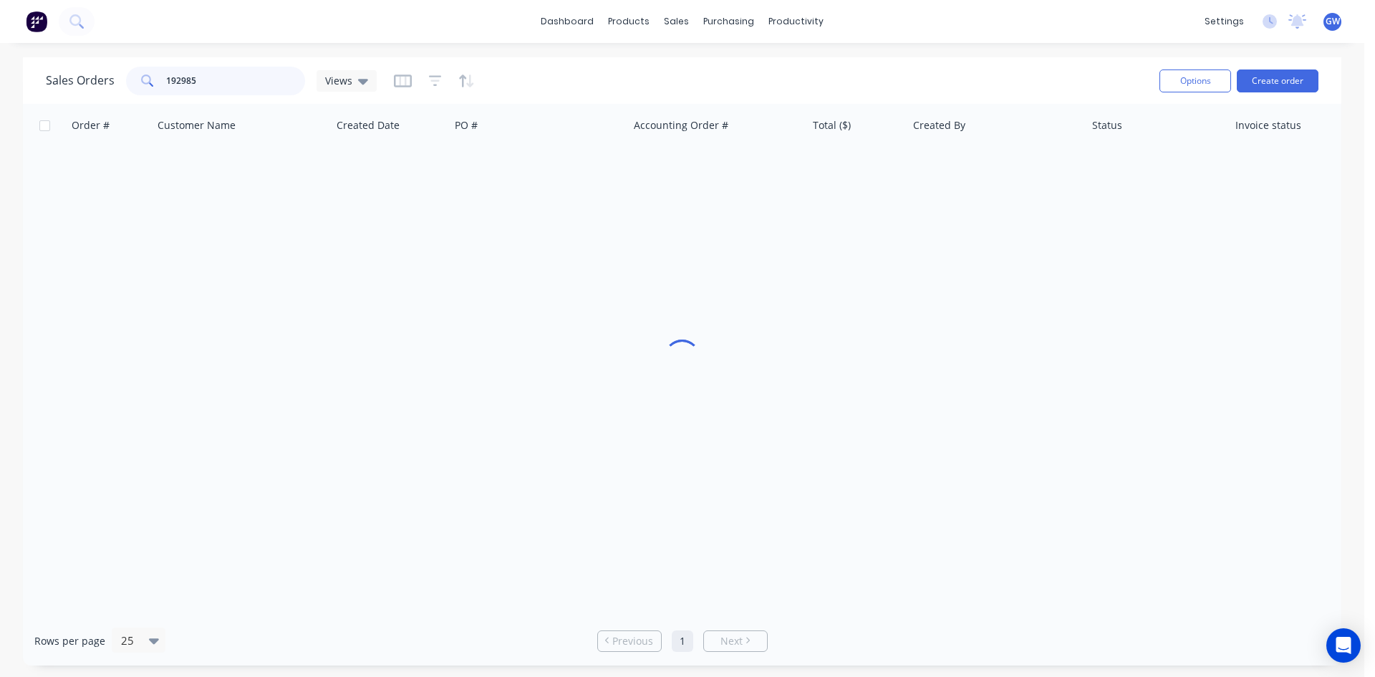
drag, startPoint x: 237, startPoint y: 83, endPoint x: 0, endPoint y: 69, distance: 237.5
click at [0, 69] on div "Sales Orders 192985 Views Options Create order Order # Customer Name Created Da…" at bounding box center [682, 361] width 1364 height 608
type input "193740"
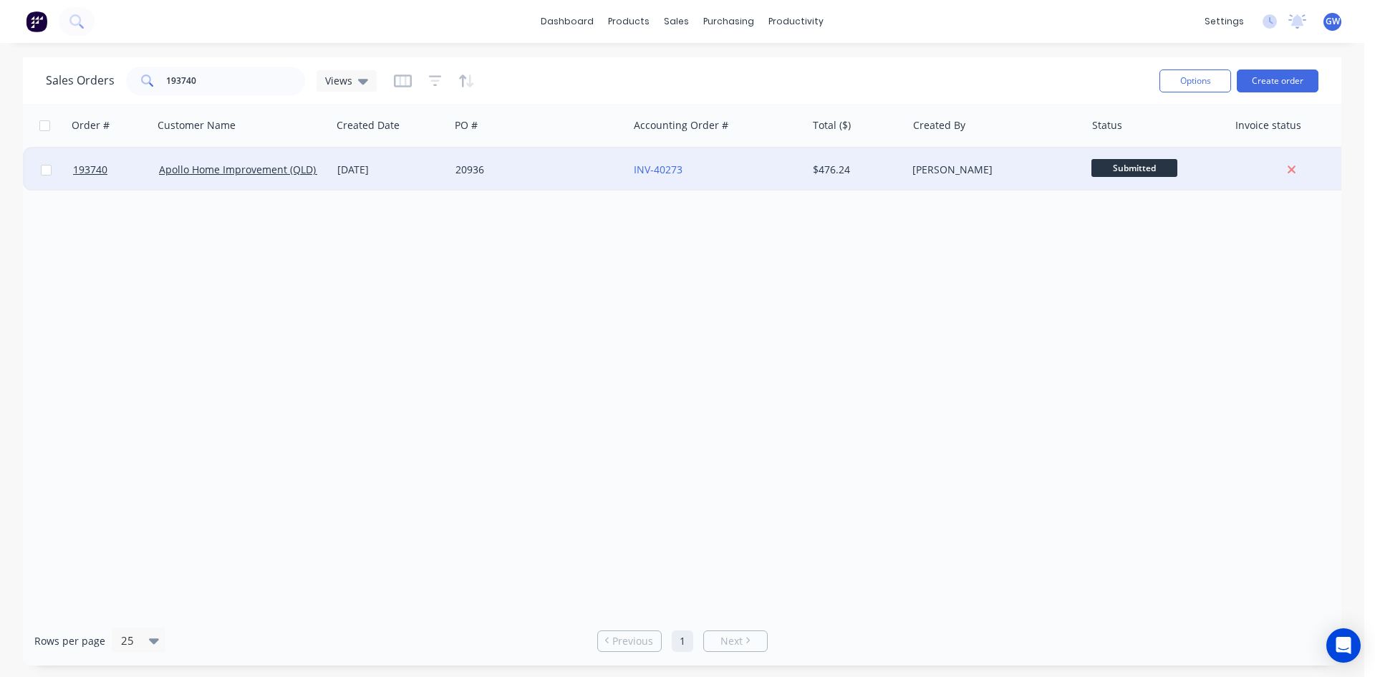
click at [994, 152] on div "[PERSON_NAME]" at bounding box center [996, 169] width 178 height 43
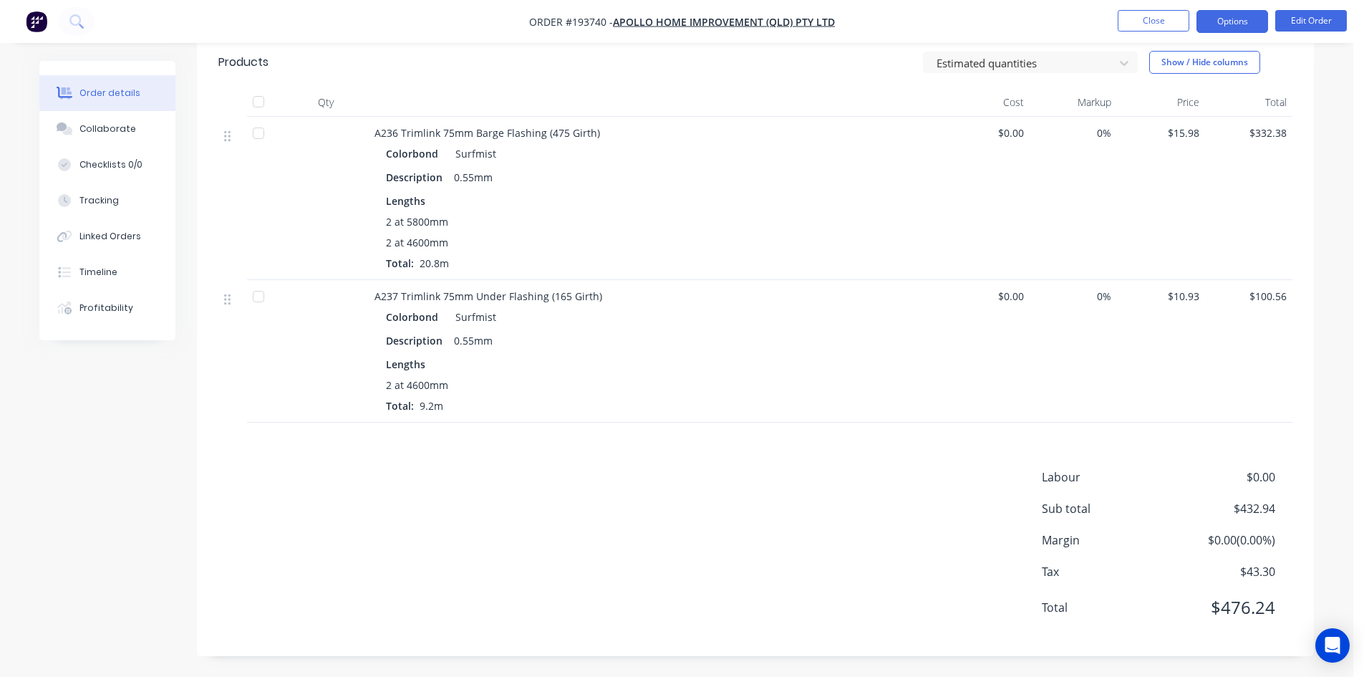
scroll to position [362, 0]
click at [1229, 11] on button "Options" at bounding box center [1233, 21] width 72 height 23
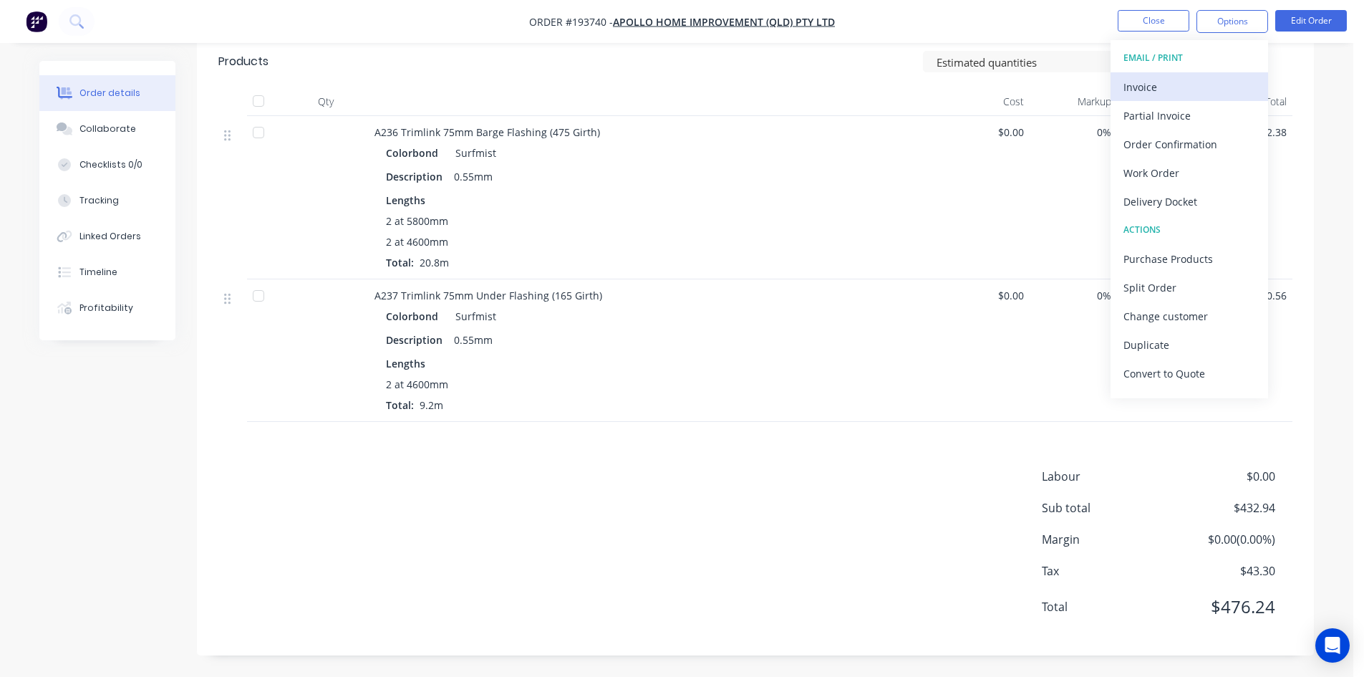
click at [1176, 77] on div "Invoice" at bounding box center [1190, 87] width 132 height 21
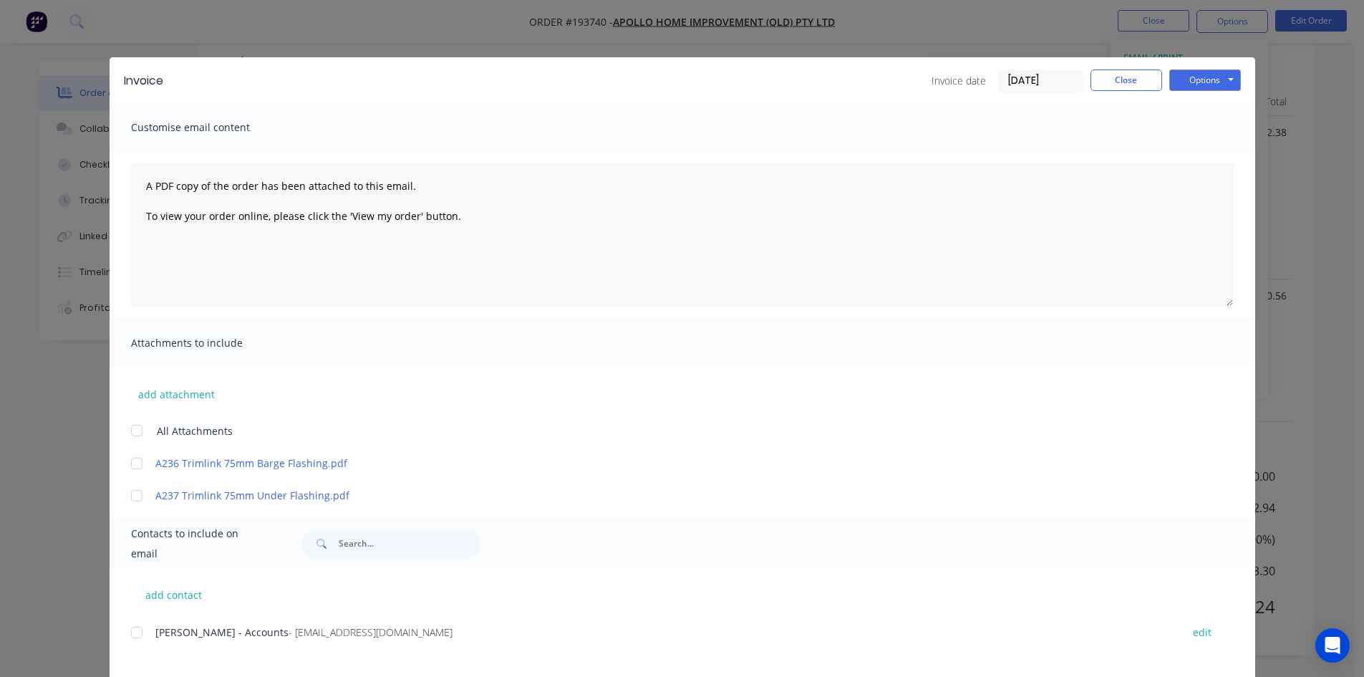
click at [132, 638] on div at bounding box center [136, 632] width 29 height 29
click at [1219, 90] on button "Options" at bounding box center [1206, 79] width 72 height 21
click at [1184, 149] on button "Email" at bounding box center [1216, 153] width 92 height 24
click at [1124, 74] on button "Close" at bounding box center [1127, 79] width 72 height 21
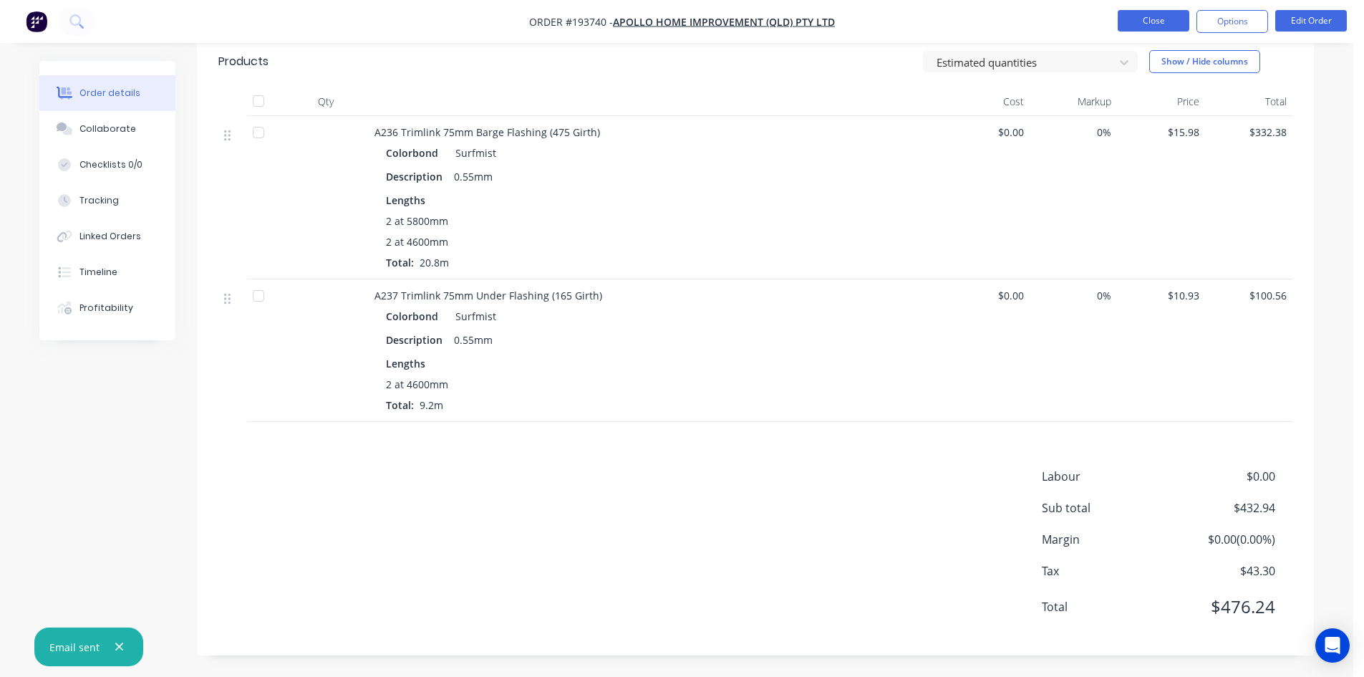
click at [1156, 17] on button "Close" at bounding box center [1154, 20] width 72 height 21
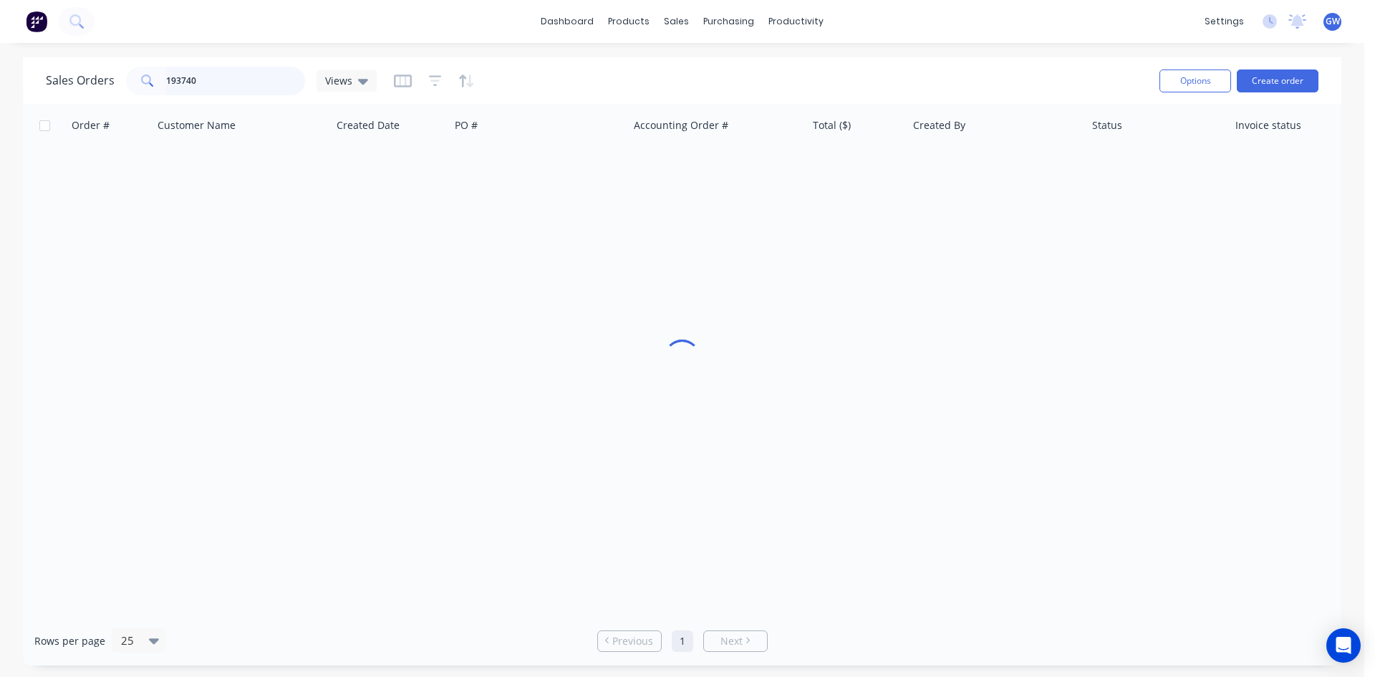
click at [213, 70] on input "193740" at bounding box center [236, 81] width 140 height 29
type input "191615"
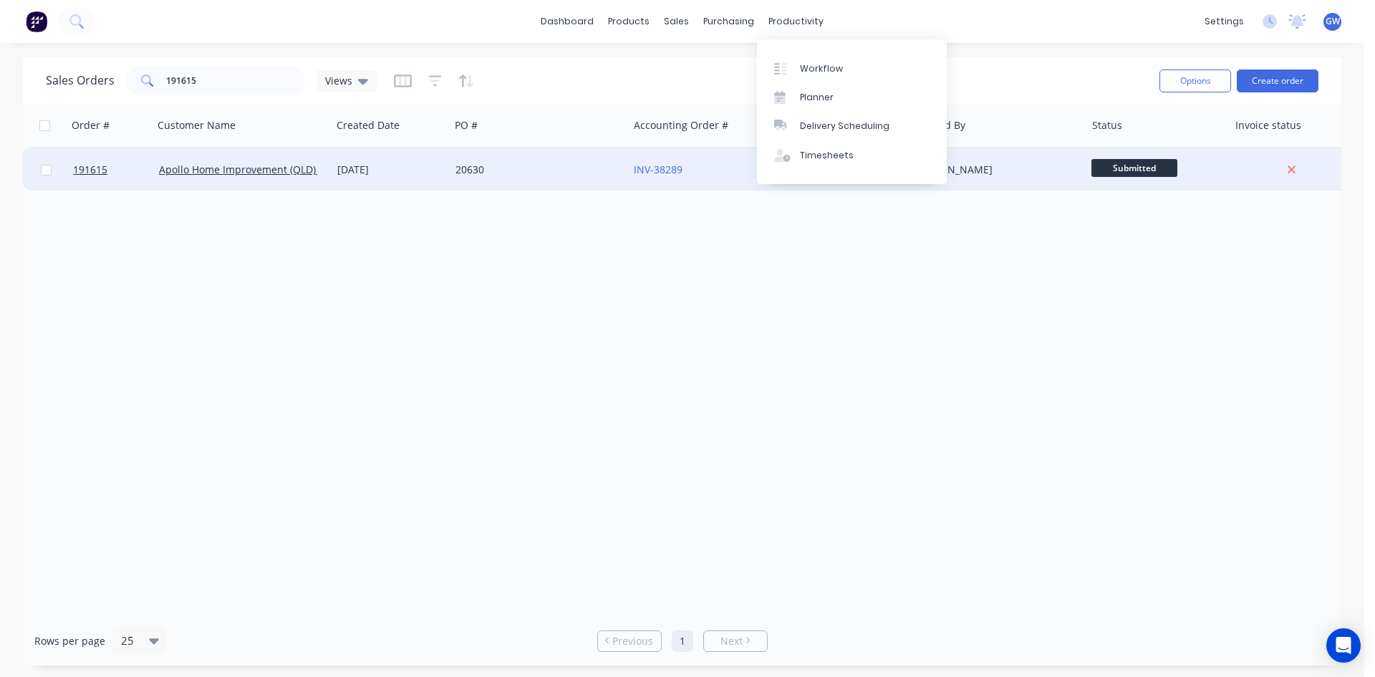
click at [981, 180] on div "[PERSON_NAME]" at bounding box center [996, 169] width 178 height 43
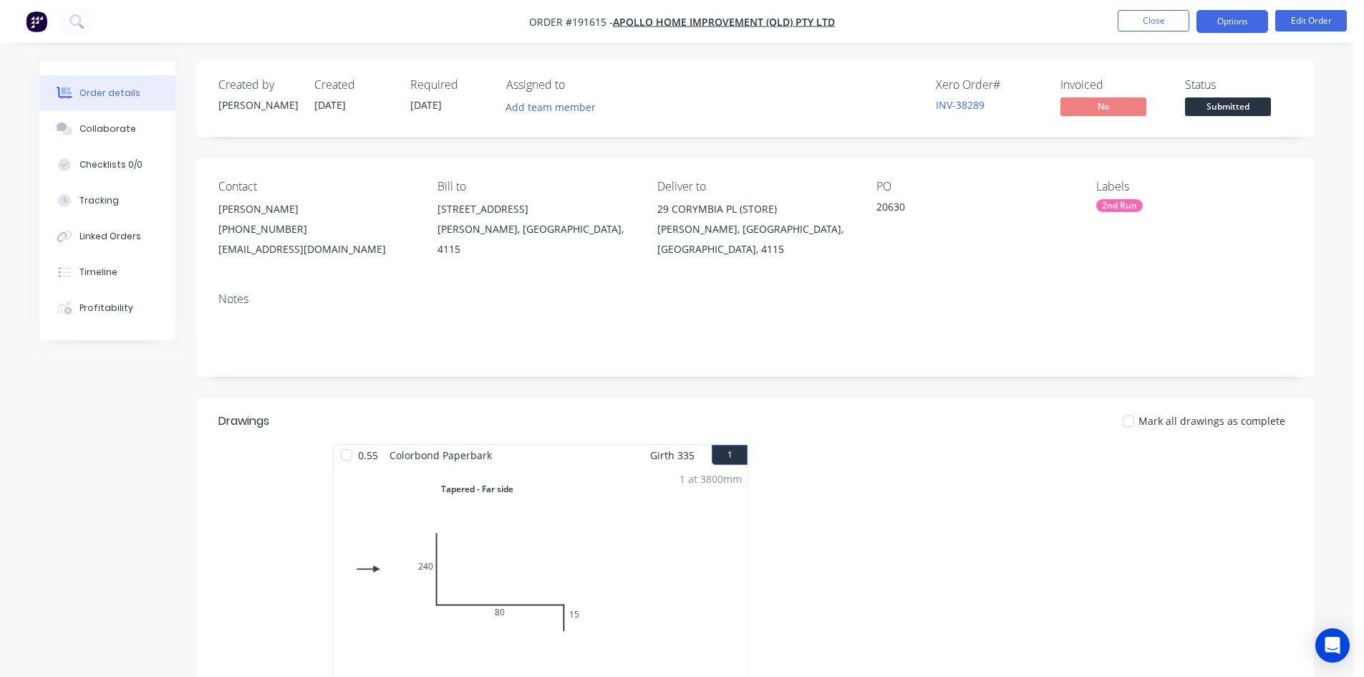
click at [1231, 26] on button "Options" at bounding box center [1233, 21] width 72 height 23
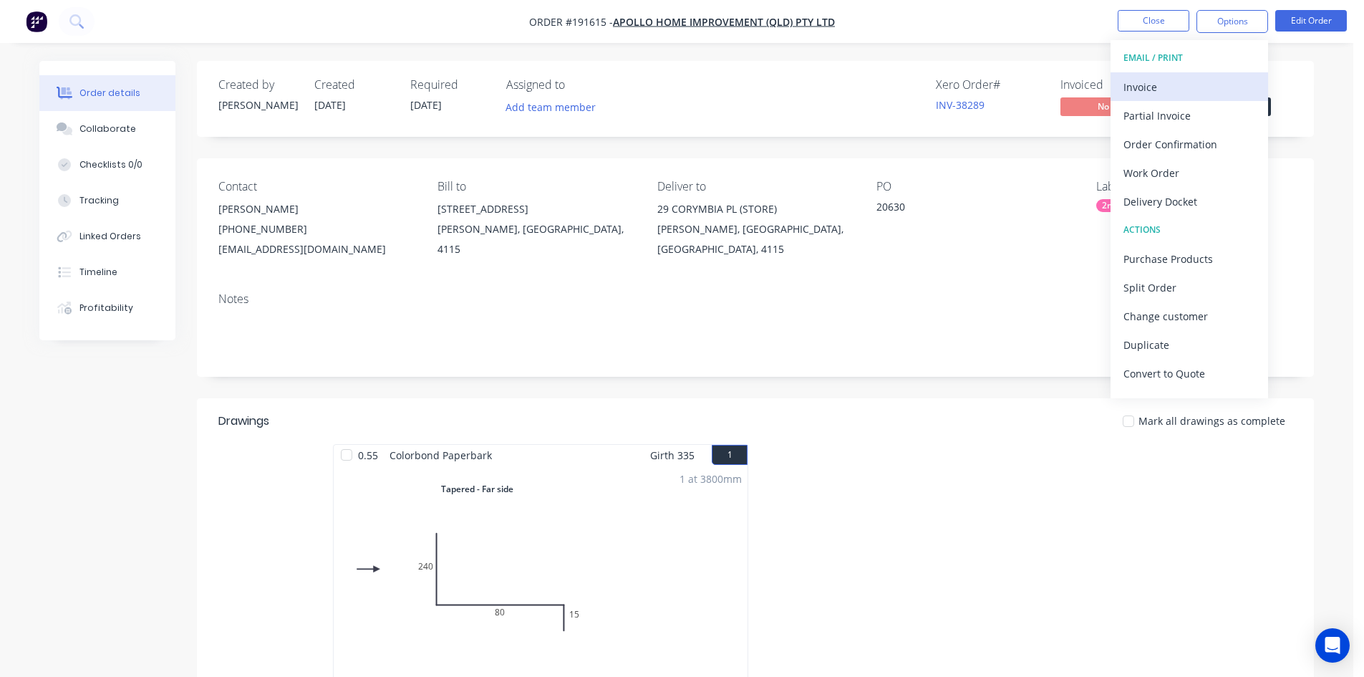
click at [1170, 97] on button "Invoice" at bounding box center [1190, 86] width 158 height 29
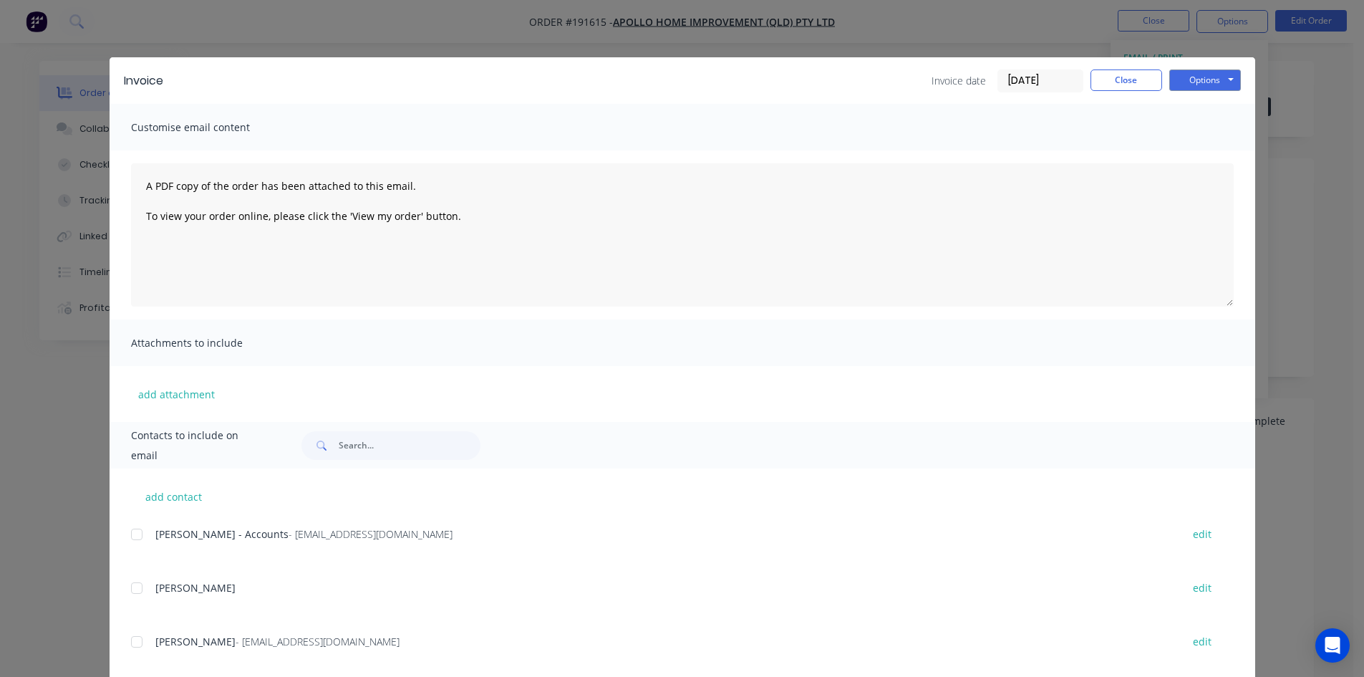
drag, startPoint x: 135, startPoint y: 529, endPoint x: 268, endPoint y: 441, distance: 159.7
click at [135, 529] on div at bounding box center [136, 534] width 29 height 29
click at [1201, 74] on button "Options" at bounding box center [1206, 79] width 72 height 21
click at [1180, 158] on button "Email" at bounding box center [1216, 153] width 92 height 24
click at [1116, 75] on button "Close" at bounding box center [1127, 79] width 72 height 21
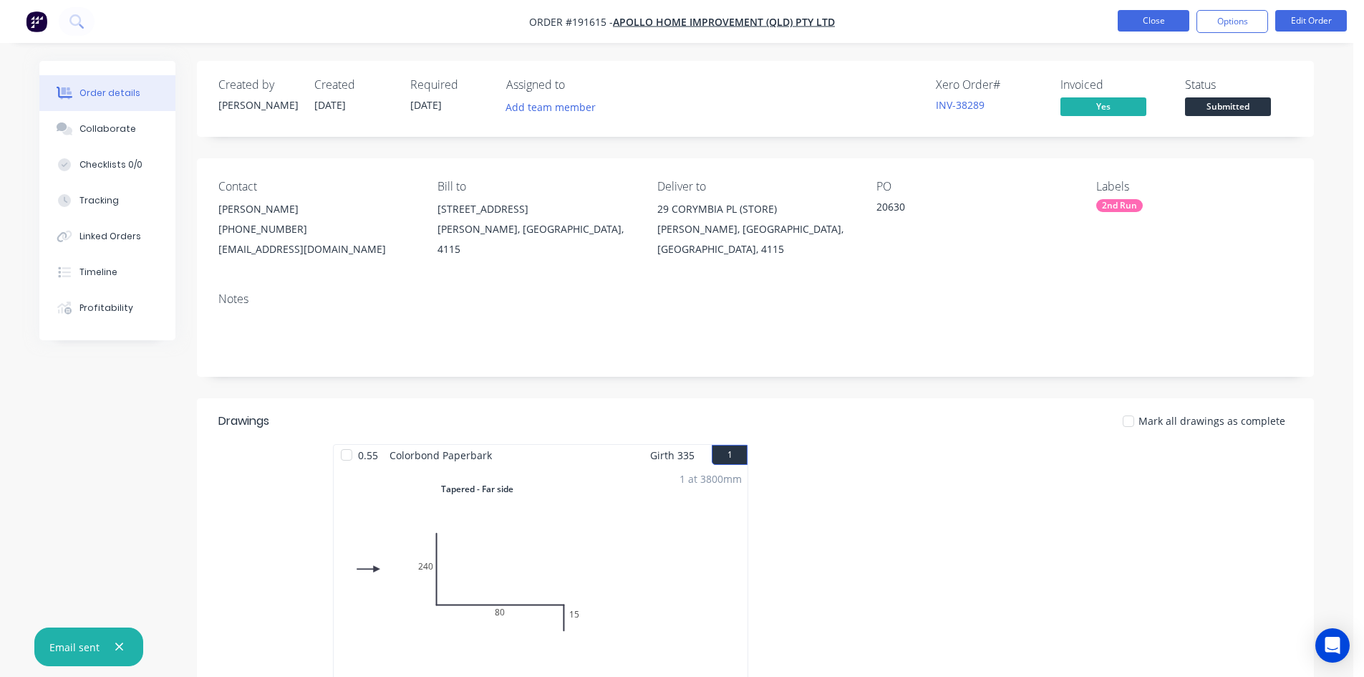
click at [1166, 21] on button "Close" at bounding box center [1154, 20] width 72 height 21
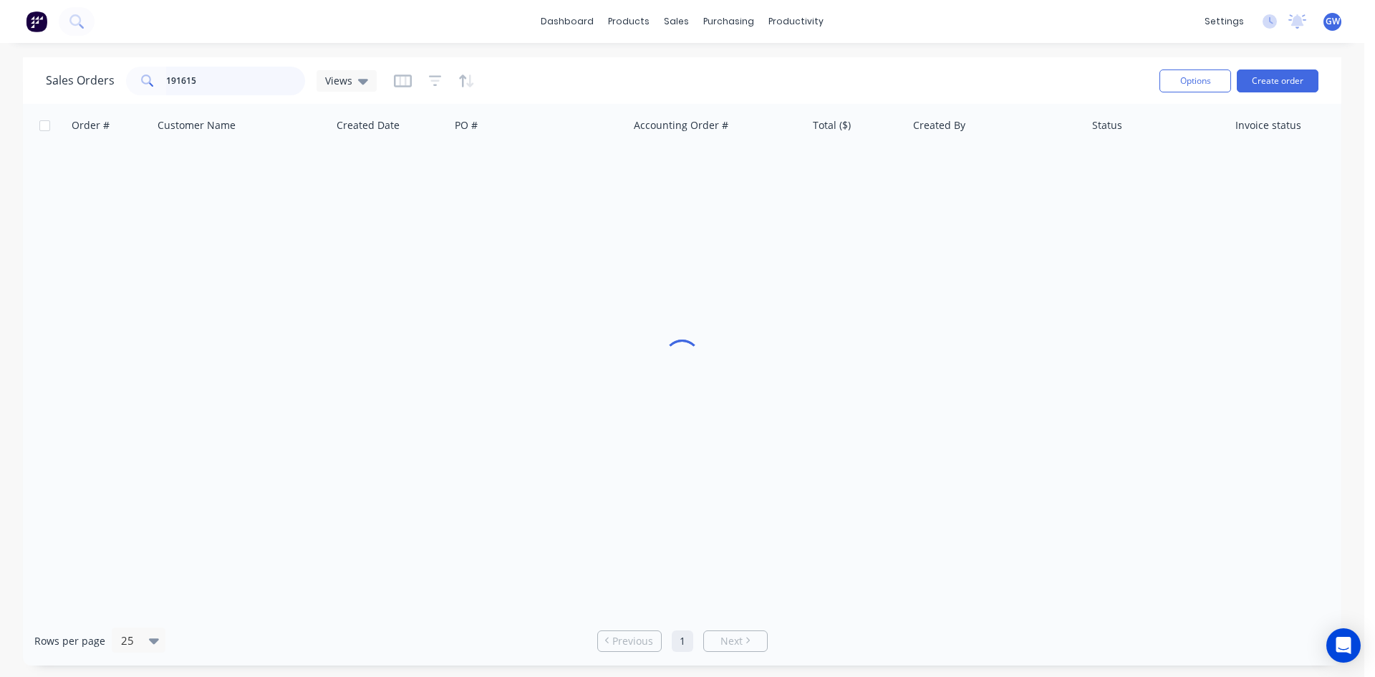
click at [183, 79] on input "191615" at bounding box center [236, 81] width 140 height 29
type input "193842"
click at [899, 161] on div "$1,245.73" at bounding box center [857, 169] width 100 height 43
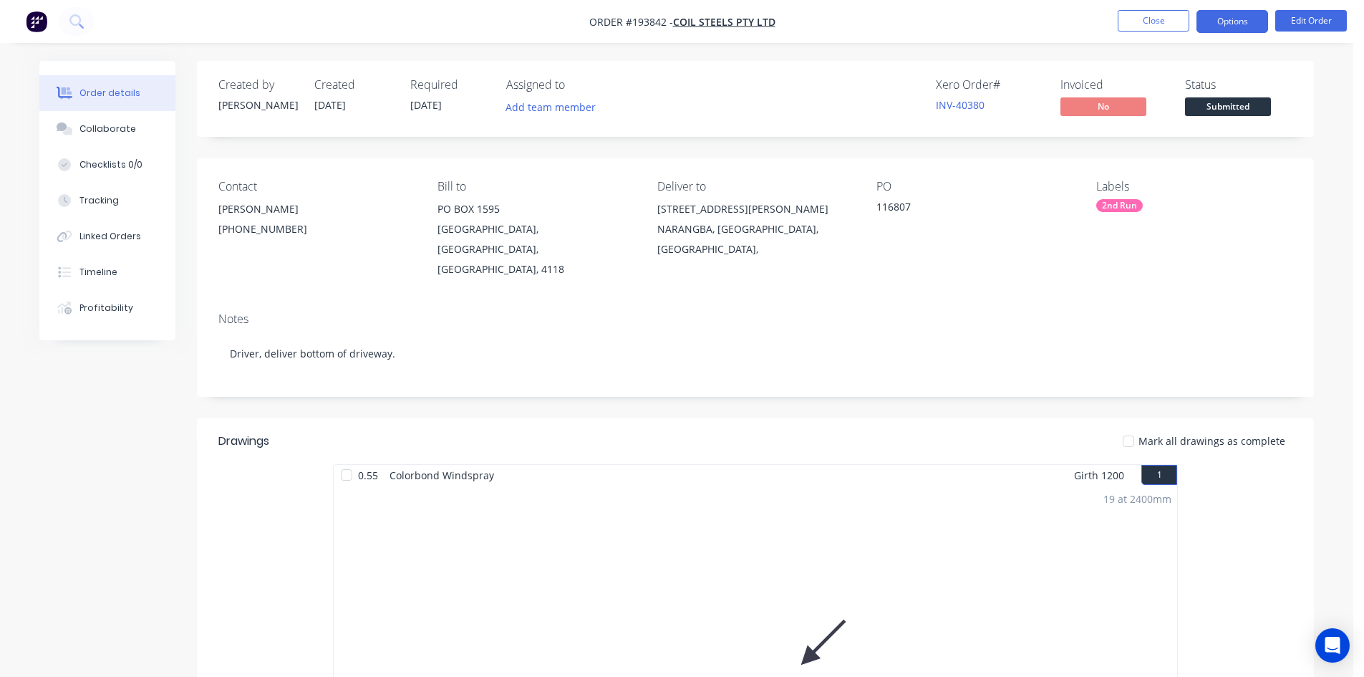
click at [1217, 22] on button "Options" at bounding box center [1233, 21] width 72 height 23
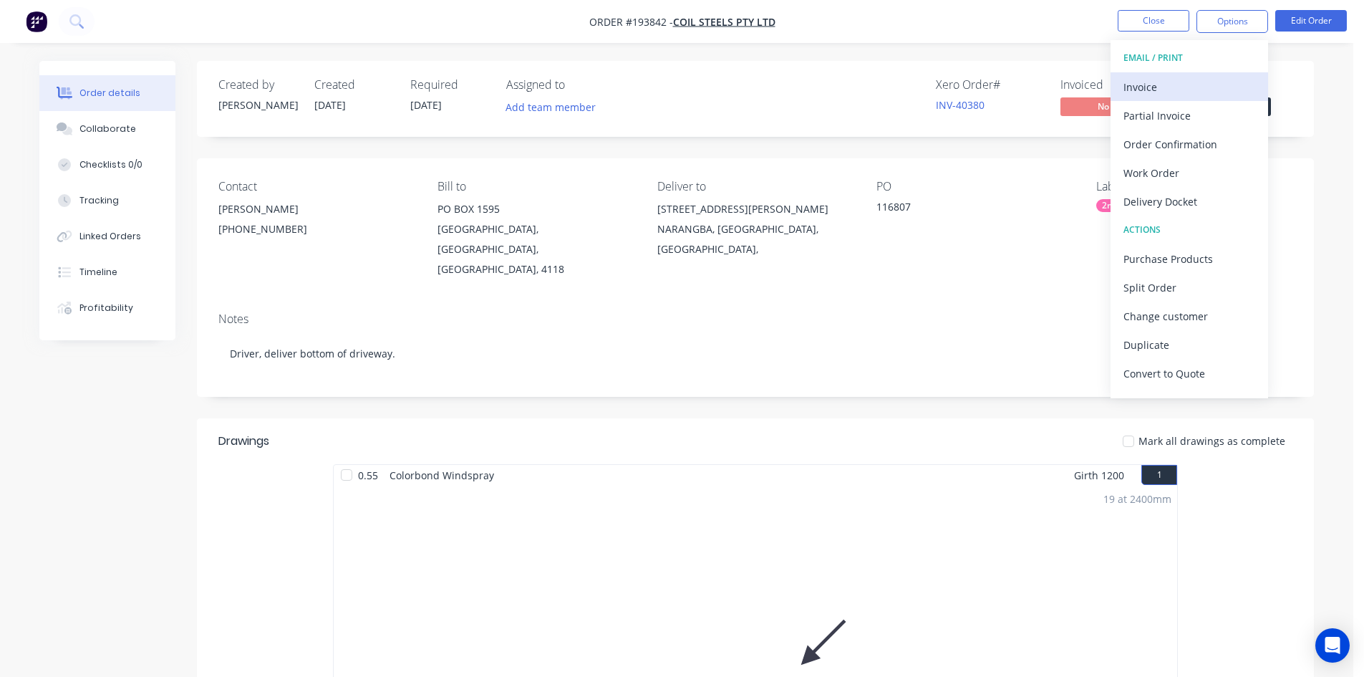
click at [1194, 79] on div "Invoice" at bounding box center [1190, 87] width 132 height 21
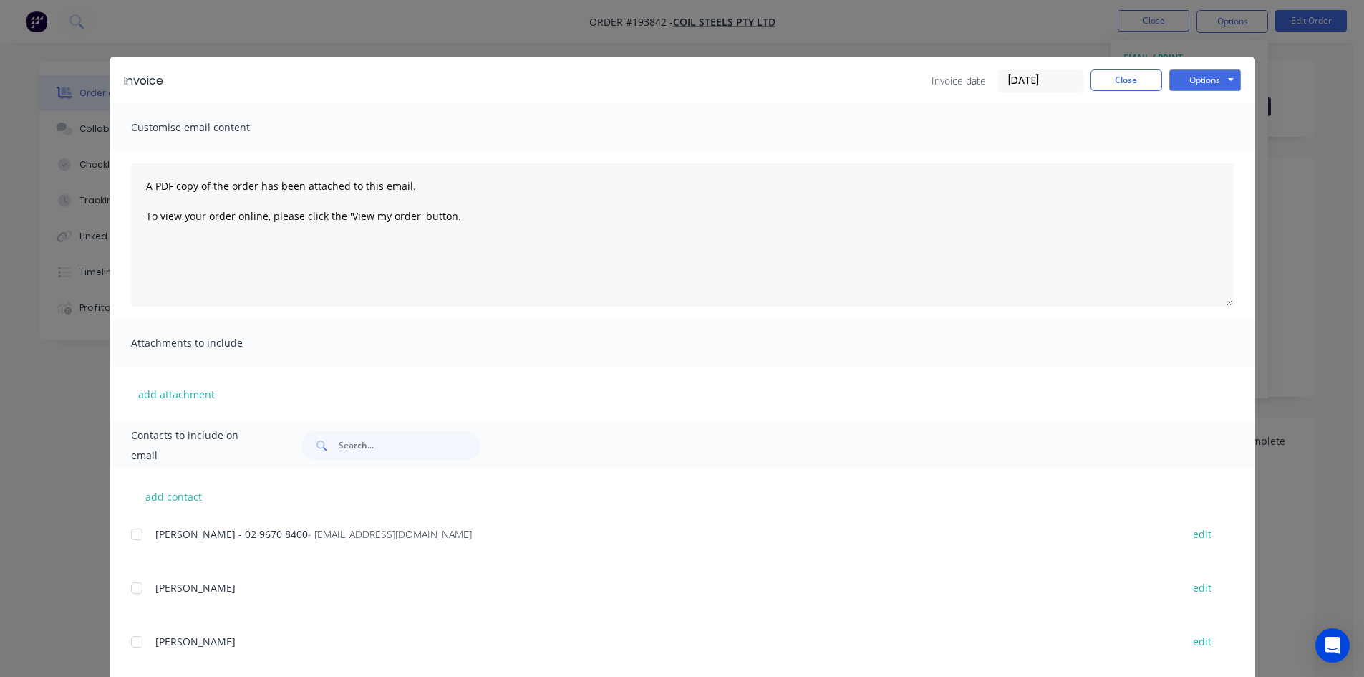
click at [130, 539] on div at bounding box center [136, 534] width 29 height 29
click at [1194, 87] on button "Options" at bounding box center [1206, 79] width 72 height 21
click at [1194, 155] on button "Email" at bounding box center [1216, 153] width 92 height 24
click at [1117, 79] on button "Close" at bounding box center [1127, 79] width 72 height 21
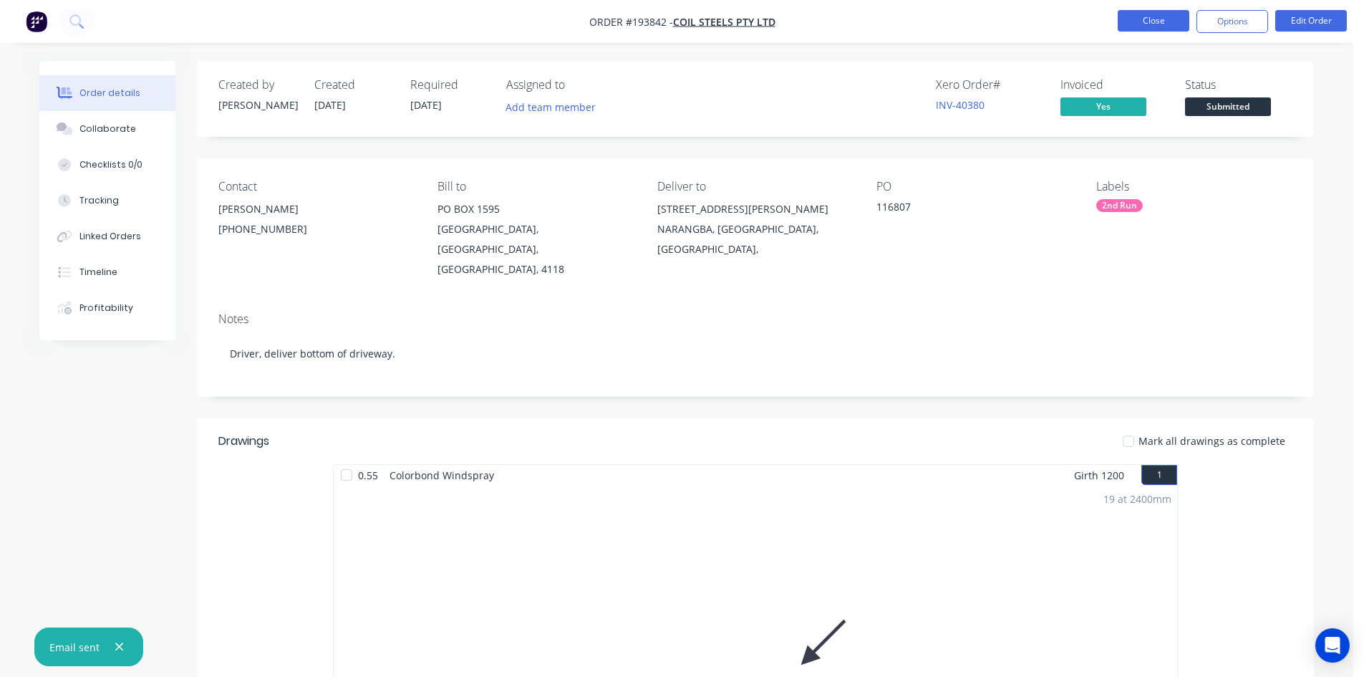
click at [1136, 14] on button "Close" at bounding box center [1154, 20] width 72 height 21
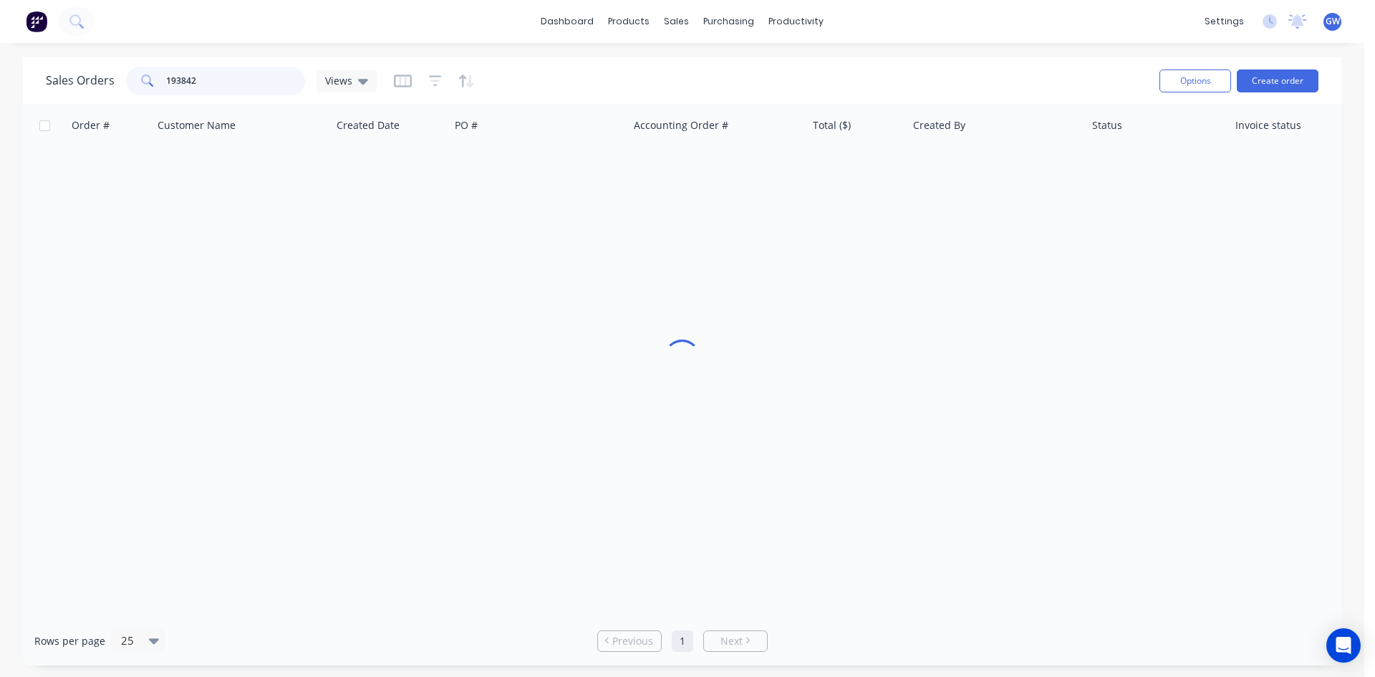
drag, startPoint x: 205, startPoint y: 71, endPoint x: 97, endPoint y: 77, distance: 108.3
click at [97, 77] on div "Sales Orders 193842 Views" at bounding box center [211, 81] width 331 height 29
type input "194067"
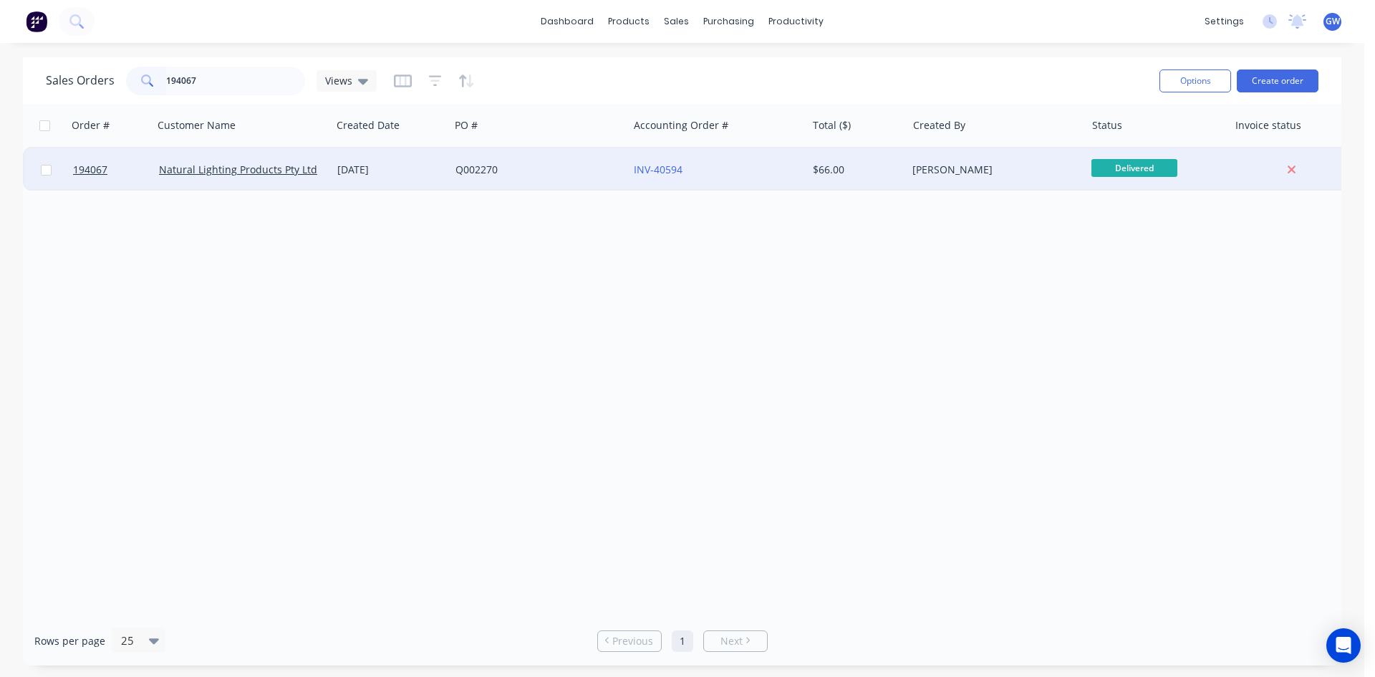
click at [956, 173] on div "[PERSON_NAME]" at bounding box center [991, 170] width 159 height 14
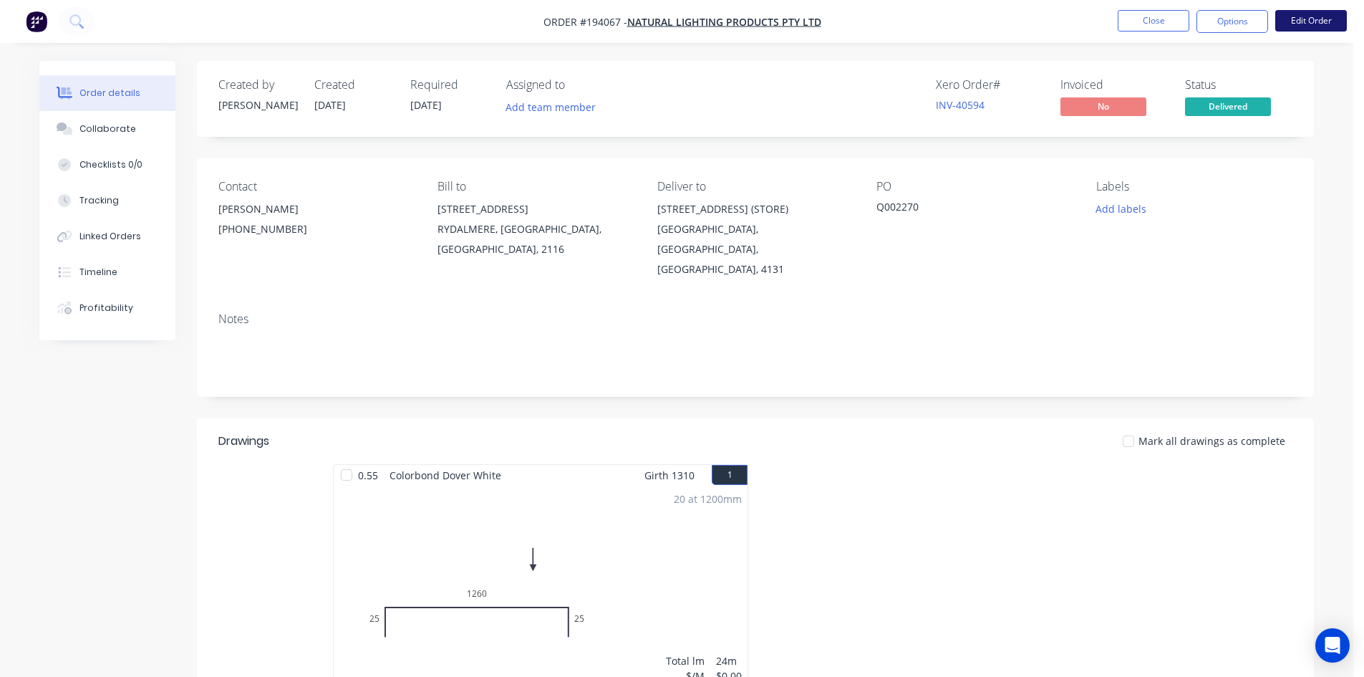
click at [1326, 20] on button "Edit Order" at bounding box center [1312, 20] width 72 height 21
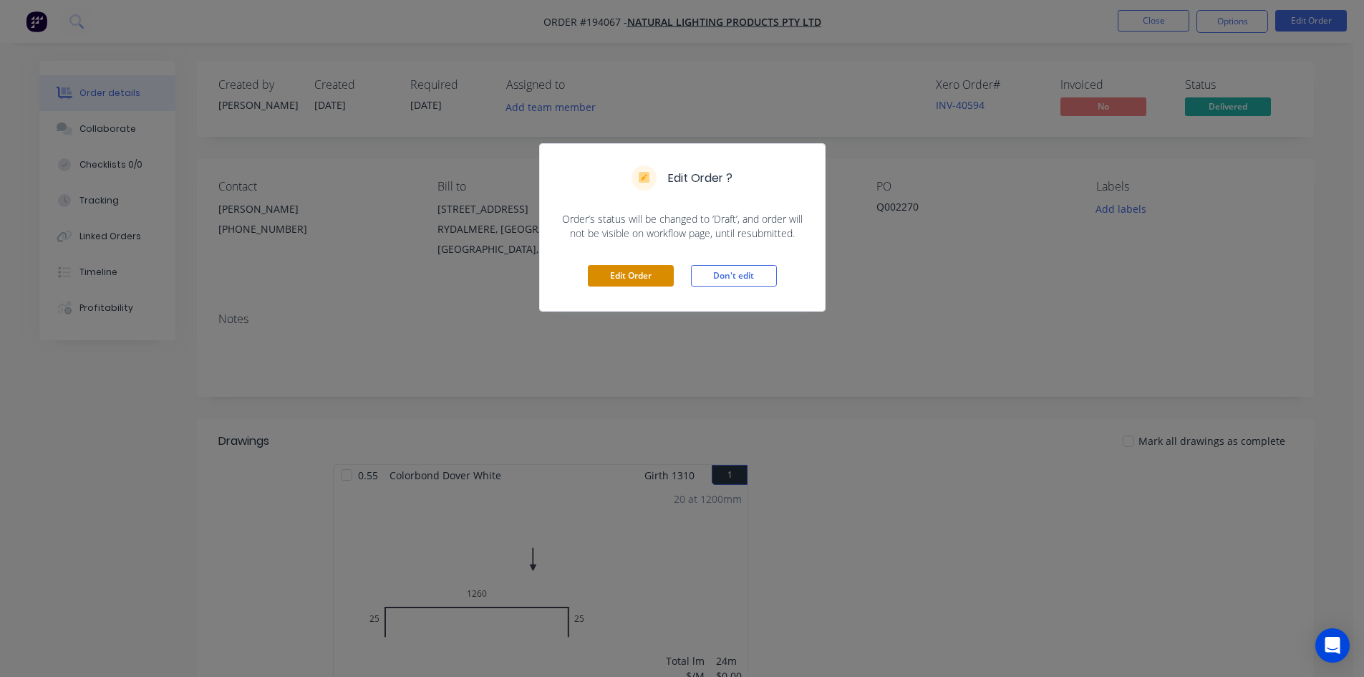
click at [665, 267] on button "Edit Order" at bounding box center [631, 275] width 86 height 21
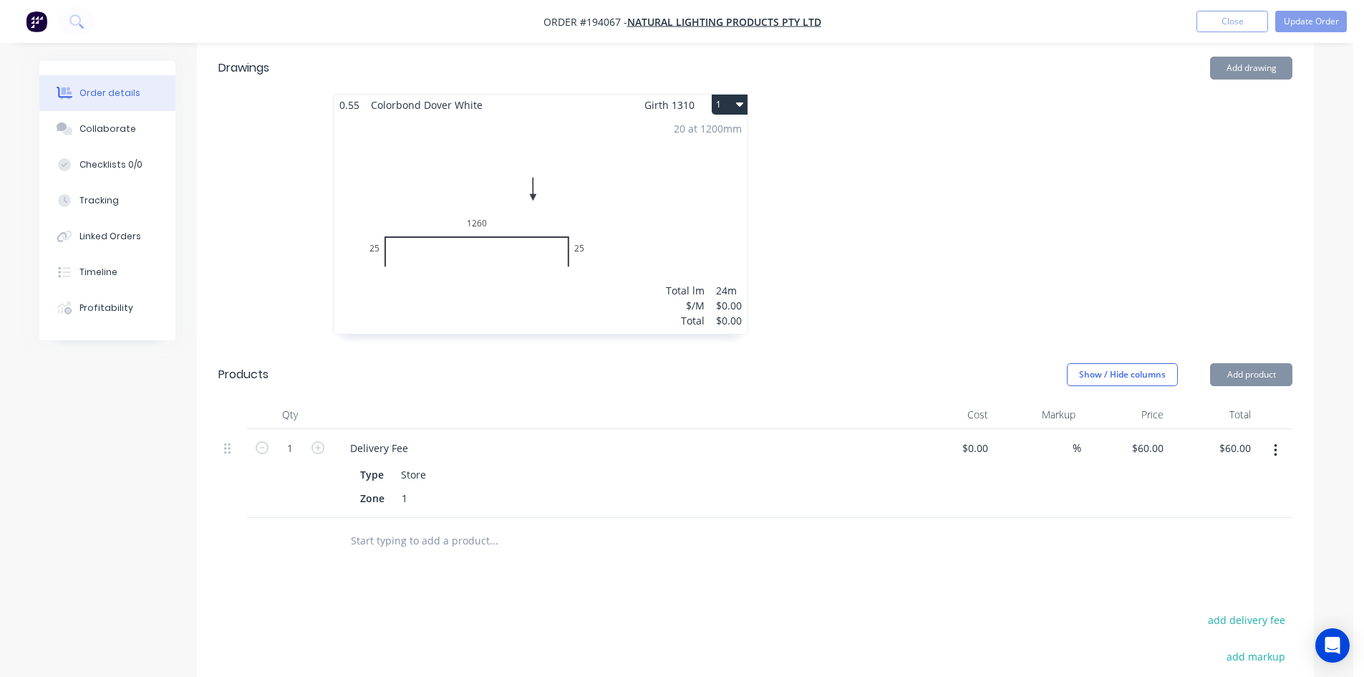
scroll to position [430, 0]
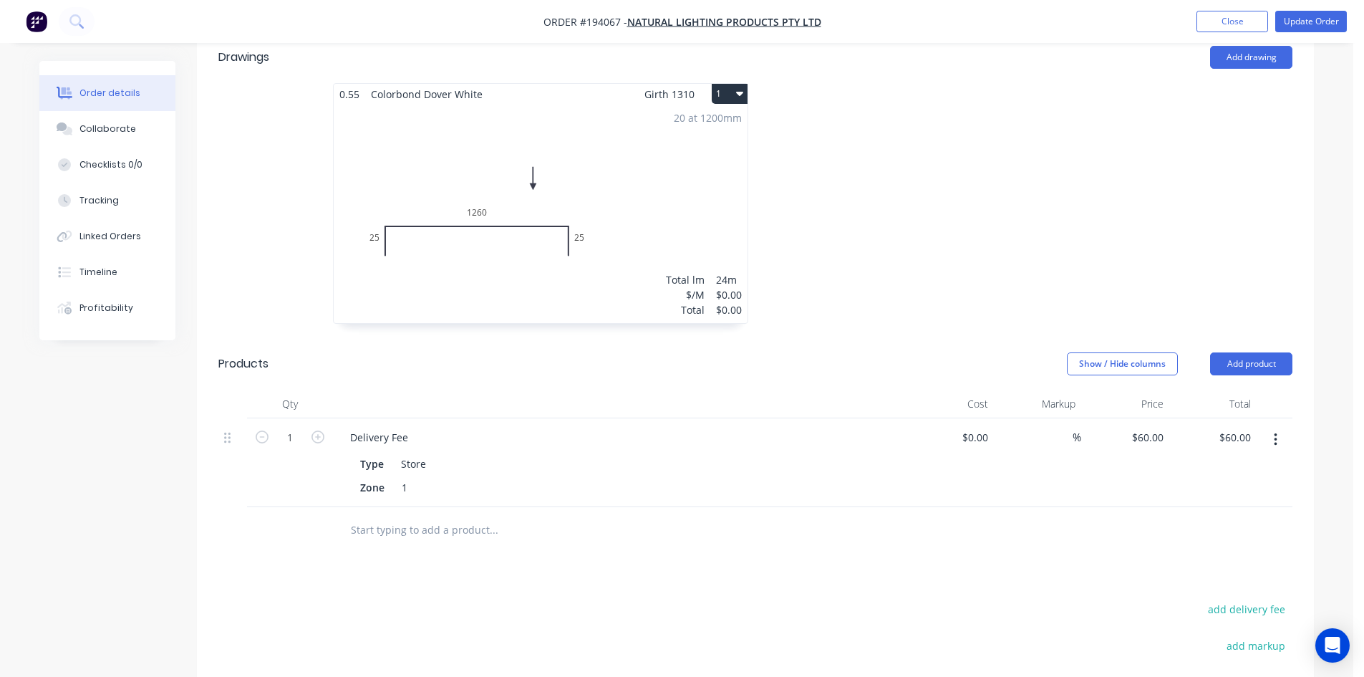
click at [1272, 427] on button "button" at bounding box center [1276, 440] width 34 height 26
click at [1211, 553] on div "Delete" at bounding box center [1225, 563] width 110 height 21
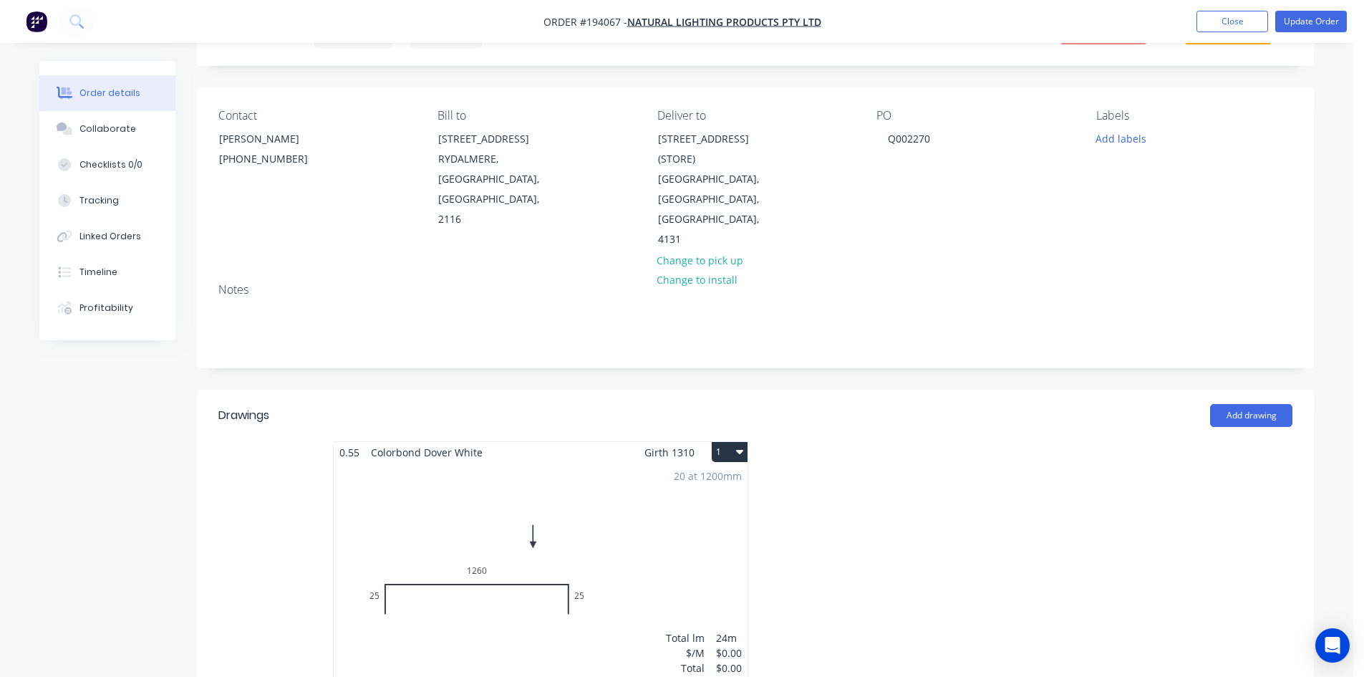
click at [648, 513] on div "20 at 1200mm Total lm $/M Total 24m $0.00 $0.00" at bounding box center [541, 572] width 414 height 218
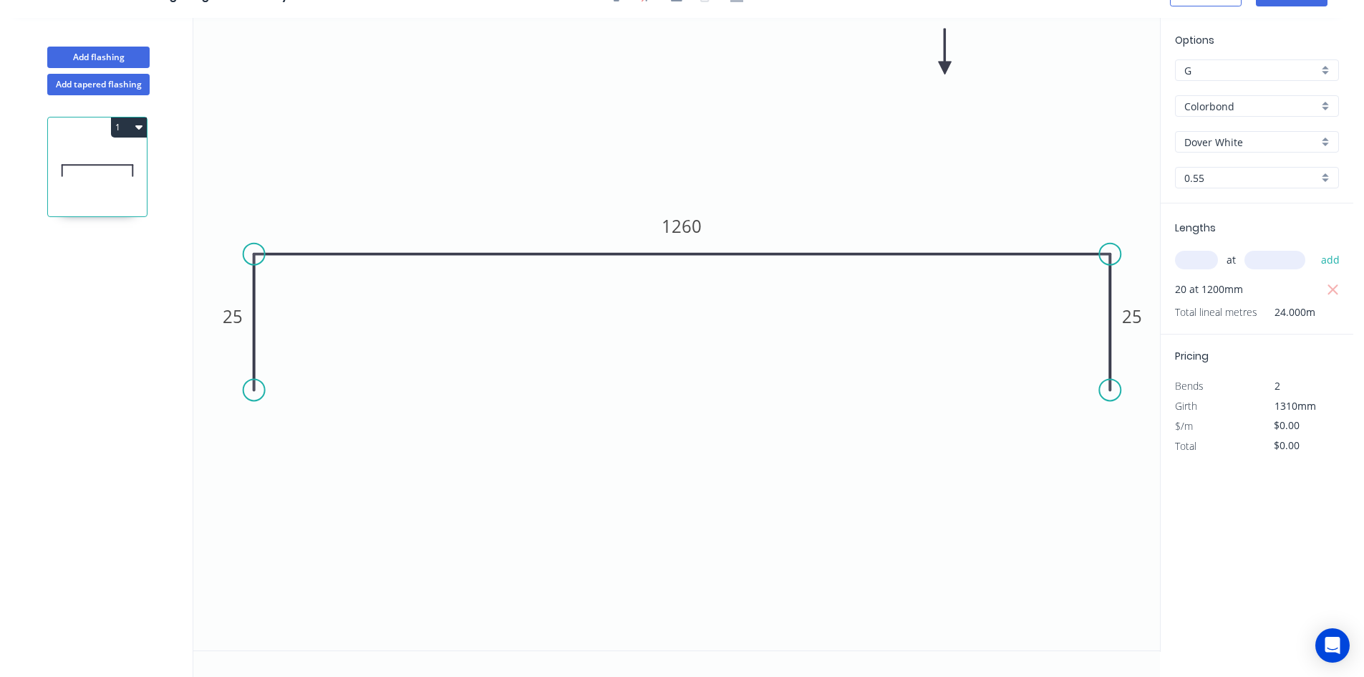
click at [1182, 262] on input "text" at bounding box center [1196, 260] width 43 height 19
type input "20"
type input "1310"
click at [1314, 248] on button "add" at bounding box center [1331, 260] width 34 height 24
click at [677, 231] on tspan "1260" at bounding box center [682, 226] width 40 height 24
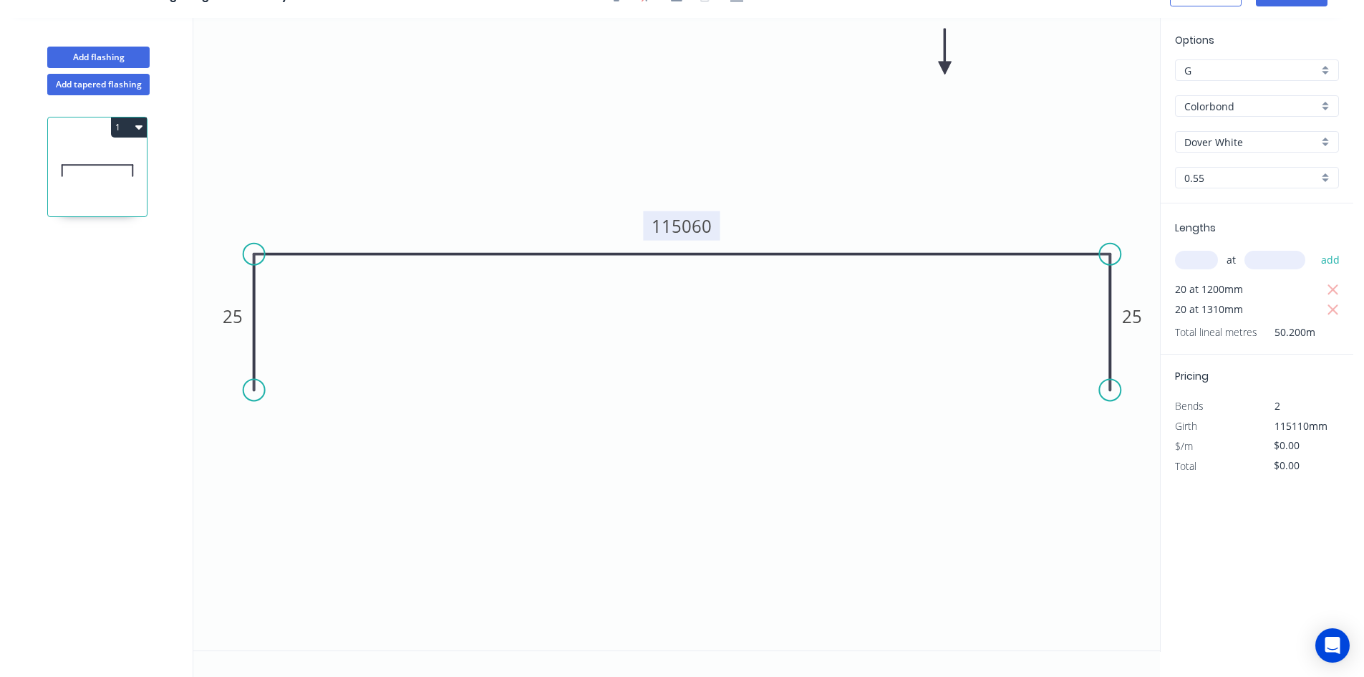
click at [674, 231] on tspan "115060" at bounding box center [682, 226] width 60 height 24
type input "$28.56"
click at [1333, 289] on icon "button" at bounding box center [1333, 289] width 11 height 11
type input "$748.27"
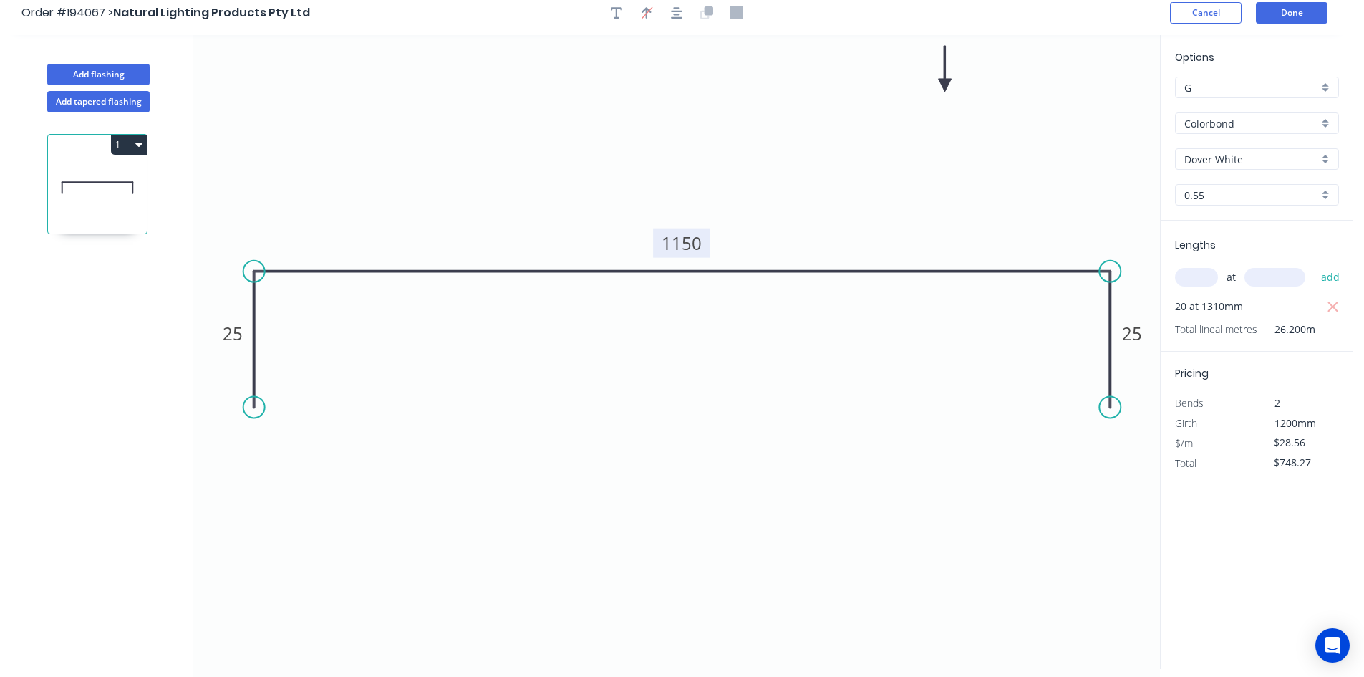
scroll to position [0, 0]
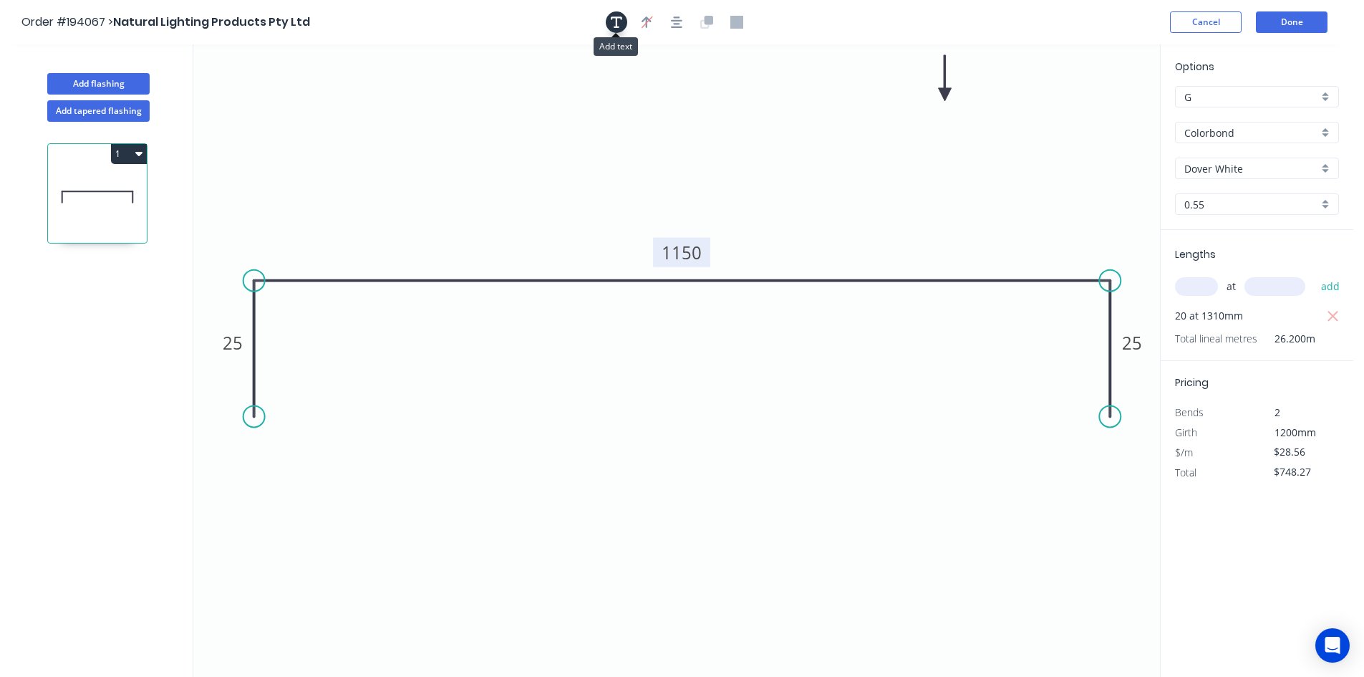
click at [609, 20] on button "button" at bounding box center [616, 21] width 21 height 21
click at [329, 85] on textarea at bounding box center [286, 100] width 116 height 53
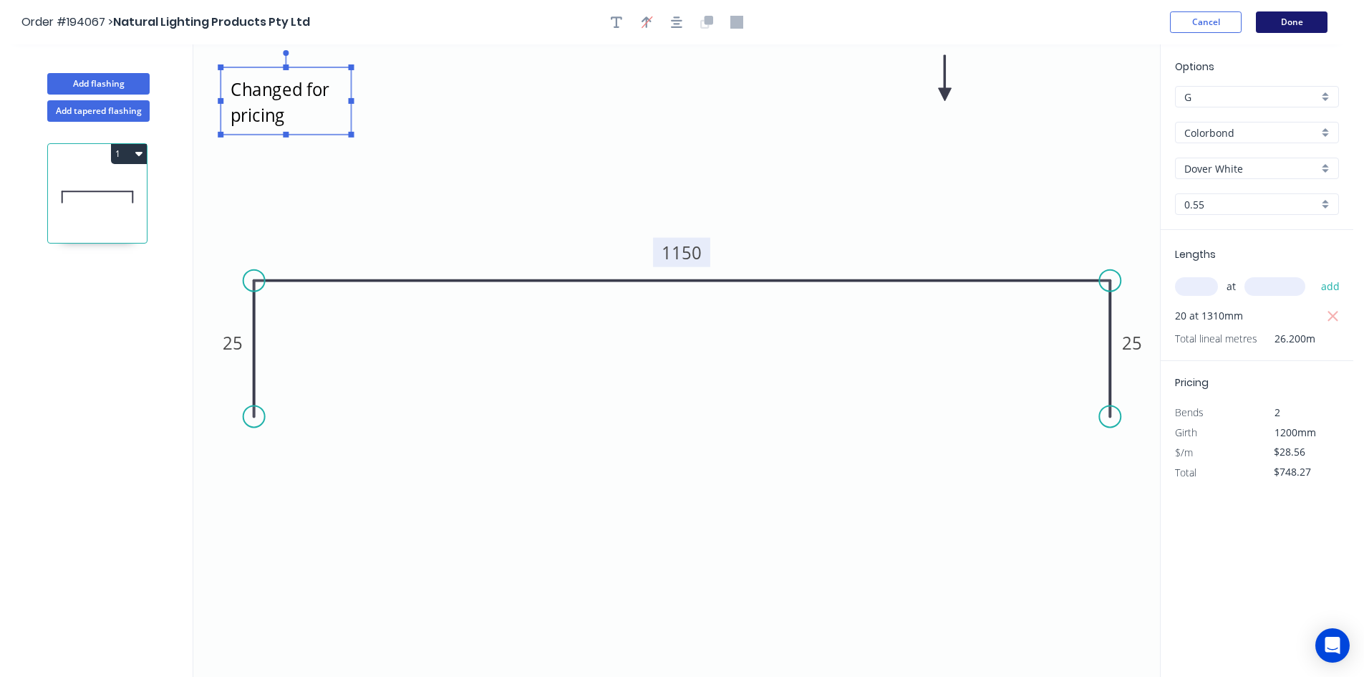
type textarea "Changed for pricing"
click at [1304, 21] on button "Done" at bounding box center [1292, 21] width 72 height 21
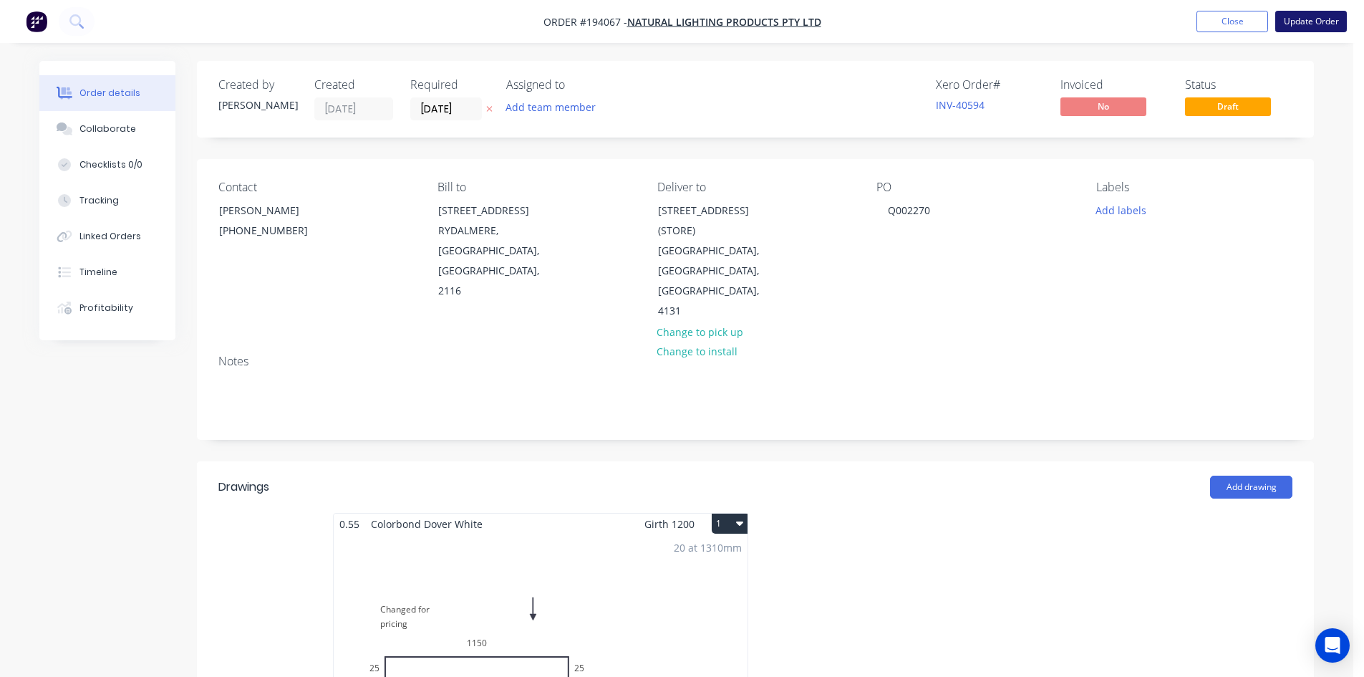
click at [1314, 25] on button "Update Order" at bounding box center [1312, 21] width 72 height 21
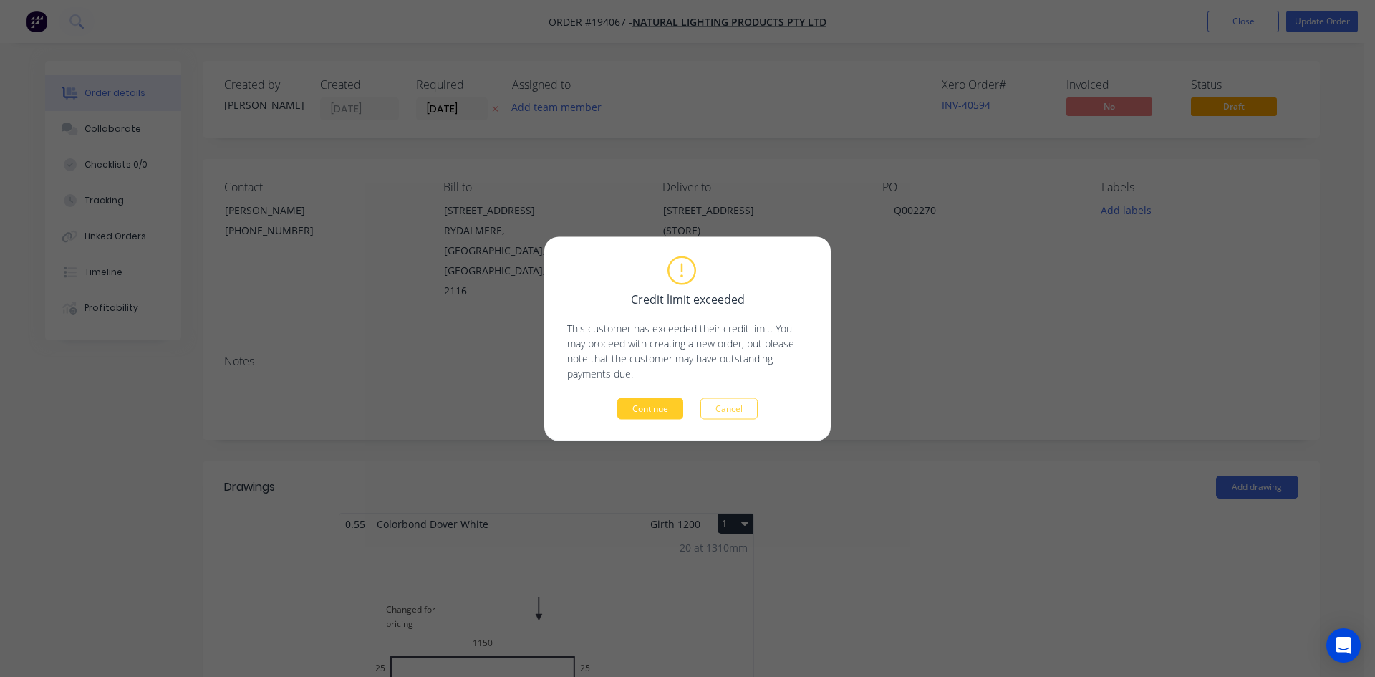
click at [657, 410] on button "Continue" at bounding box center [650, 407] width 66 height 21
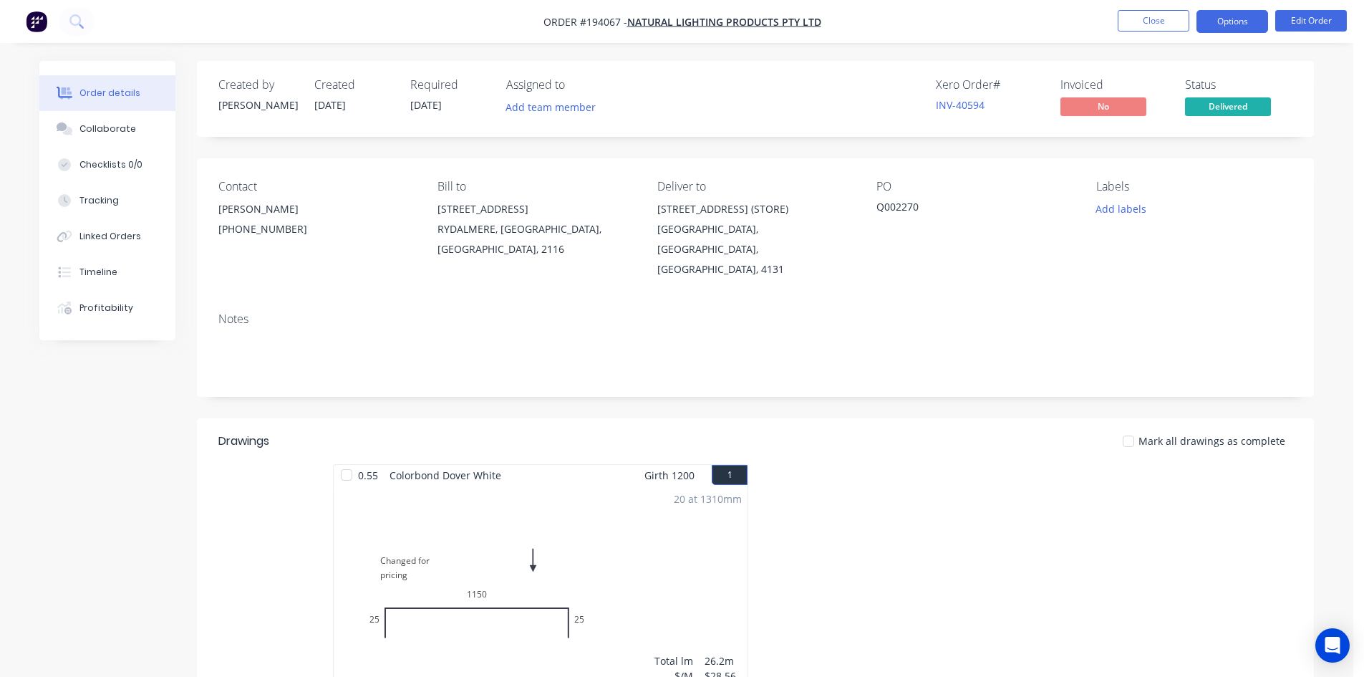
click at [1253, 16] on button "Options" at bounding box center [1233, 21] width 72 height 23
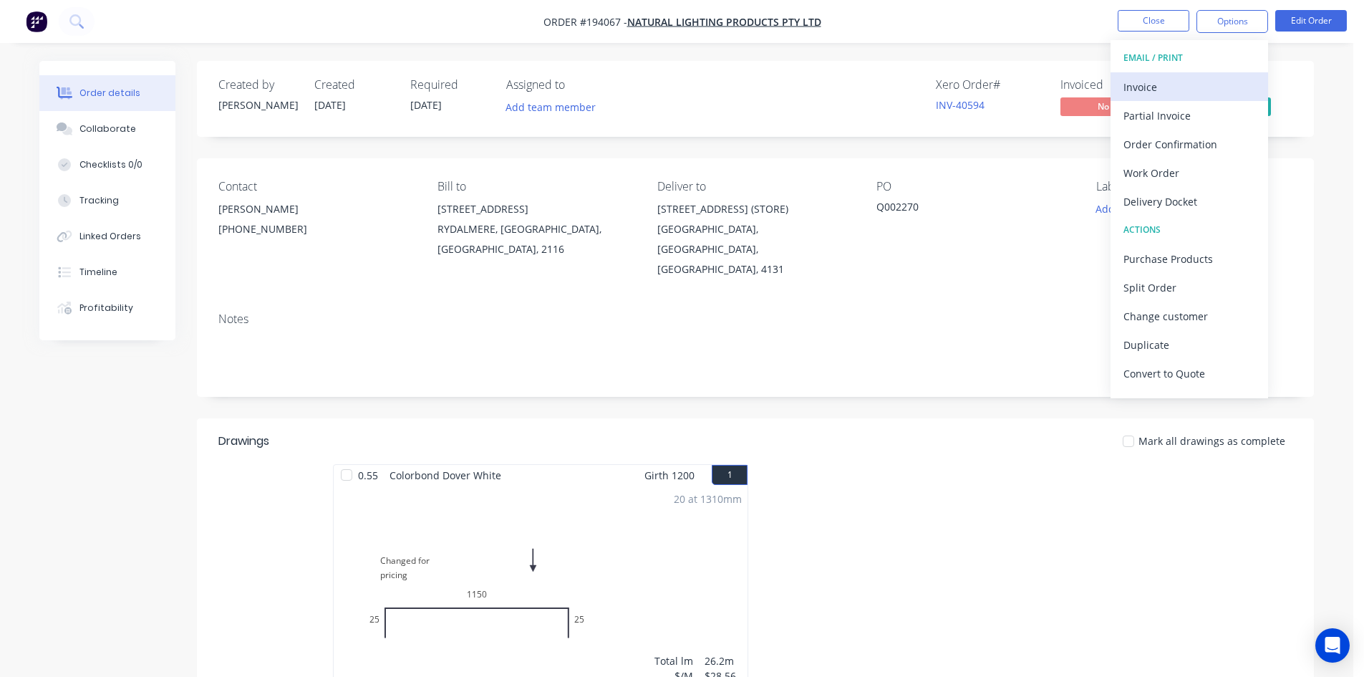
click at [1208, 90] on div "Invoice" at bounding box center [1190, 87] width 132 height 21
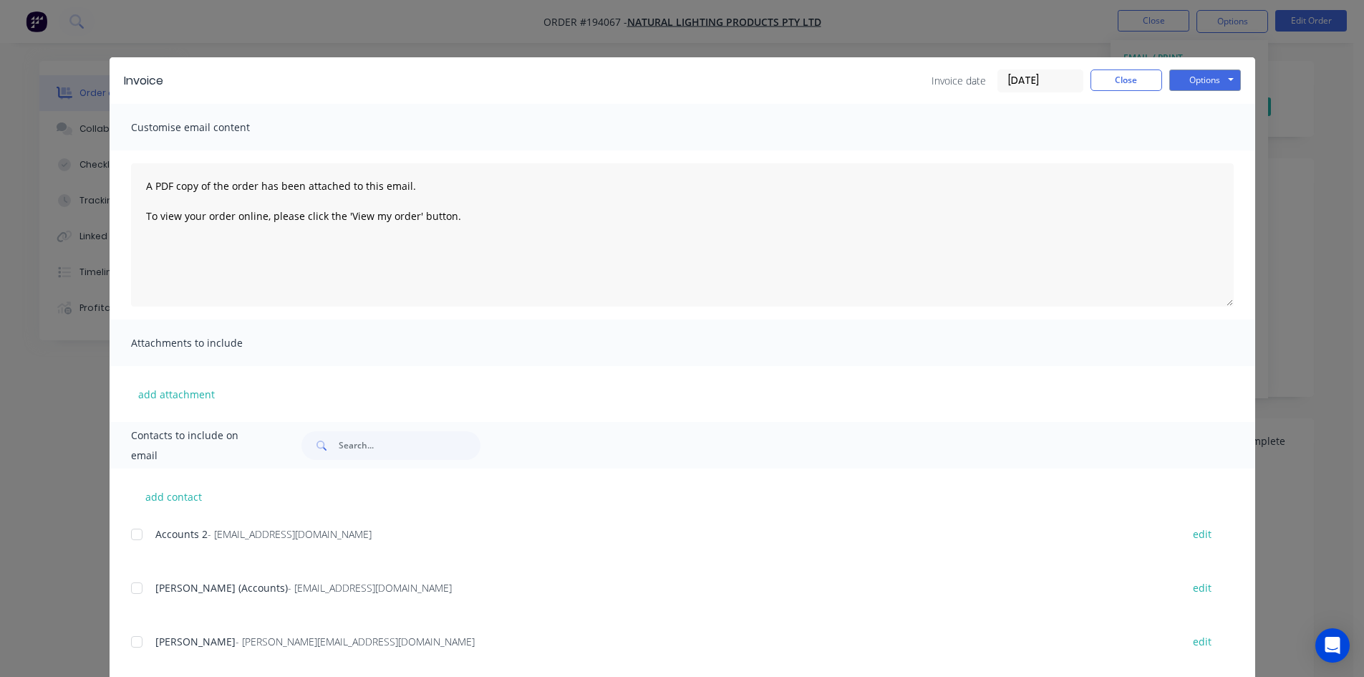
click at [136, 540] on div at bounding box center [136, 534] width 29 height 29
click at [135, 586] on div at bounding box center [136, 588] width 29 height 29
drag, startPoint x: 1194, startPoint y: 85, endPoint x: 1190, endPoint y: 91, distance: 7.7
click at [1195, 85] on button "Options" at bounding box center [1206, 79] width 72 height 21
click at [1200, 162] on button "Email" at bounding box center [1216, 153] width 92 height 24
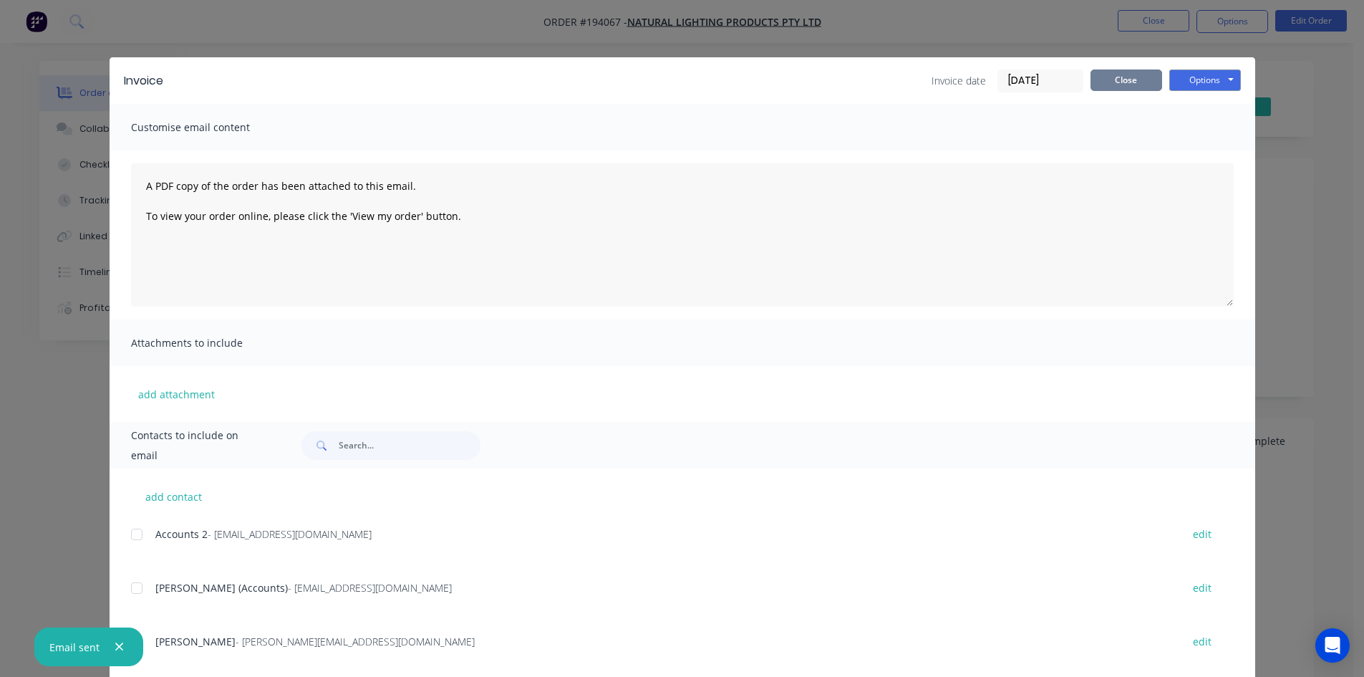
click at [1134, 85] on button "Close" at bounding box center [1127, 79] width 72 height 21
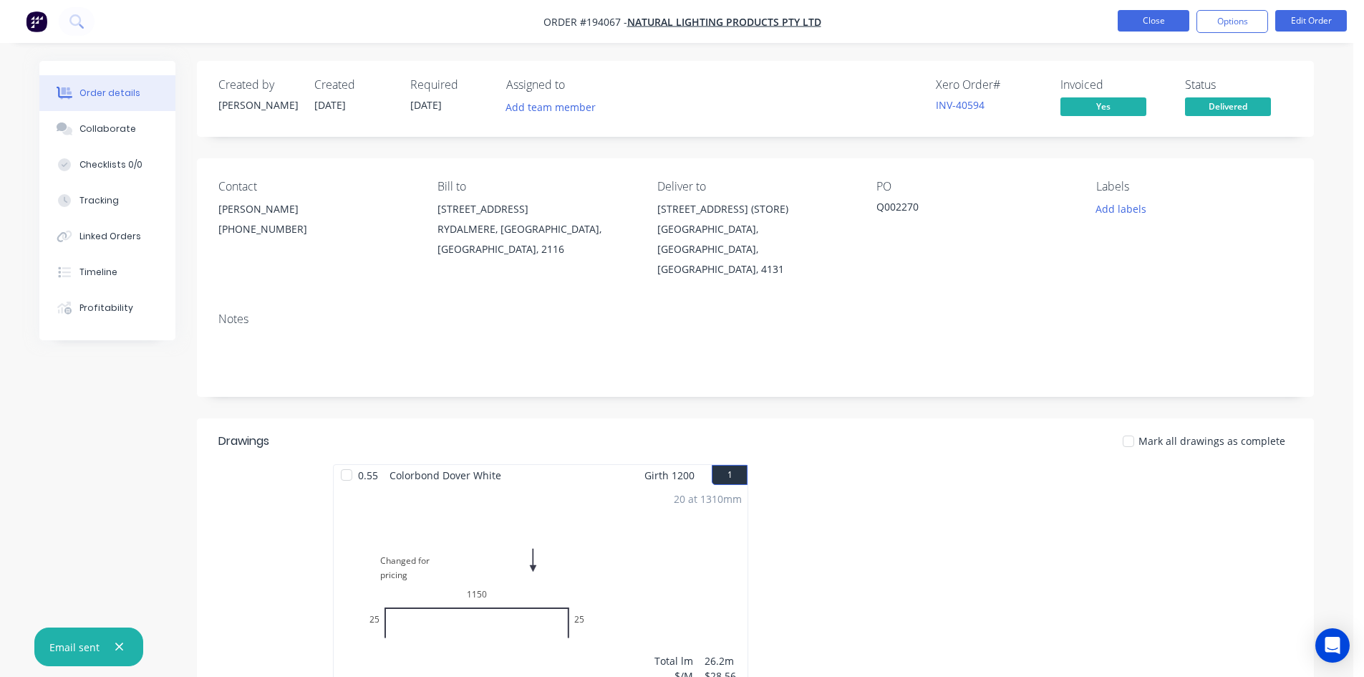
click at [1156, 27] on button "Close" at bounding box center [1154, 20] width 72 height 21
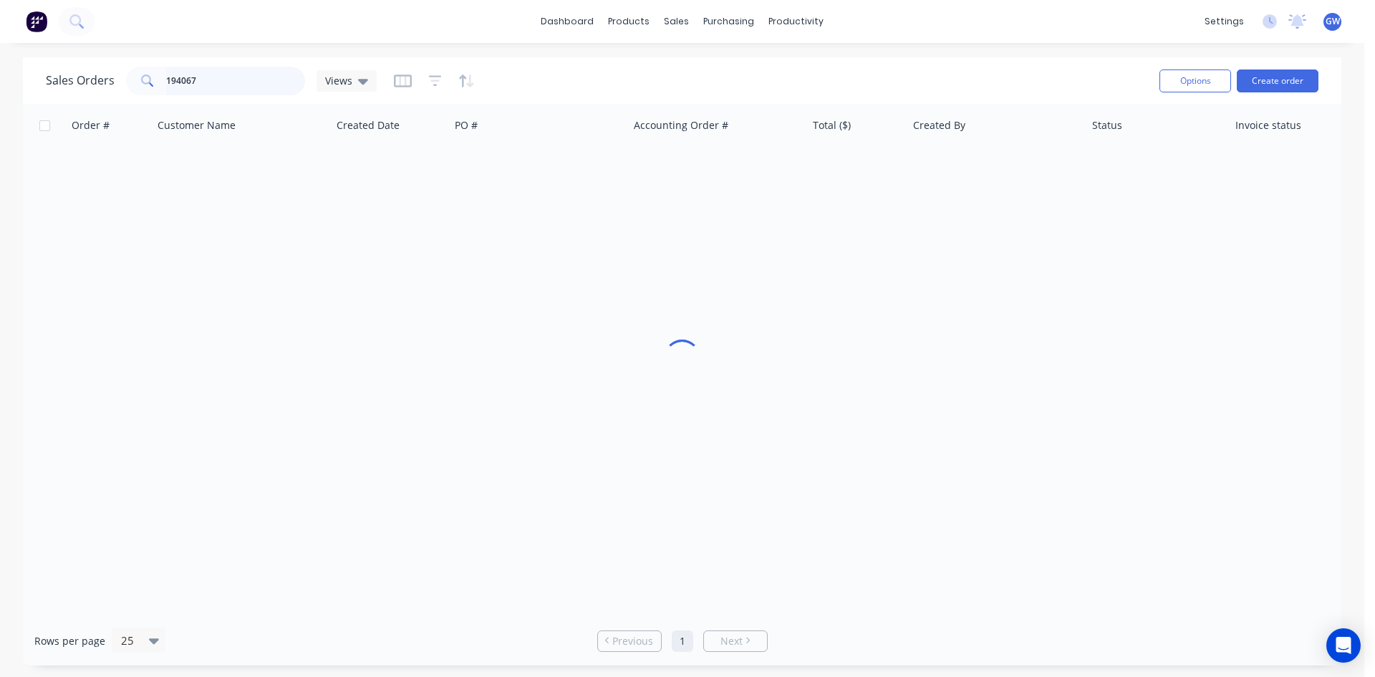
click at [209, 75] on input "194067" at bounding box center [236, 81] width 140 height 29
type input "194074"
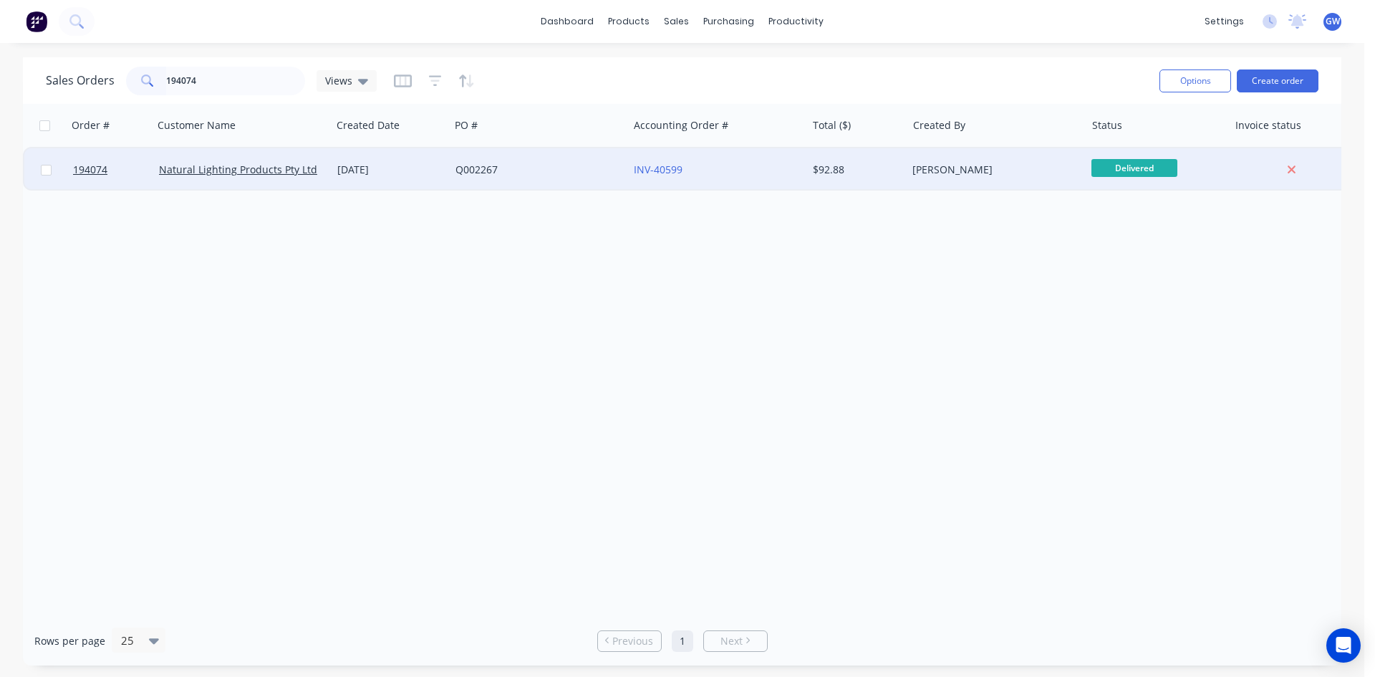
click at [962, 160] on div "[PERSON_NAME]" at bounding box center [996, 169] width 178 height 43
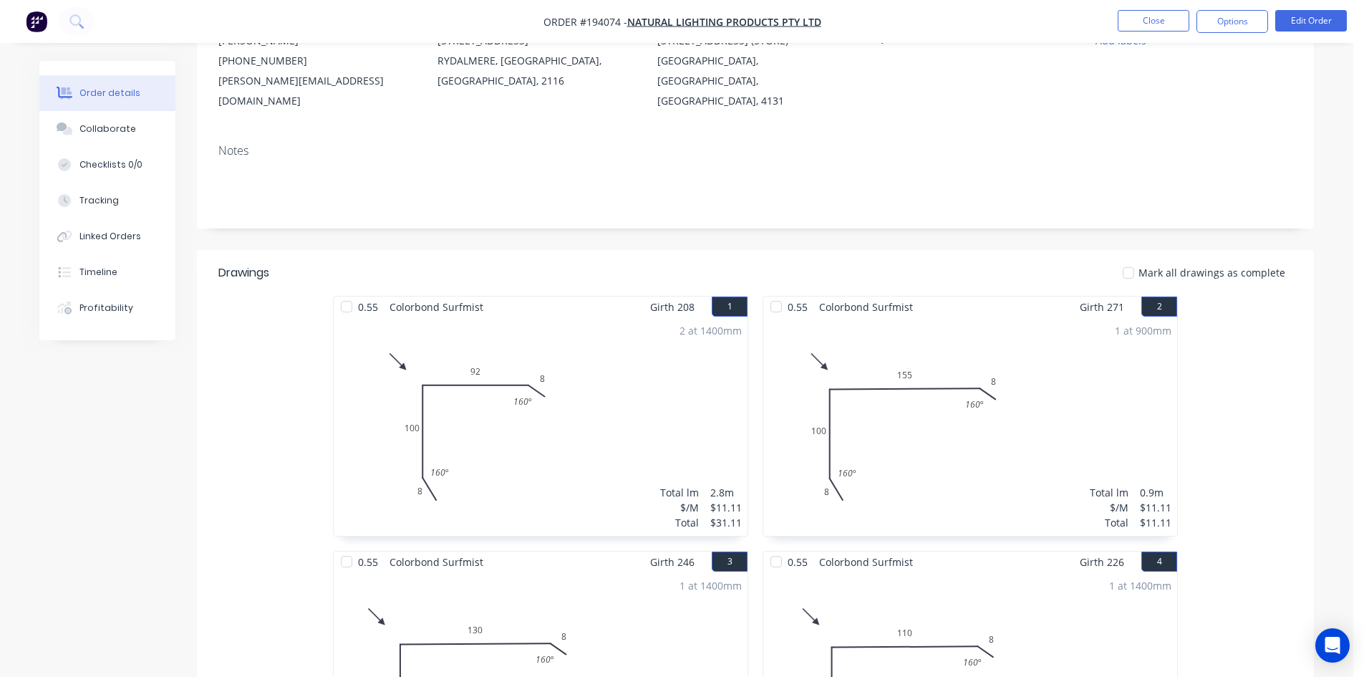
scroll to position [71, 0]
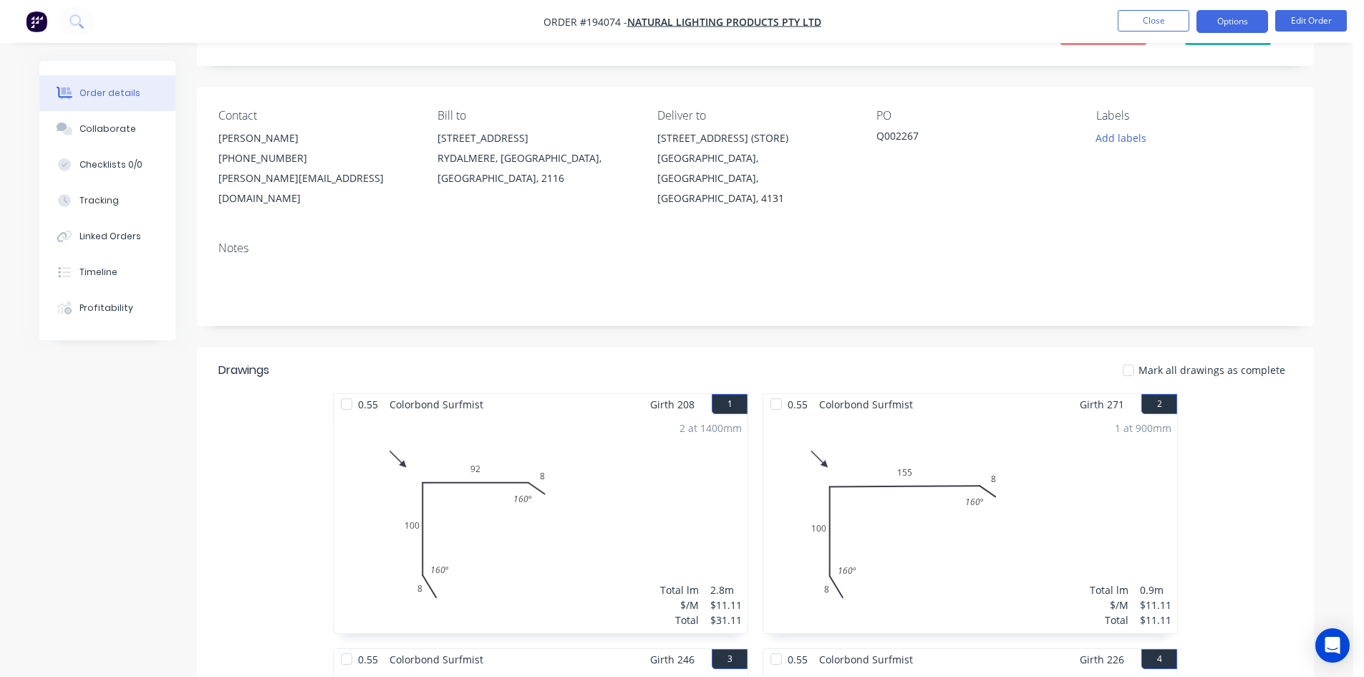
click at [1234, 28] on button "Options" at bounding box center [1233, 21] width 72 height 23
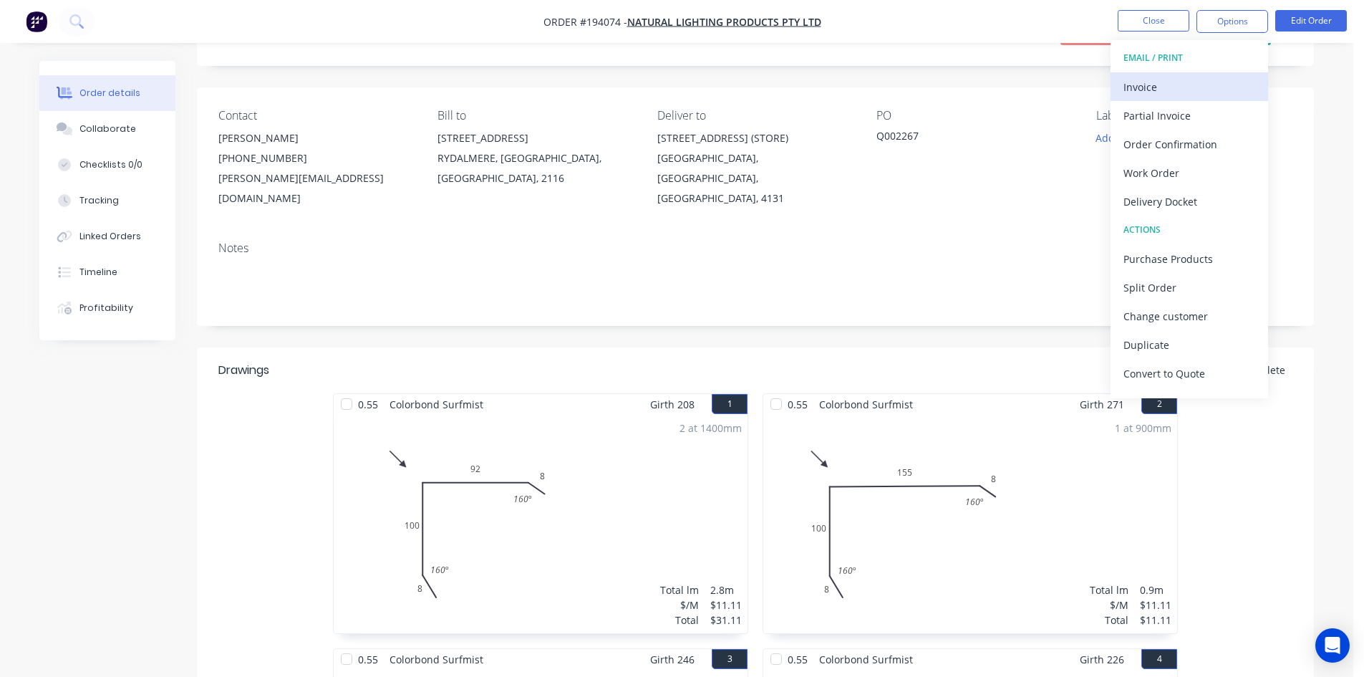
click at [1179, 85] on div "Invoice" at bounding box center [1190, 87] width 132 height 21
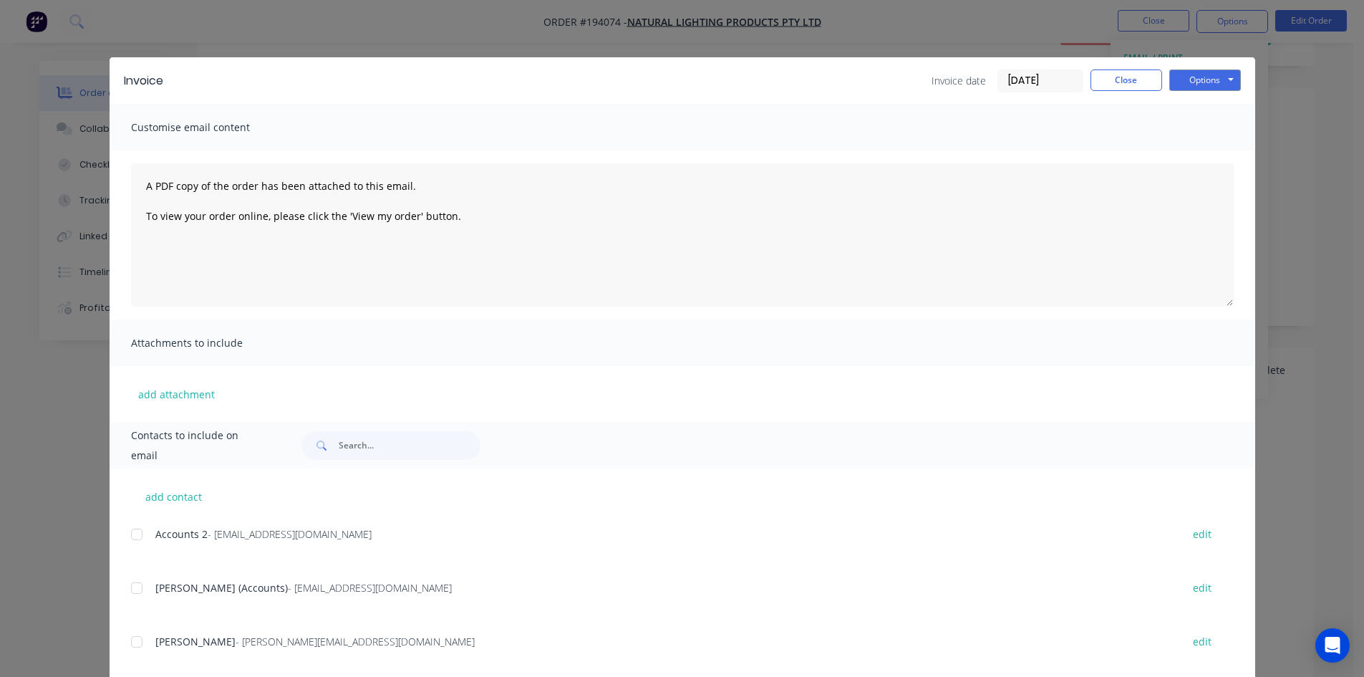
drag, startPoint x: 129, startPoint y: 582, endPoint x: 134, endPoint y: 572, distance: 10.6
click at [130, 580] on div at bounding box center [136, 588] width 29 height 29
click at [138, 535] on div at bounding box center [136, 534] width 29 height 29
click at [1223, 73] on button "Options" at bounding box center [1206, 79] width 72 height 21
click at [1210, 144] on button "Email" at bounding box center [1216, 153] width 92 height 24
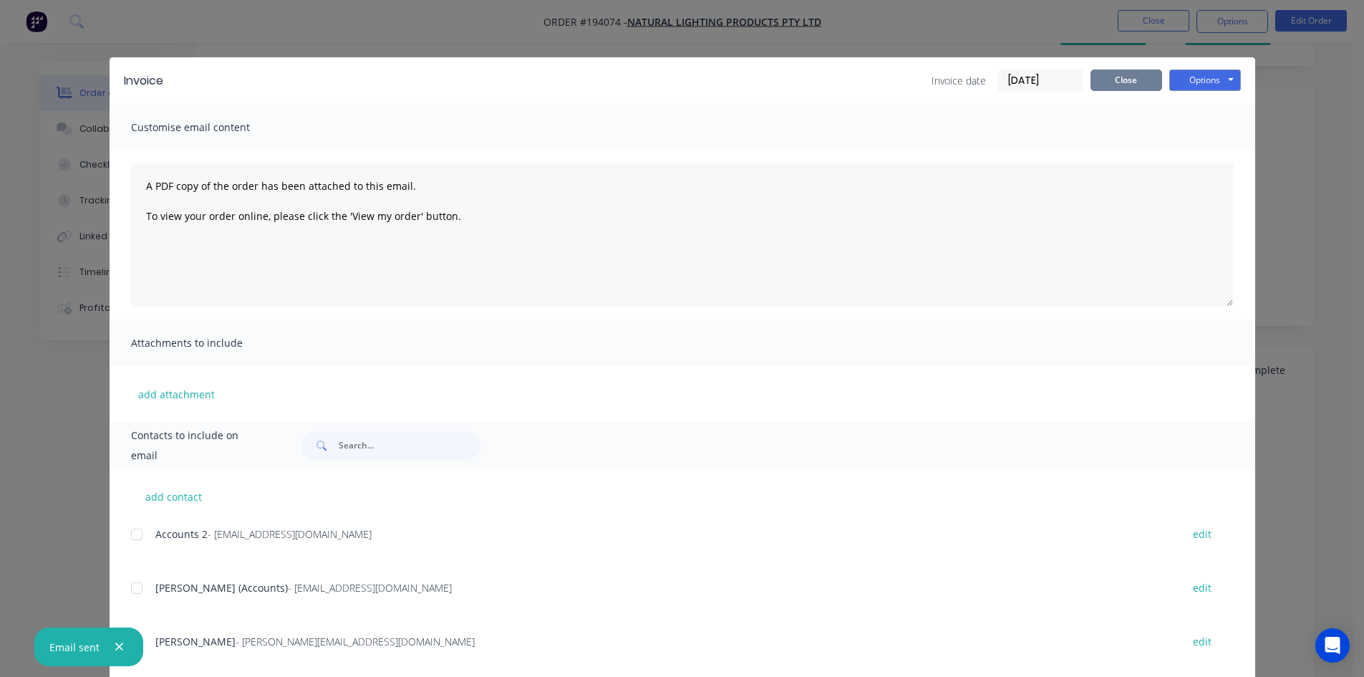
click at [1119, 77] on button "Close" at bounding box center [1127, 79] width 72 height 21
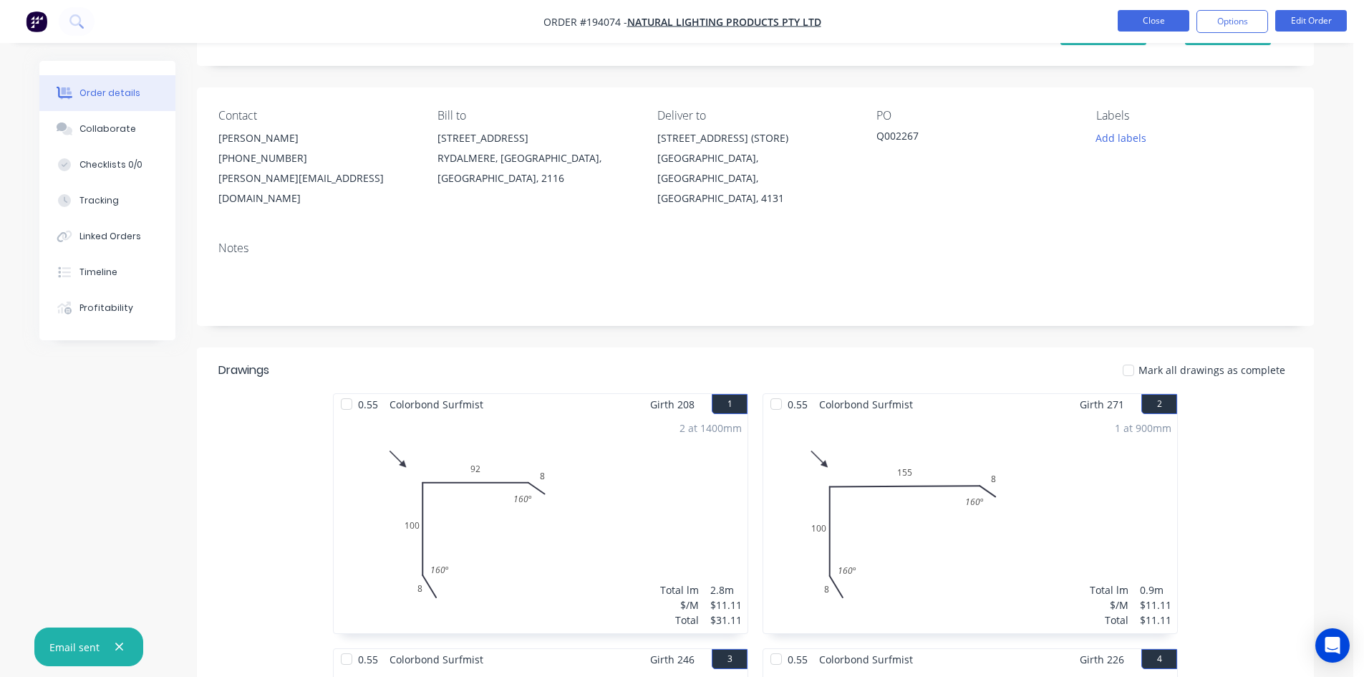
click at [1160, 12] on button "Close" at bounding box center [1154, 20] width 72 height 21
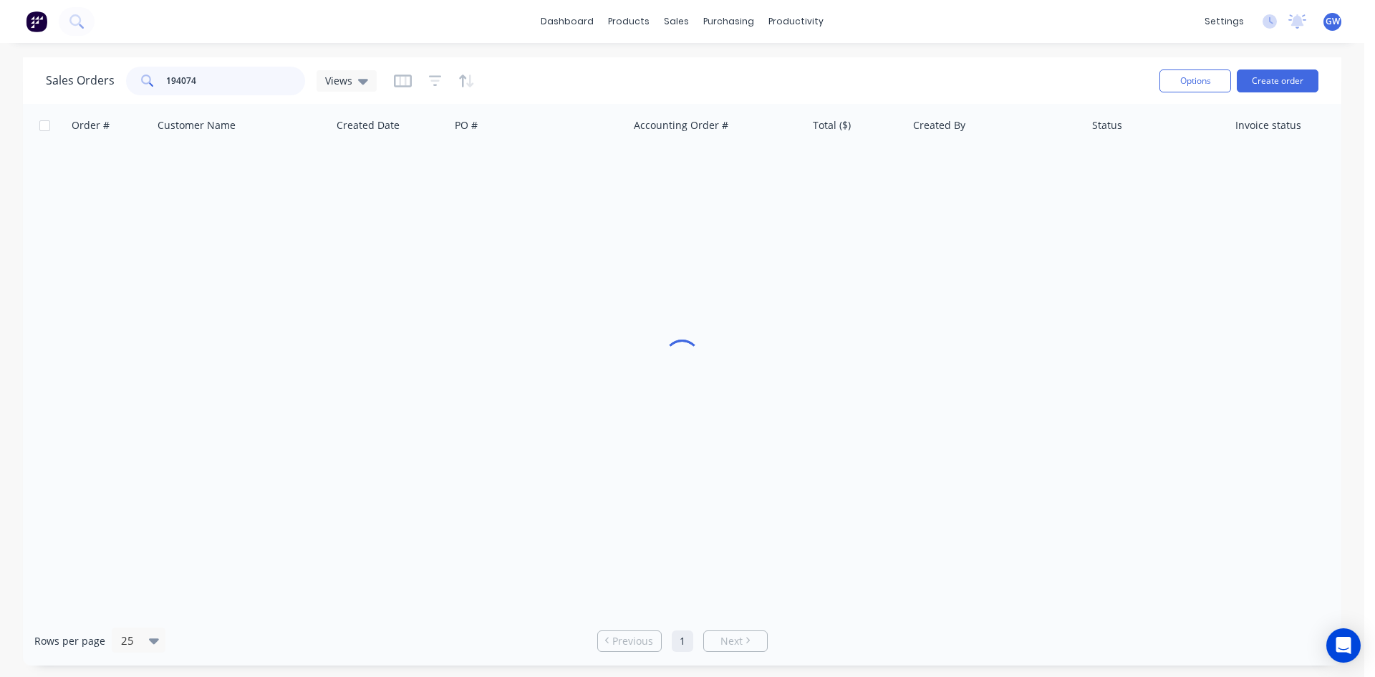
drag, startPoint x: 218, startPoint y: 79, endPoint x: 32, endPoint y: 68, distance: 186.5
click at [32, 68] on div "Sales Orders 194074 Views Options Create order" at bounding box center [682, 80] width 1319 height 47
type input "194081"
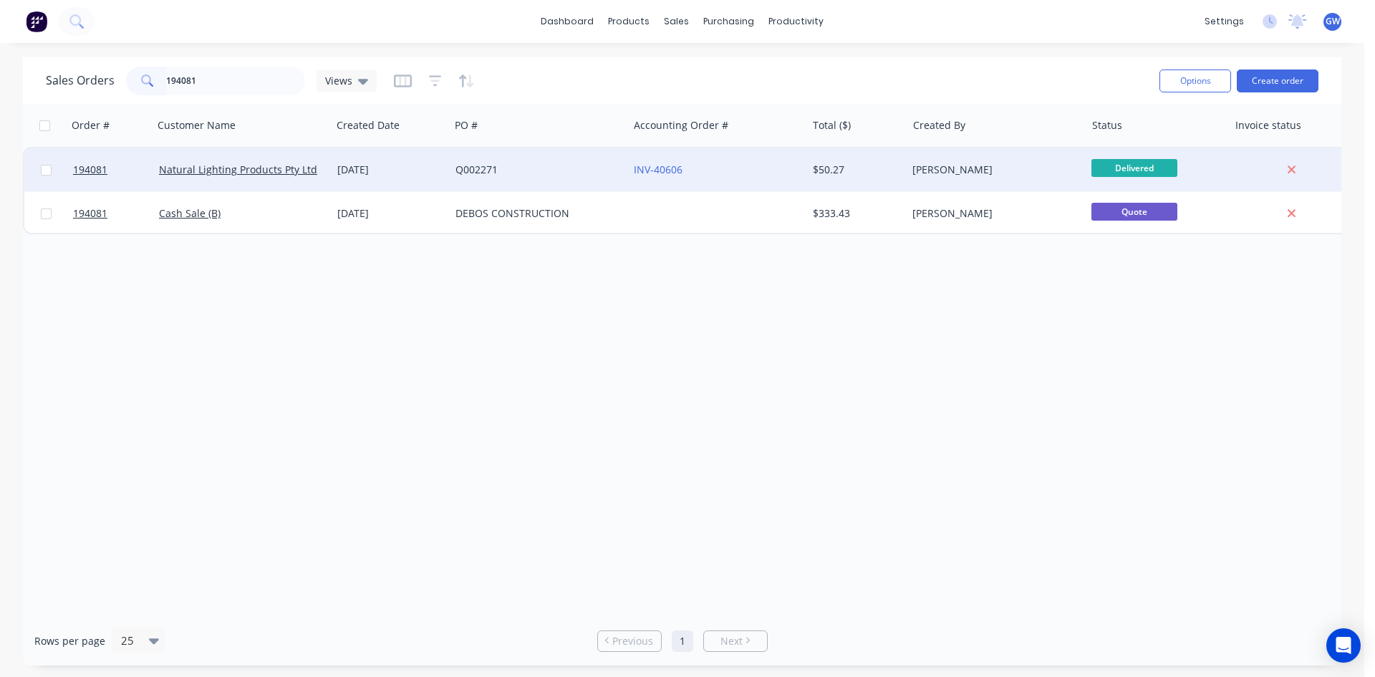
click at [706, 174] on div "INV-40606" at bounding box center [713, 170] width 159 height 14
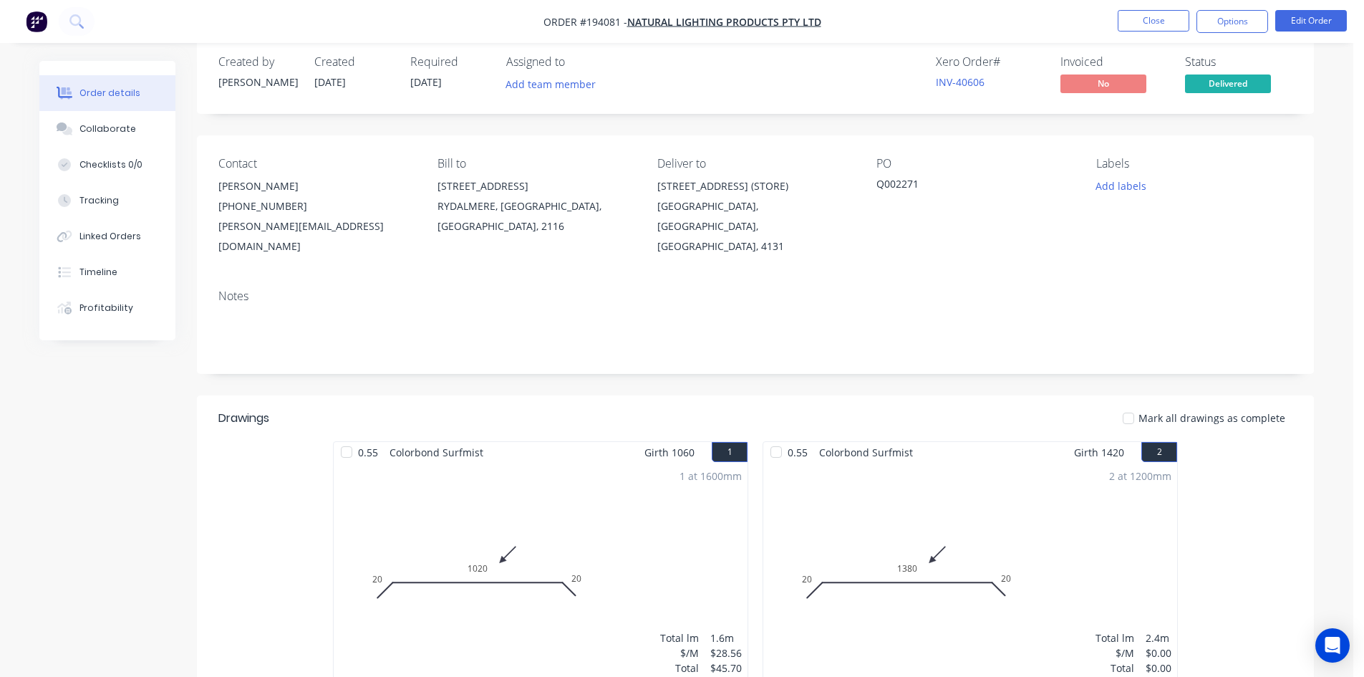
scroll to position [277, 0]
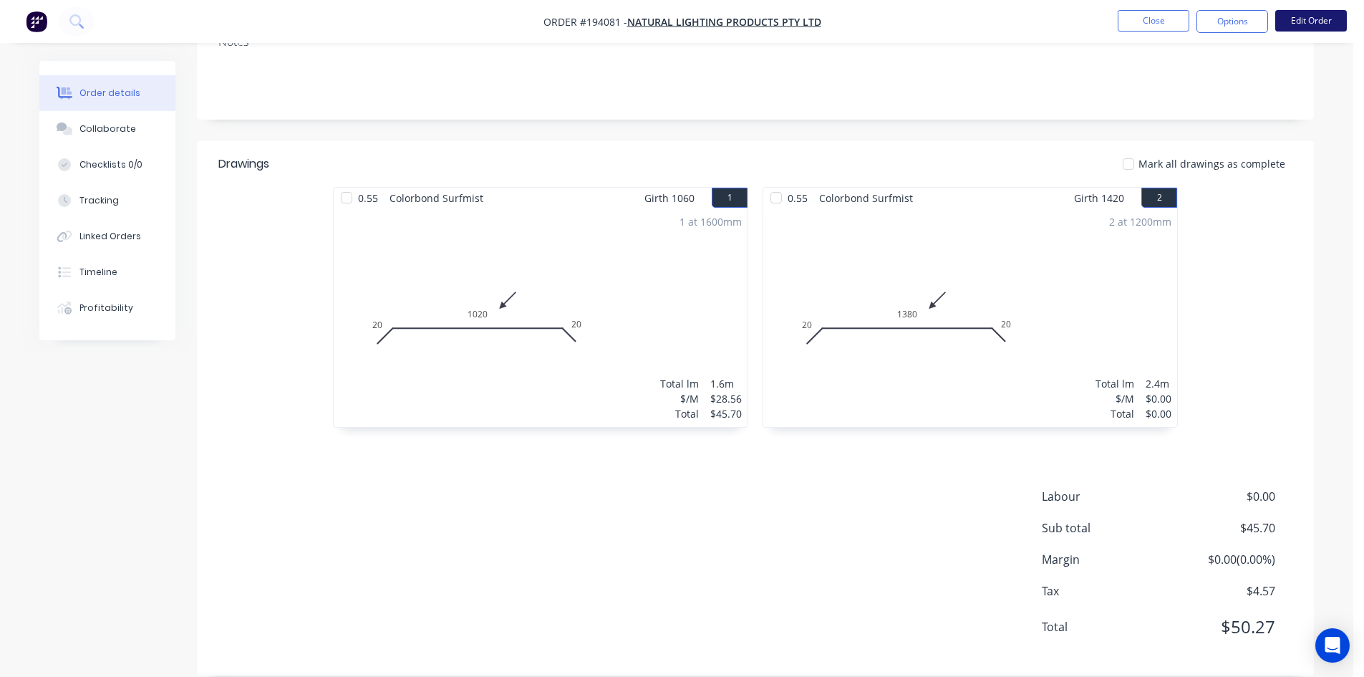
click at [1307, 21] on button "Edit Order" at bounding box center [1312, 20] width 72 height 21
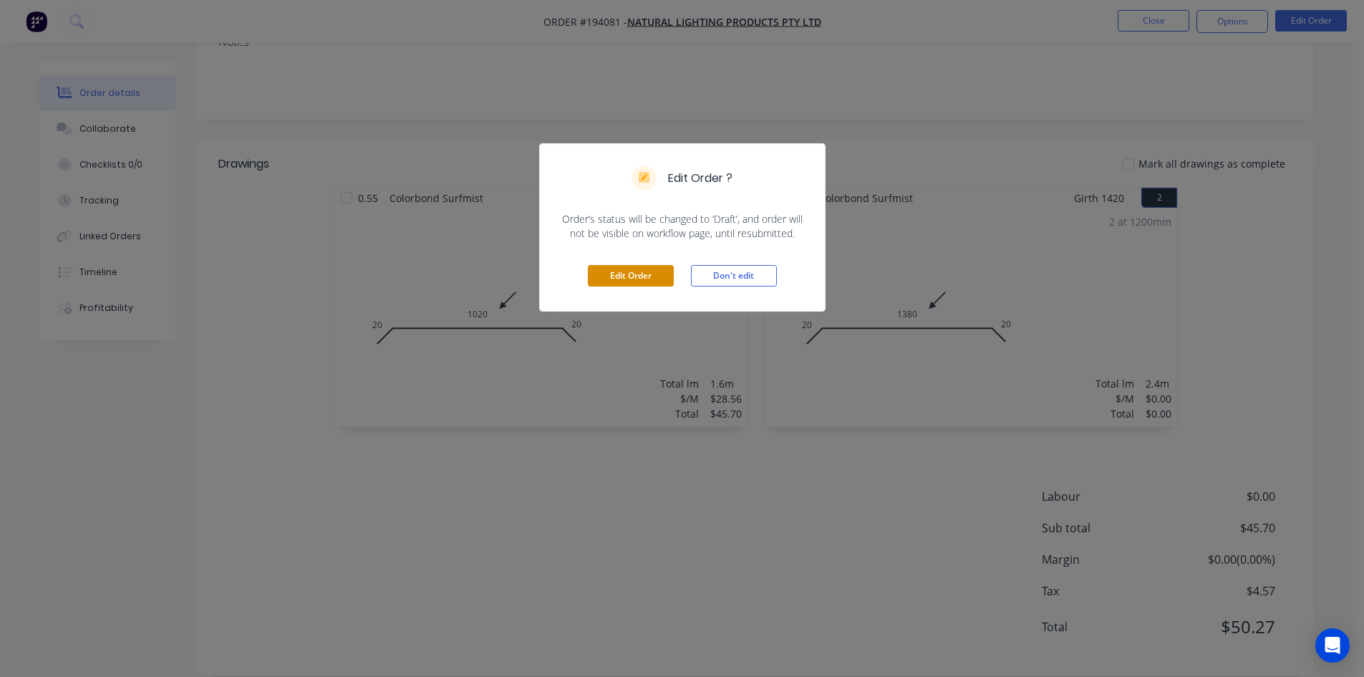
click at [640, 271] on button "Edit Order" at bounding box center [631, 275] width 86 height 21
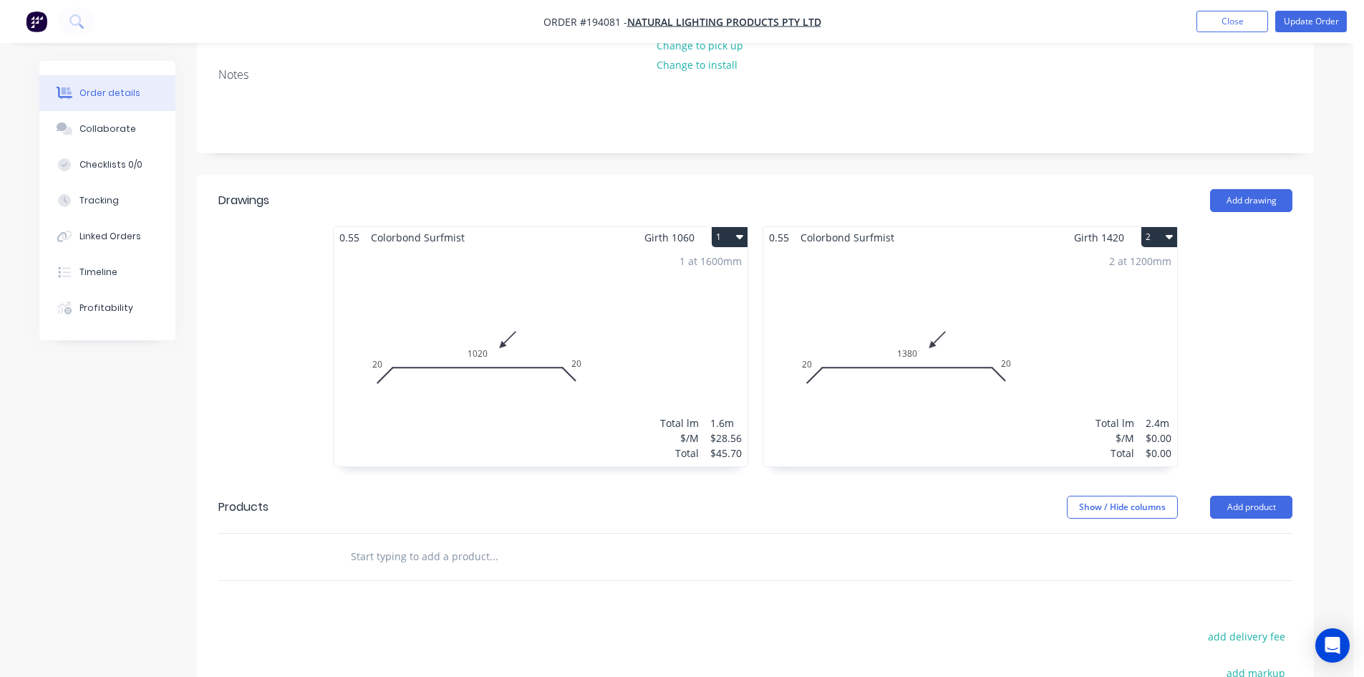
click at [975, 333] on div "2 at 1200mm Total lm $/M Total 2.4m $0.00 $0.00" at bounding box center [970, 357] width 414 height 218
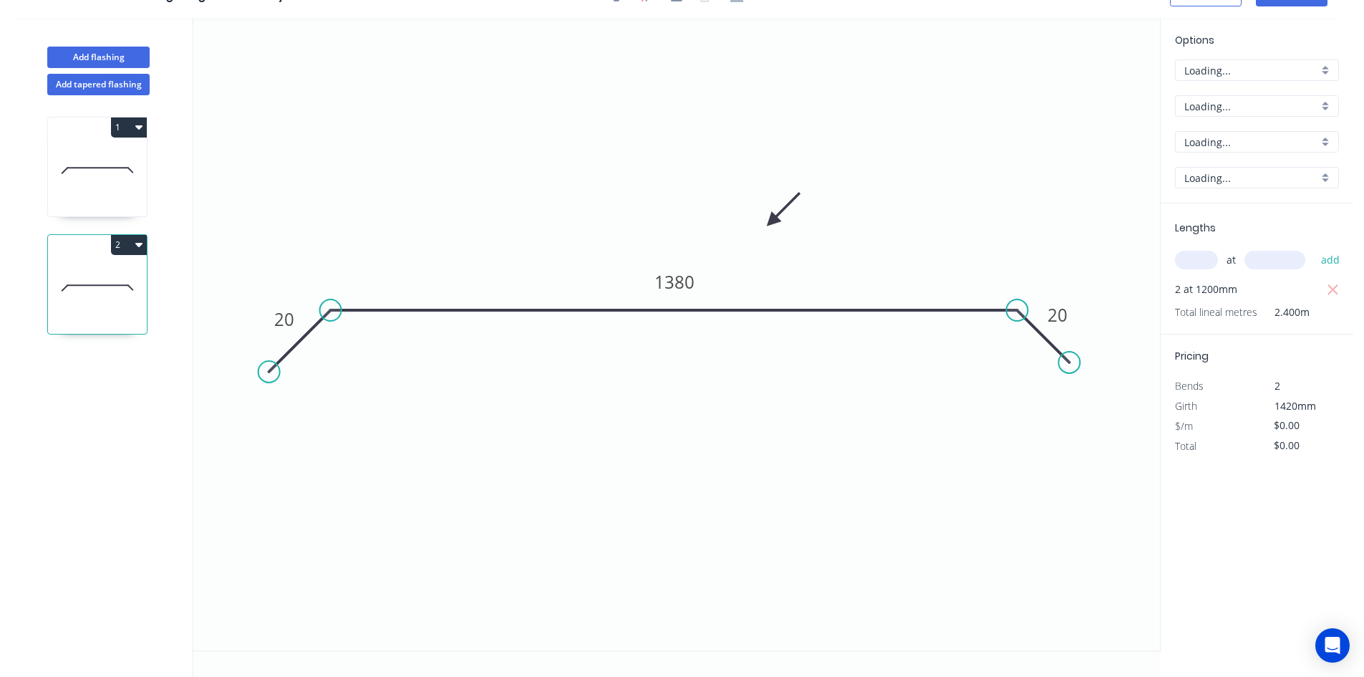
scroll to position [26, 0]
click at [1208, 251] on input "text" at bounding box center [1196, 260] width 43 height 19
type input "2"
type input "1420"
click at [1314, 248] on button "add" at bounding box center [1331, 260] width 34 height 24
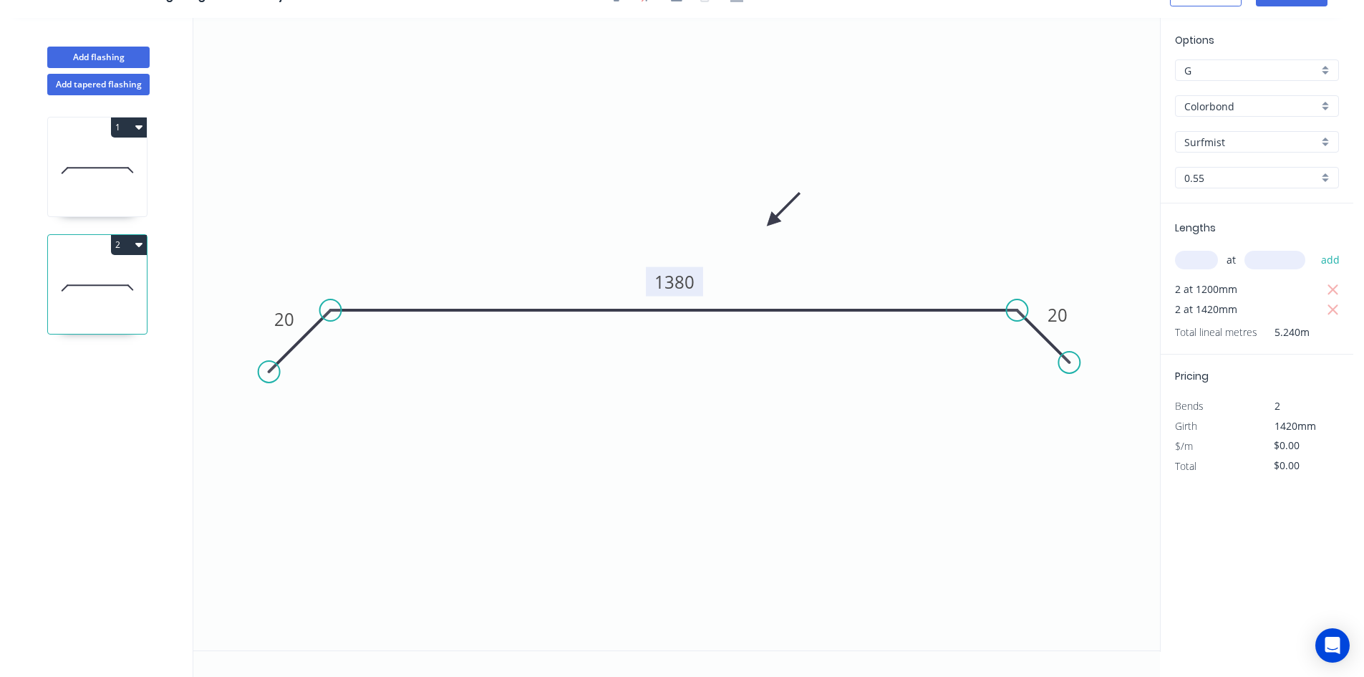
click at [672, 284] on tspan "1380" at bounding box center [675, 282] width 40 height 24
type input "$28.56"
click at [747, 140] on icon "0 20 1160 20" at bounding box center [676, 334] width 967 height 632
click at [1334, 287] on icon "button" at bounding box center [1333, 289] width 13 height 17
type input "$81.11"
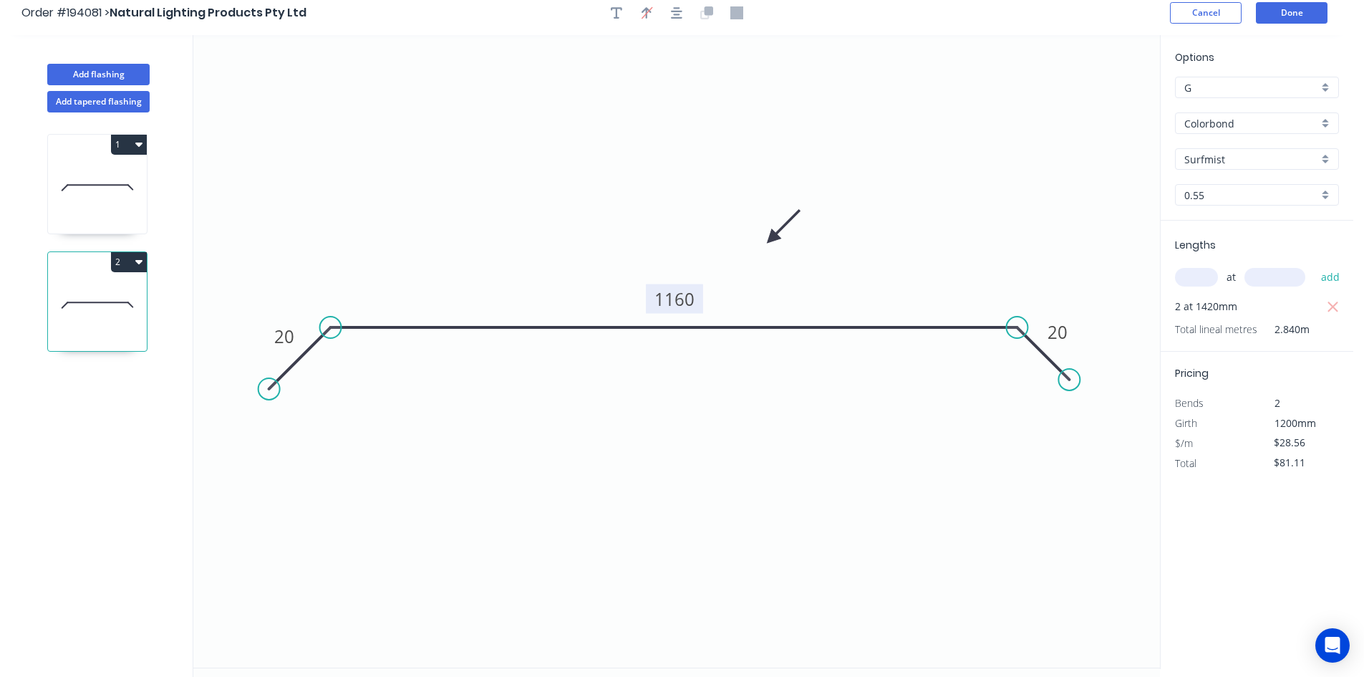
scroll to position [0, 0]
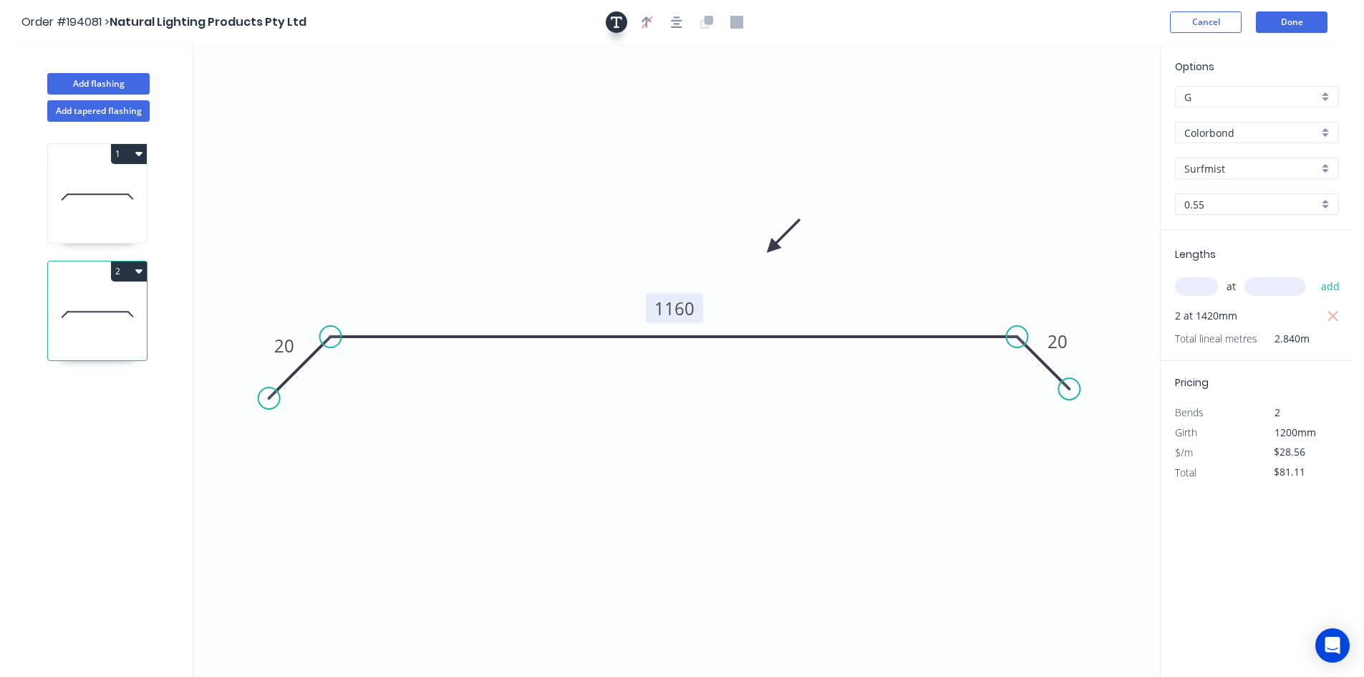
click at [613, 29] on button "button" at bounding box center [616, 21] width 21 height 21
drag, startPoint x: 336, startPoint y: 102, endPoint x: 344, endPoint y: 106, distance: 9.6
click at [344, 106] on textarea at bounding box center [286, 100] width 116 height 53
click at [615, 145] on icon "Changed for pricing 20 1160 20" at bounding box center [676, 360] width 967 height 632
type textarea "Changed for pricing"
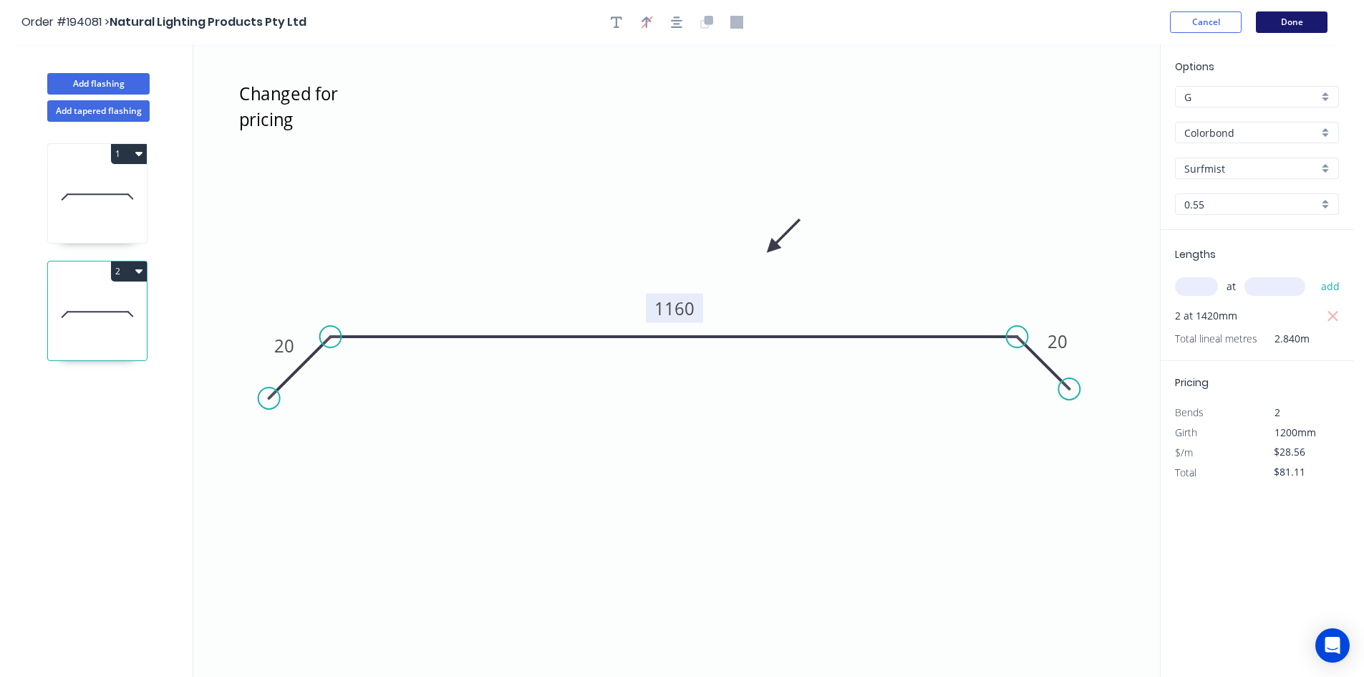
click at [1269, 23] on button "Done" at bounding box center [1292, 21] width 72 height 21
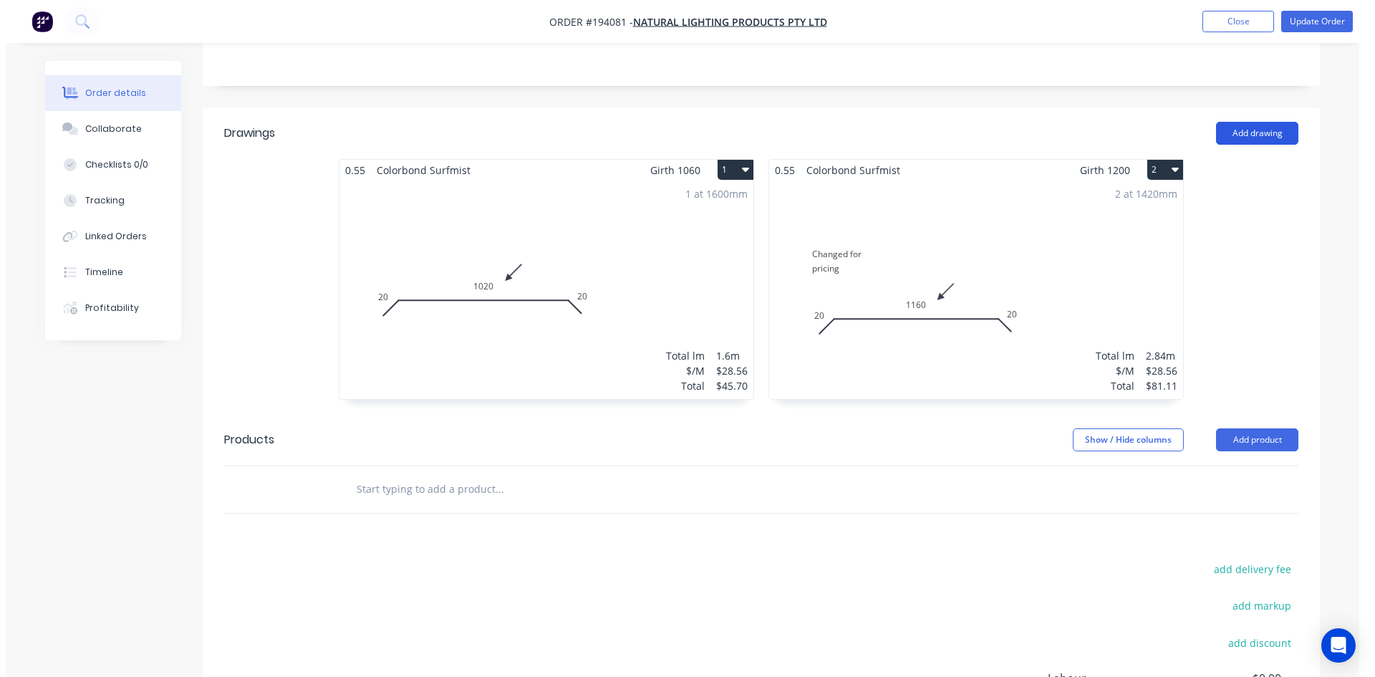
scroll to position [358, 0]
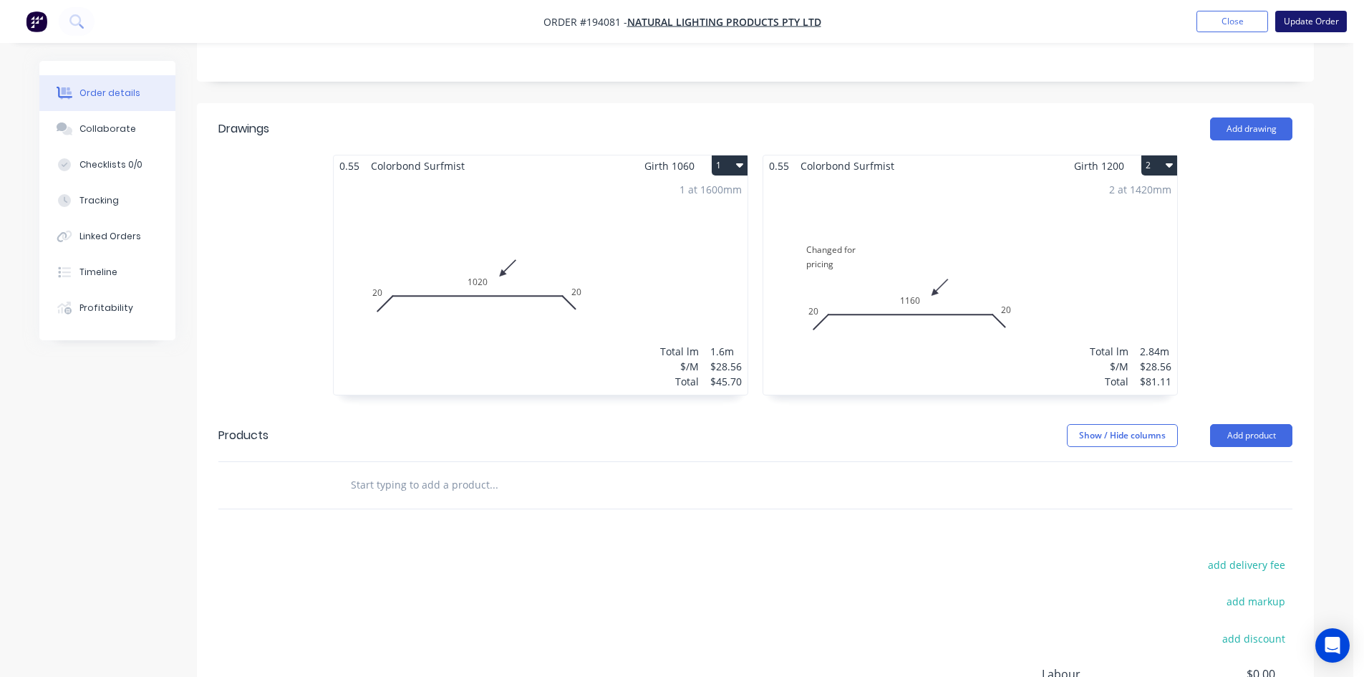
click at [1316, 19] on button "Update Order" at bounding box center [1312, 21] width 72 height 21
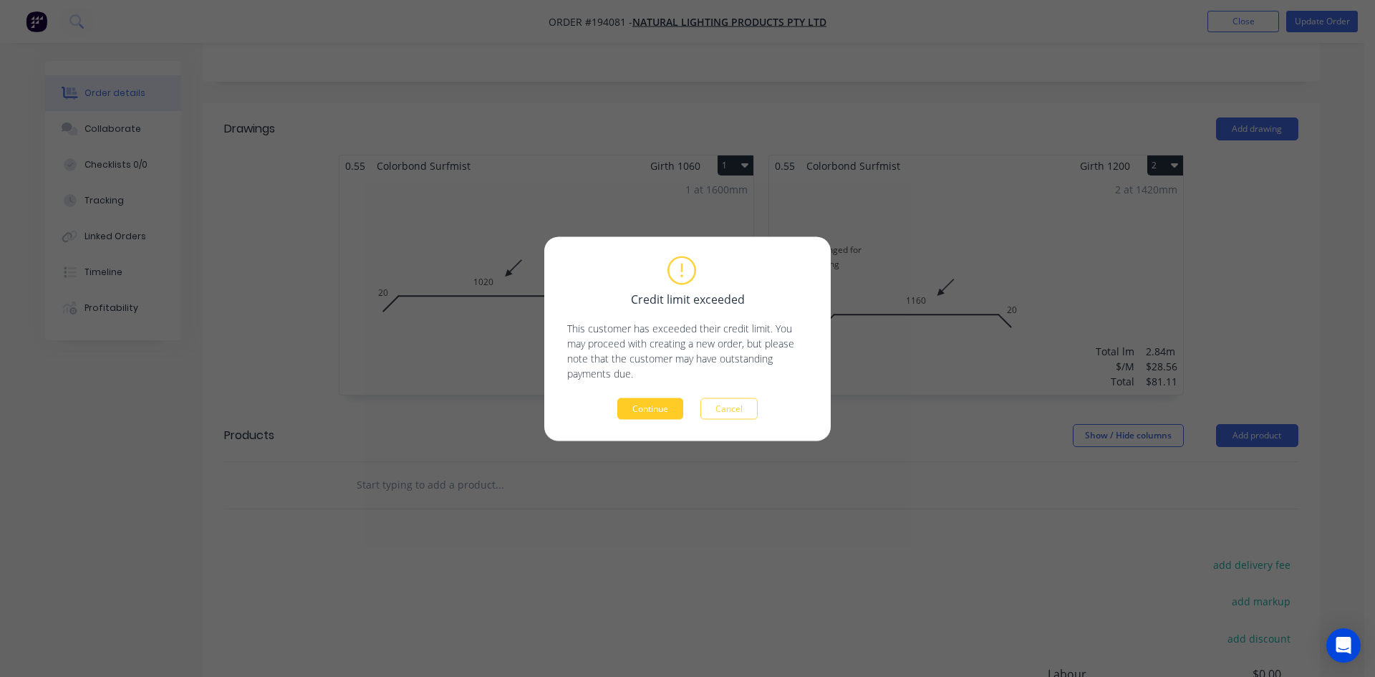
click at [650, 405] on button "Continue" at bounding box center [650, 407] width 66 height 21
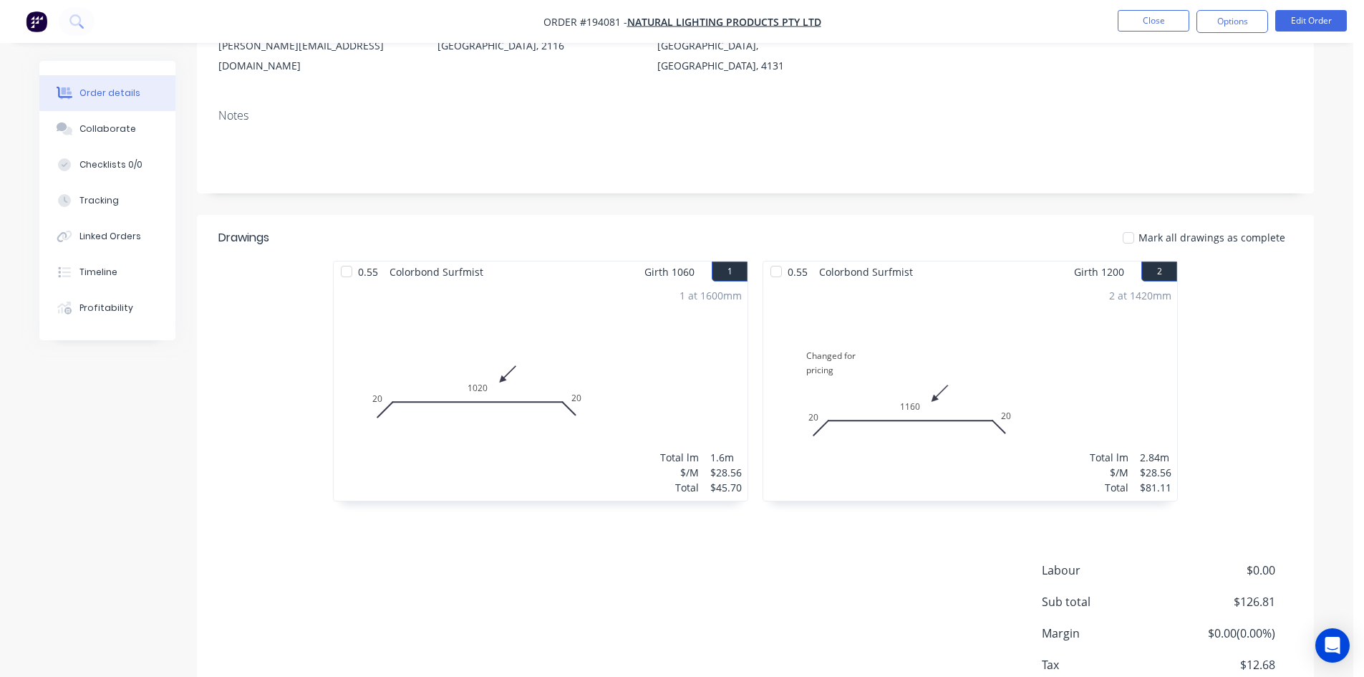
scroll to position [134, 0]
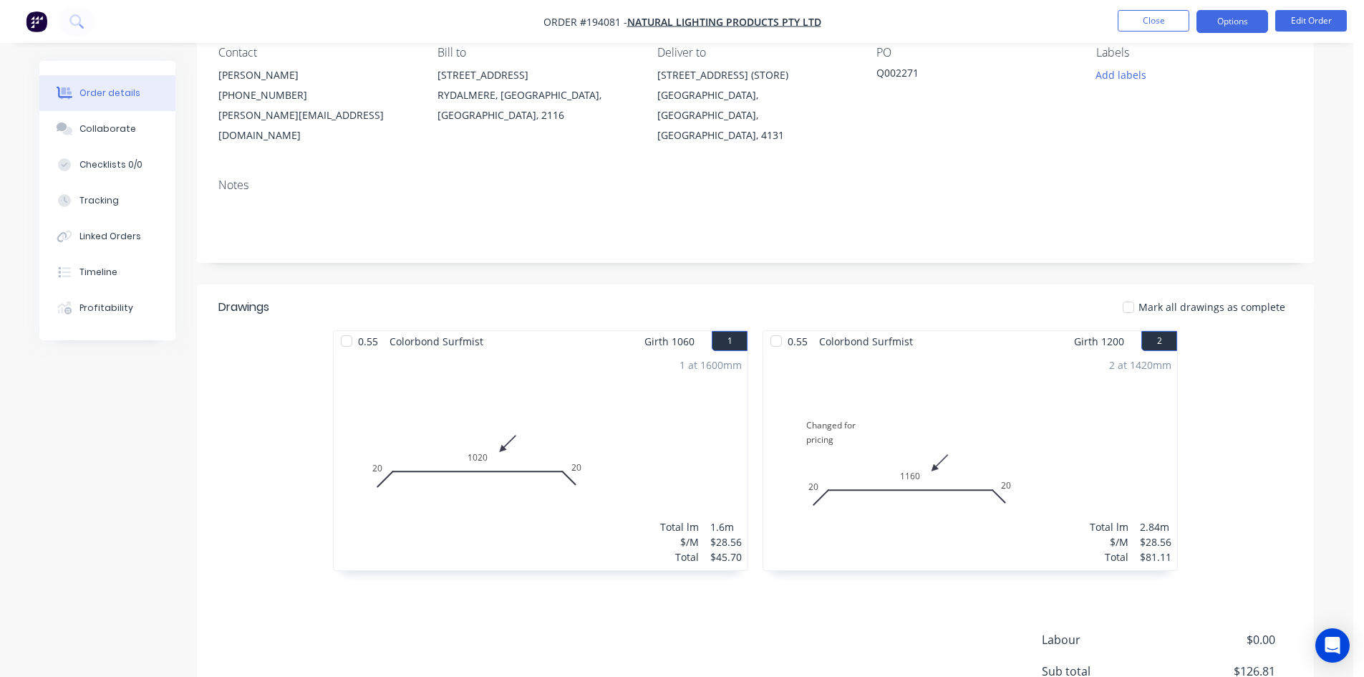
click at [1220, 22] on button "Options" at bounding box center [1233, 21] width 72 height 23
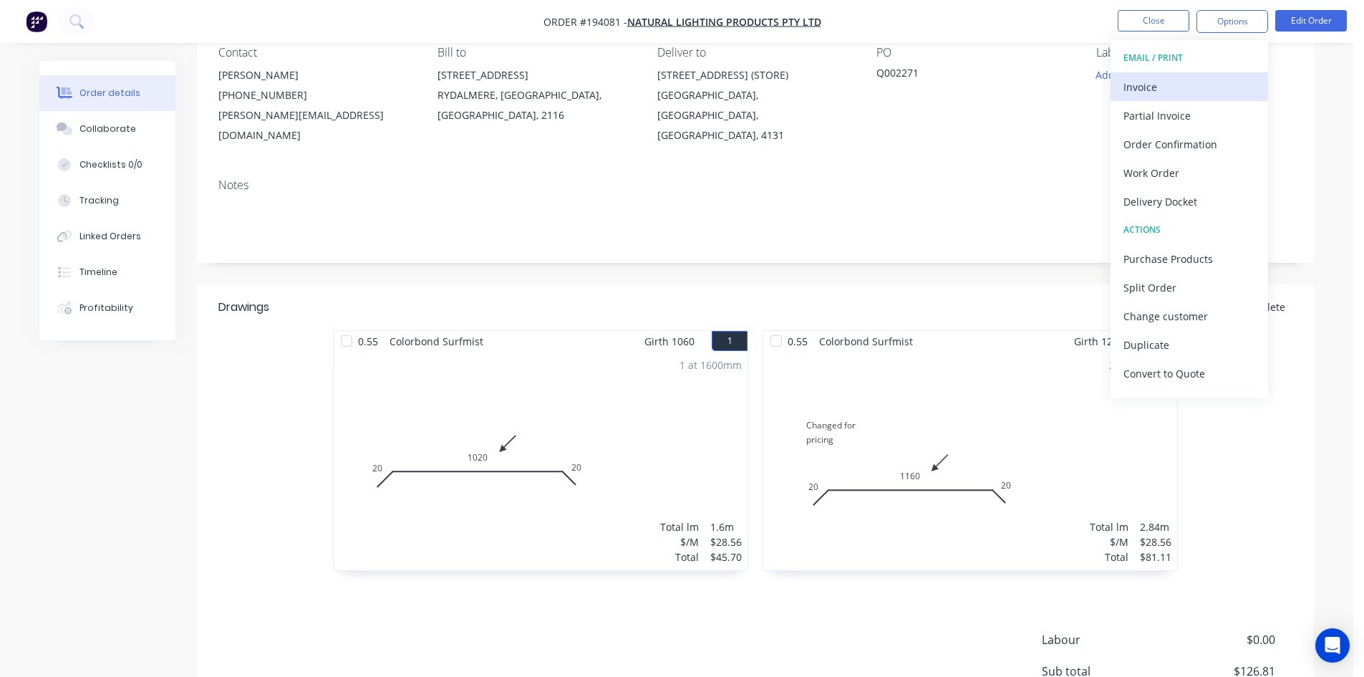
click at [1178, 87] on div "Invoice" at bounding box center [1190, 87] width 132 height 21
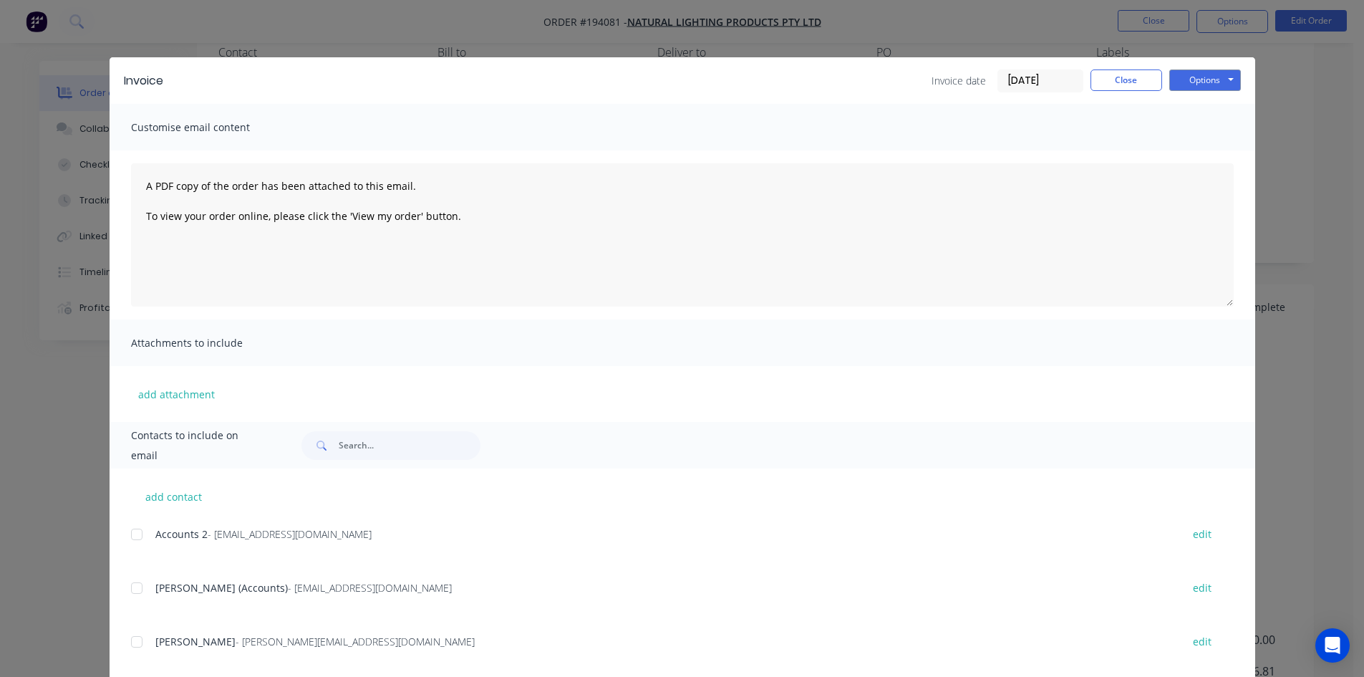
click at [136, 582] on div at bounding box center [136, 588] width 29 height 29
drag, startPoint x: 127, startPoint y: 536, endPoint x: 148, endPoint y: 524, distance: 23.7
click at [127, 535] on div at bounding box center [136, 534] width 29 height 29
click at [1185, 77] on button "Options" at bounding box center [1206, 79] width 72 height 21
click at [1191, 154] on button "Email" at bounding box center [1216, 153] width 92 height 24
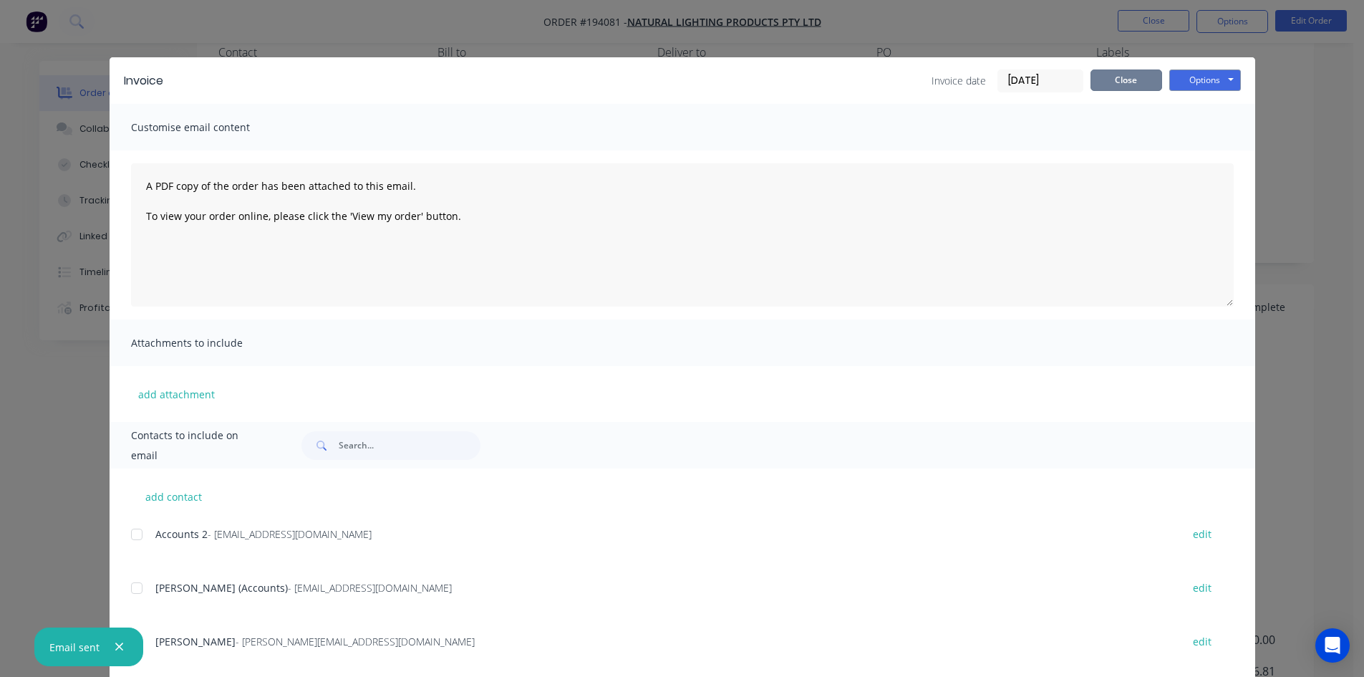
drag, startPoint x: 1114, startPoint y: 79, endPoint x: 1125, endPoint y: 69, distance: 14.7
click at [1114, 79] on button "Close" at bounding box center [1127, 79] width 72 height 21
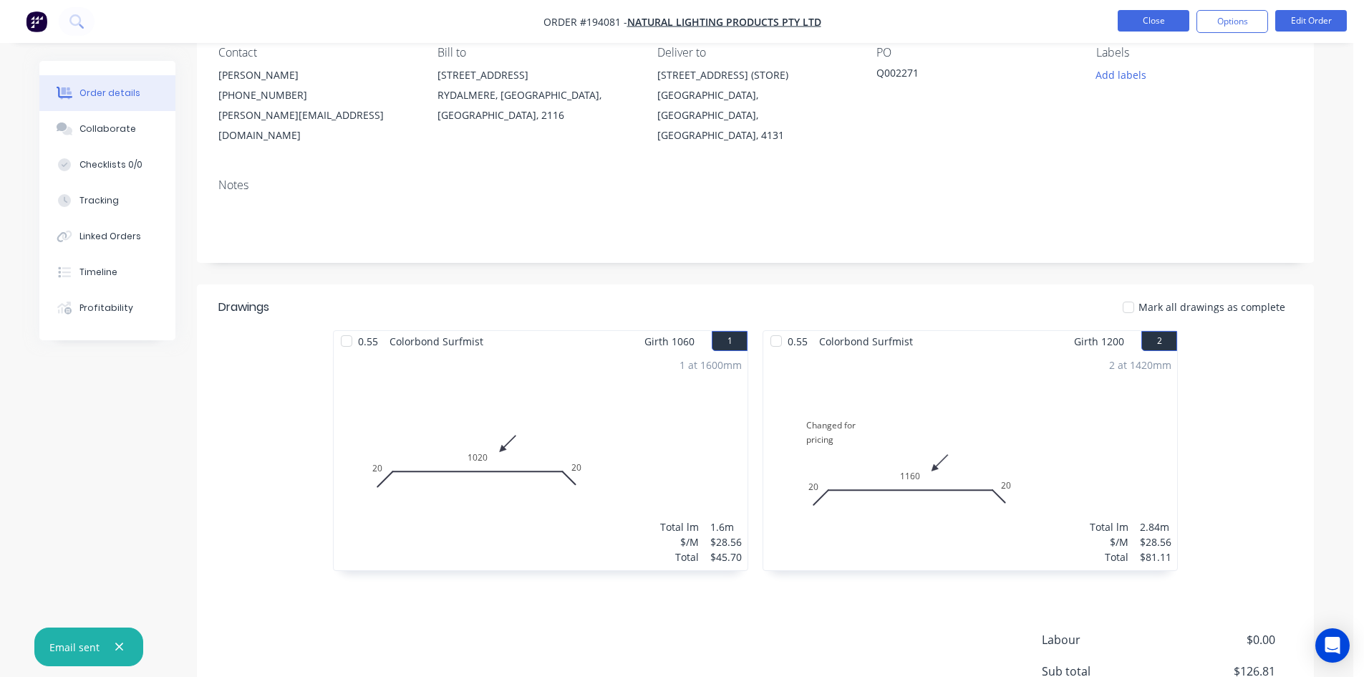
click at [1160, 20] on button "Close" at bounding box center [1154, 20] width 72 height 21
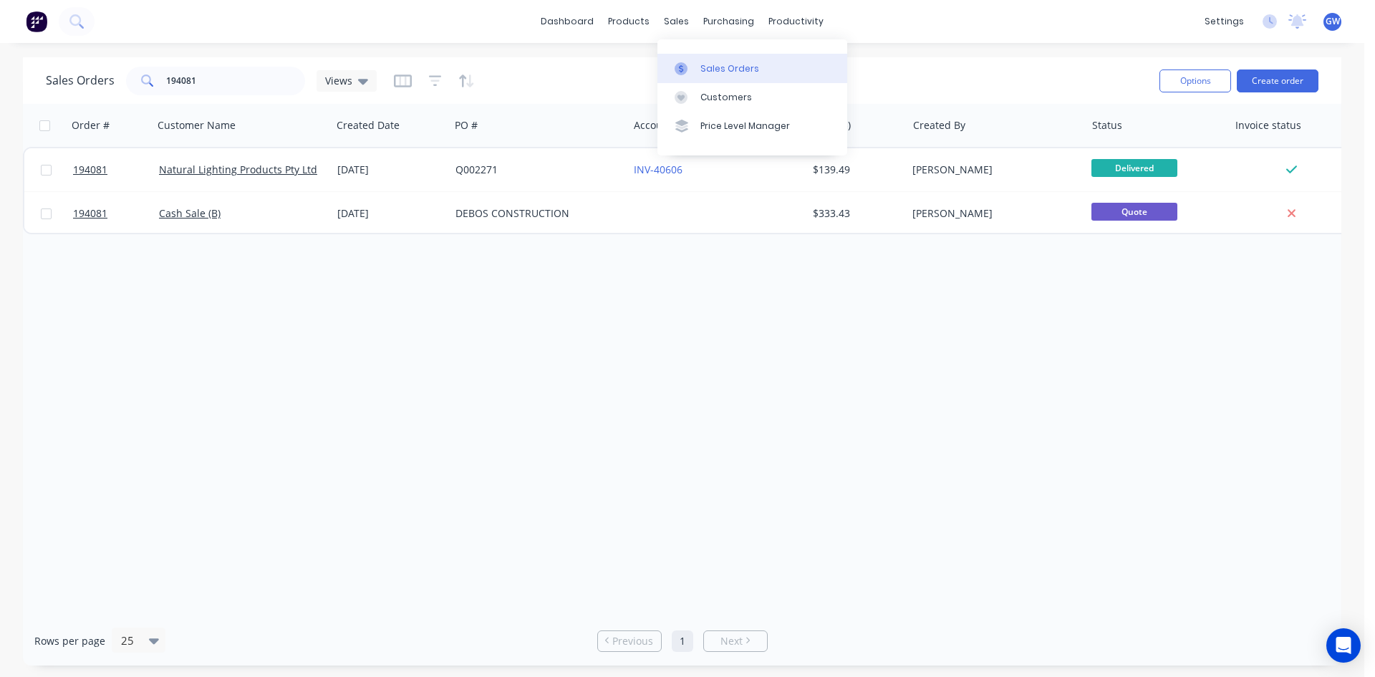
click at [718, 72] on div "Sales Orders" at bounding box center [729, 68] width 59 height 13
